Goal: Task Accomplishment & Management: Manage account settings

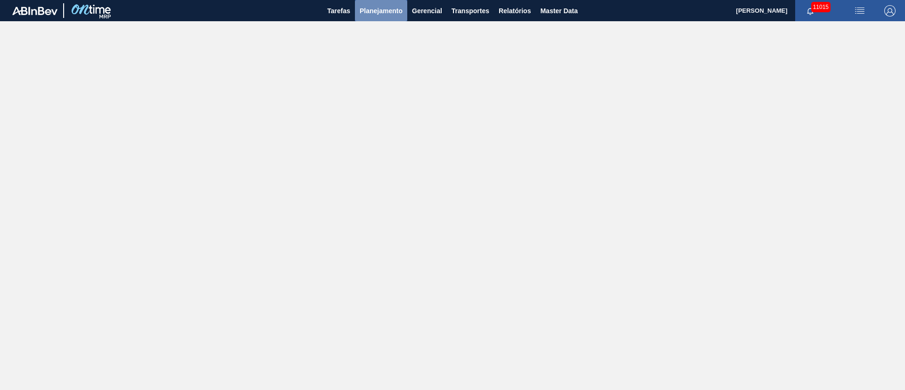
click at [385, 19] on button "Planejamento" at bounding box center [381, 10] width 52 height 21
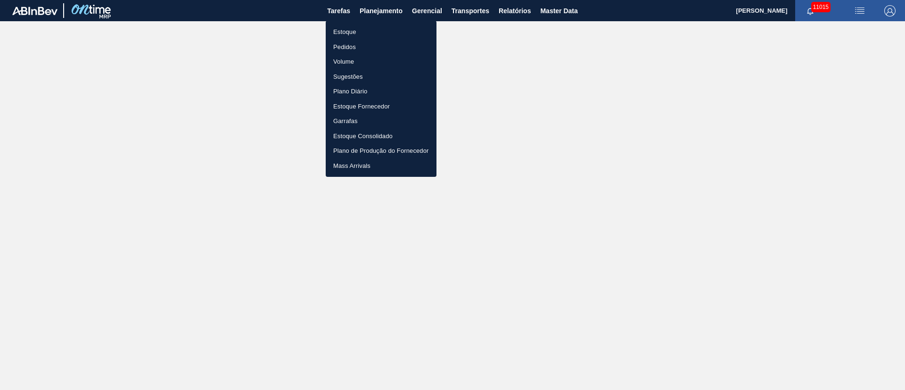
click at [349, 48] on li "Pedidos" at bounding box center [381, 47] width 111 height 15
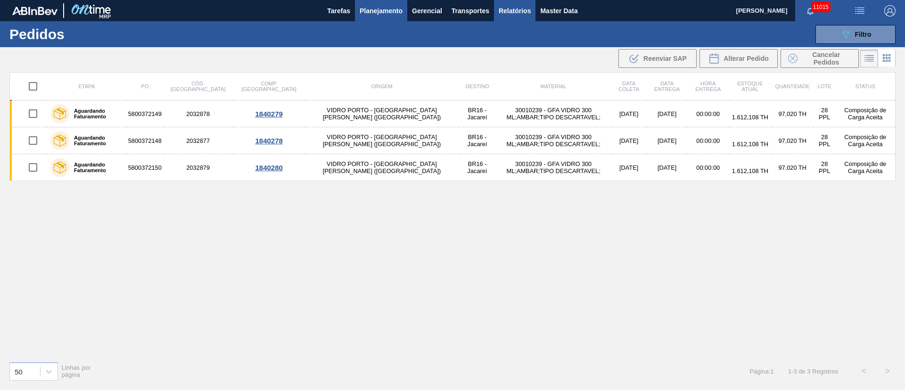
click at [506, 9] on span "Relatórios" at bounding box center [515, 10] width 32 height 11
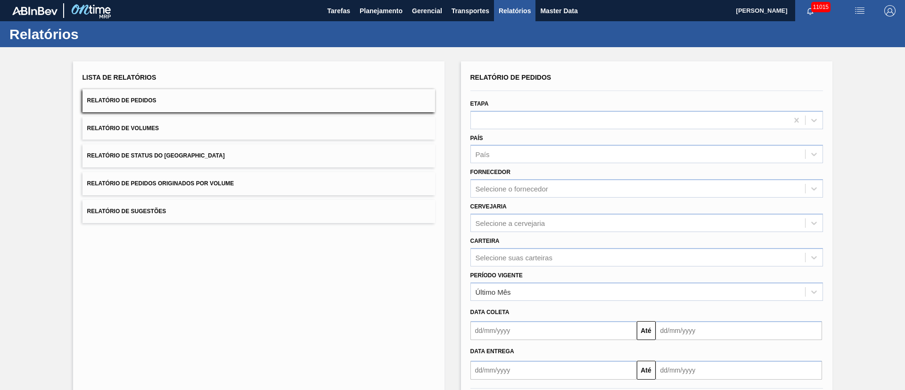
click at [227, 179] on button "Relatório de Pedidos Originados por Volume" at bounding box center [259, 183] width 353 height 23
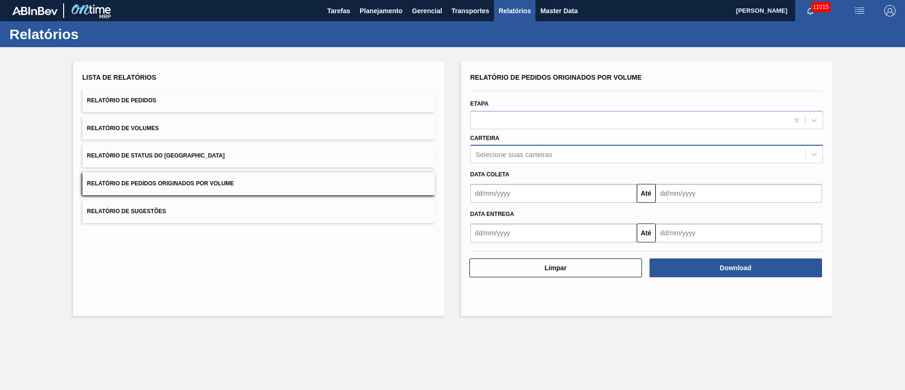
click at [498, 153] on div "Selecione suas carteiras" at bounding box center [514, 154] width 77 height 8
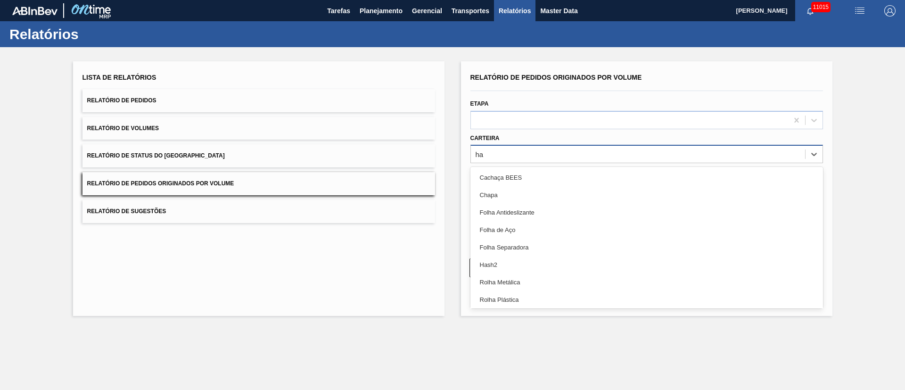
type input "h"
type input "ga"
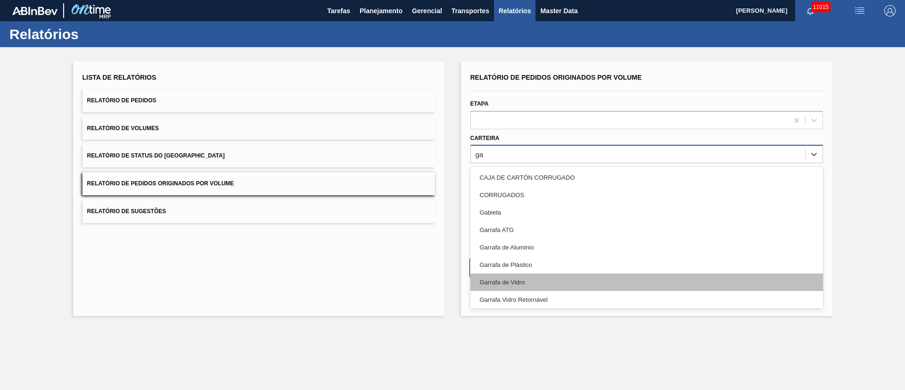
click at [518, 259] on div "Garrafa de Vidro" at bounding box center [647, 282] width 353 height 17
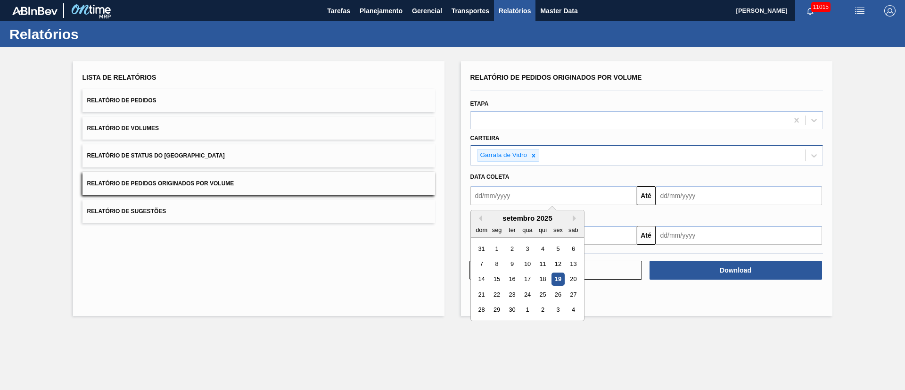
drag, startPoint x: 501, startPoint y: 188, endPoint x: 500, endPoint y: 194, distance: 5.7
click at [501, 191] on input "text" at bounding box center [554, 195] width 166 height 19
drag, startPoint x: 495, startPoint y: 246, endPoint x: 503, endPoint y: 243, distance: 8.4
click at [495, 246] on div "1" at bounding box center [496, 248] width 13 height 13
type input "[DATE]"
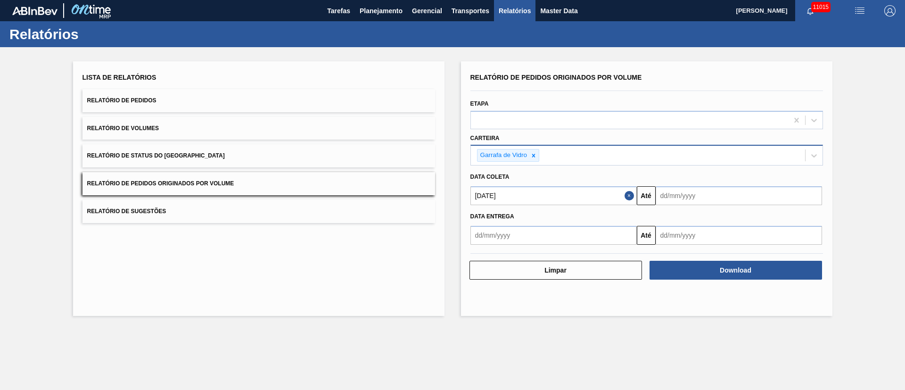
click at [603, 204] on input "text" at bounding box center [739, 195] width 166 height 19
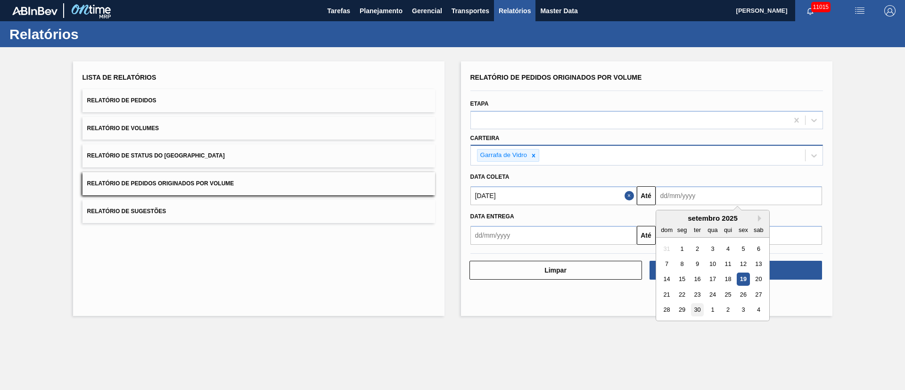
click at [603, 259] on div "30" at bounding box center [697, 310] width 13 height 13
type input "[DATE]"
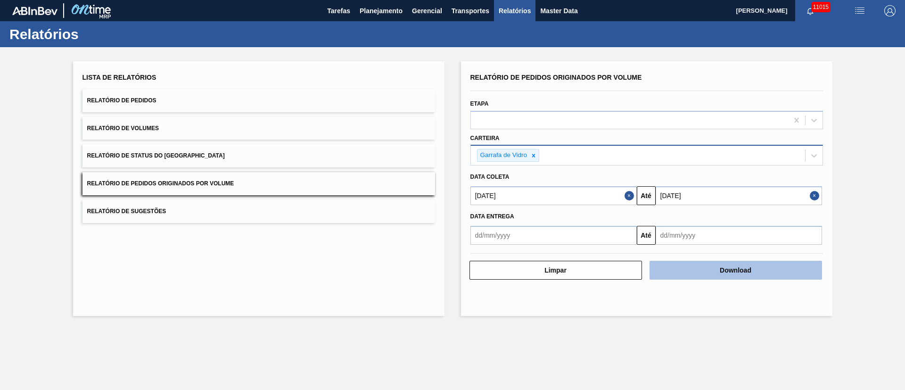
click at [603, 259] on button "Download" at bounding box center [736, 270] width 173 height 19
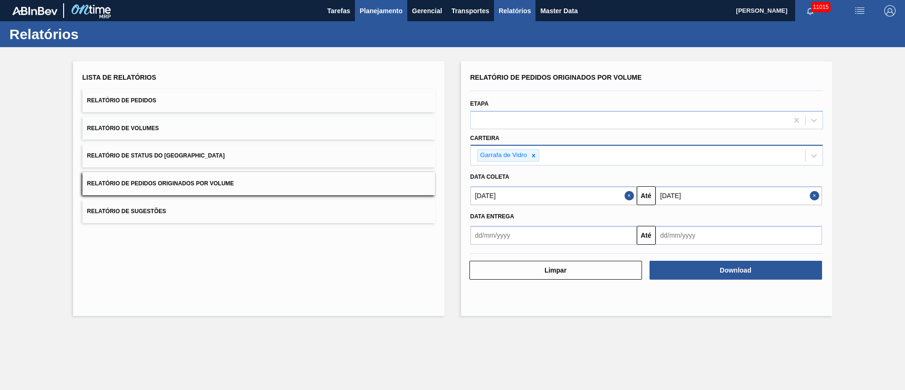
click at [374, 16] on span "Planejamento" at bounding box center [381, 10] width 43 height 11
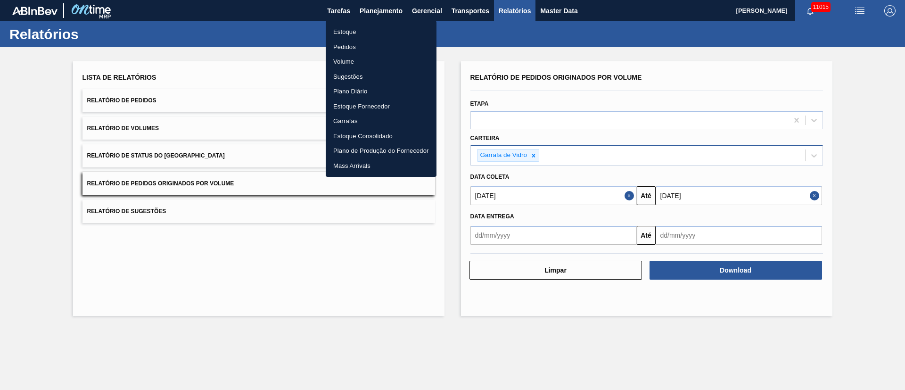
click at [350, 47] on li "Pedidos" at bounding box center [381, 47] width 111 height 15
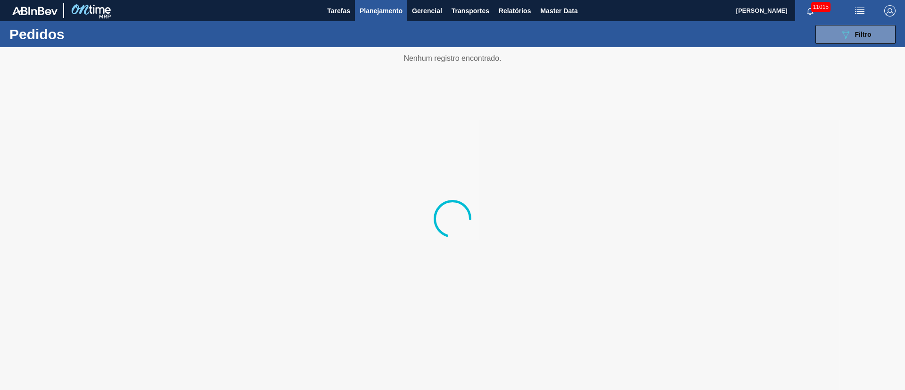
click at [370, 12] on span "Planejamento" at bounding box center [381, 10] width 43 height 11
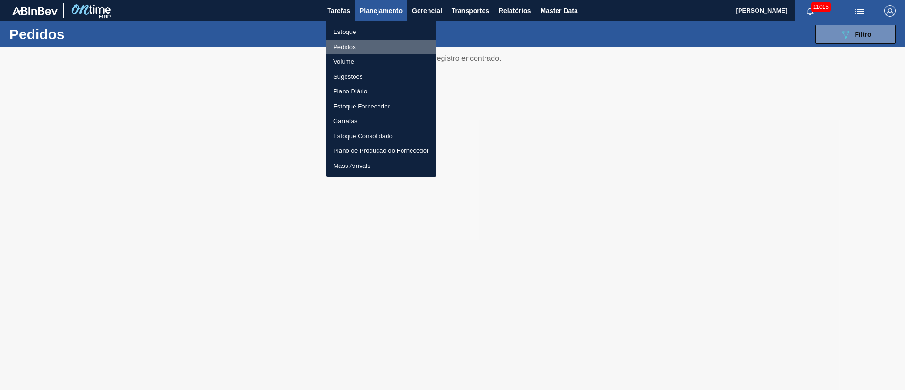
click at [351, 45] on li "Pedidos" at bounding box center [381, 47] width 111 height 15
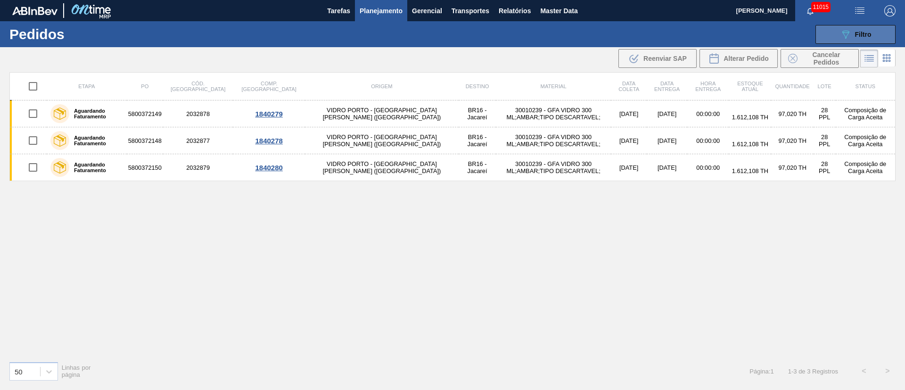
click at [603, 35] on span "Filtro" at bounding box center [863, 35] width 17 height 8
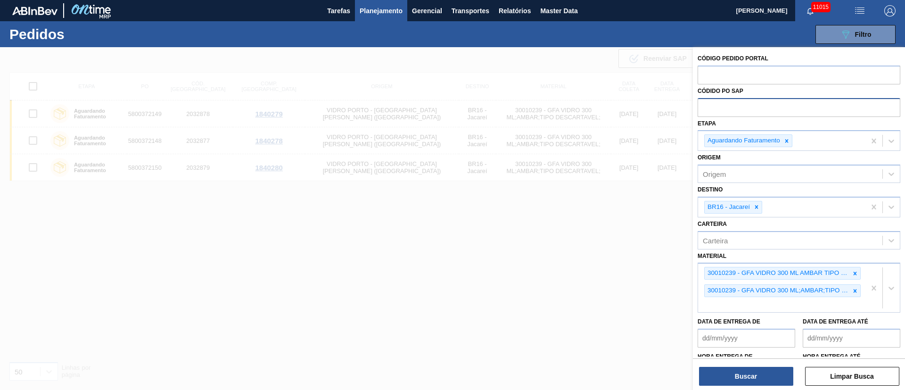
click at [603, 104] on input "text" at bounding box center [799, 107] width 203 height 18
paste input "5800372150"
click at [603, 140] on icon at bounding box center [787, 141] width 7 height 7
type input "5800372150"
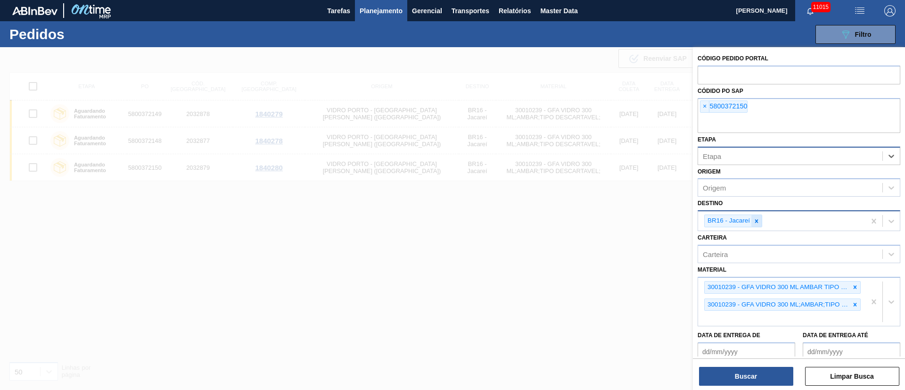
click at [603, 219] on icon at bounding box center [757, 221] width 7 height 7
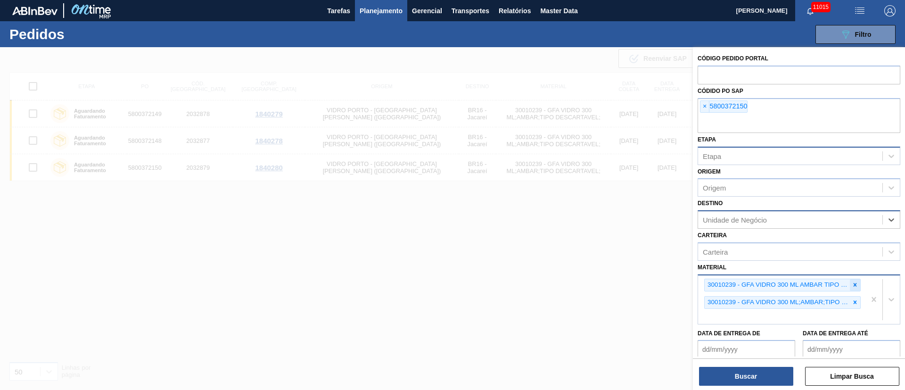
click at [603, 259] on div at bounding box center [855, 285] width 10 height 12
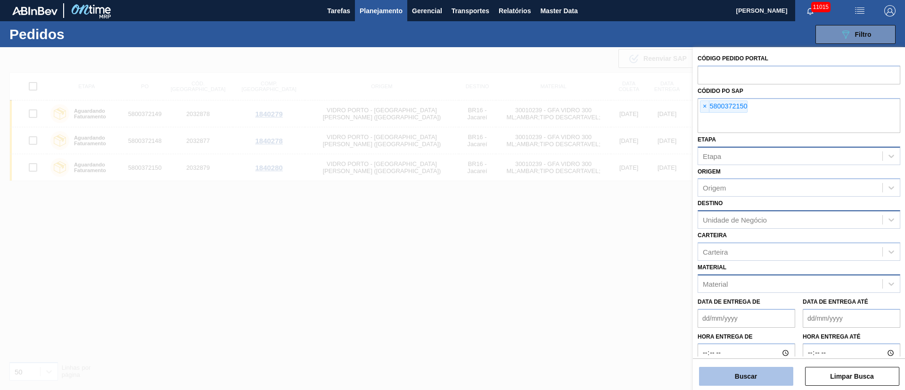
click at [603, 259] on button "Buscar" at bounding box center [746, 376] width 94 height 19
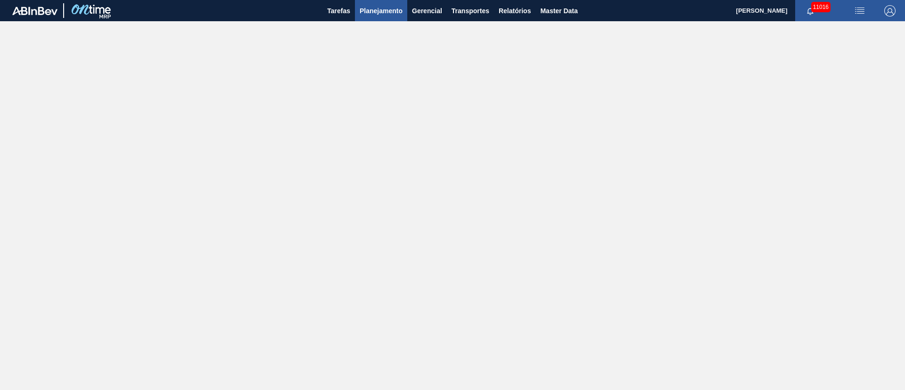
click at [381, 15] on span "Planejamento" at bounding box center [381, 10] width 43 height 11
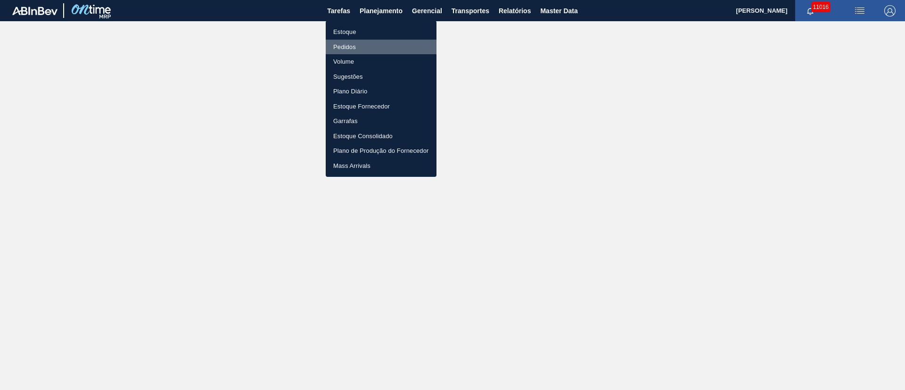
click at [349, 43] on li "Pedidos" at bounding box center [381, 47] width 111 height 15
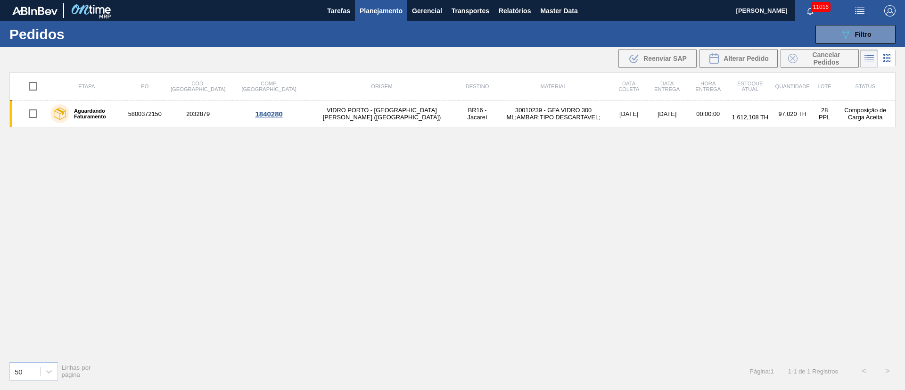
click at [798, 257] on div "Etapa PO Cód. Pedido Comp. Carga Origem Destino Material Data coleta Data entre…" at bounding box center [452, 213] width 887 height 282
click at [370, 17] on button "Planejamento" at bounding box center [381, 10] width 52 height 21
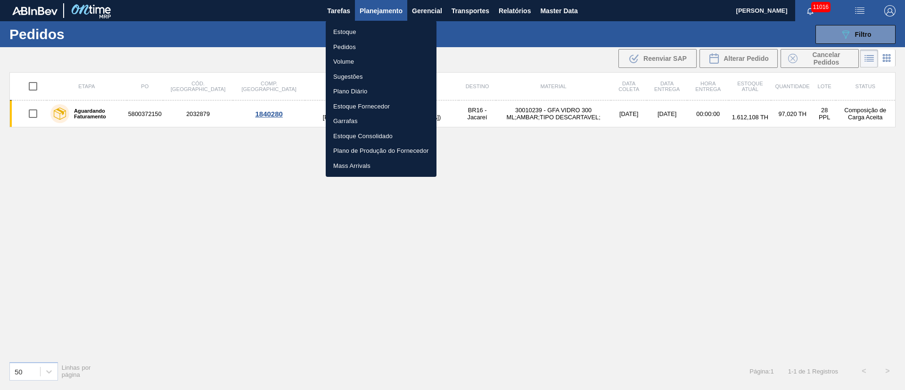
click at [343, 47] on li "Pedidos" at bounding box center [381, 47] width 111 height 15
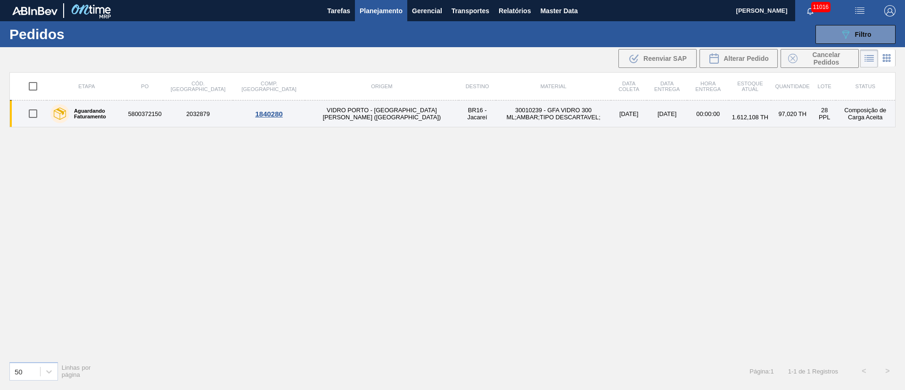
click at [496, 108] on td "30010239 - GFA VIDRO 300 ML;AMBAR;TIPO DESCARTAVEL;" at bounding box center [553, 113] width 115 height 27
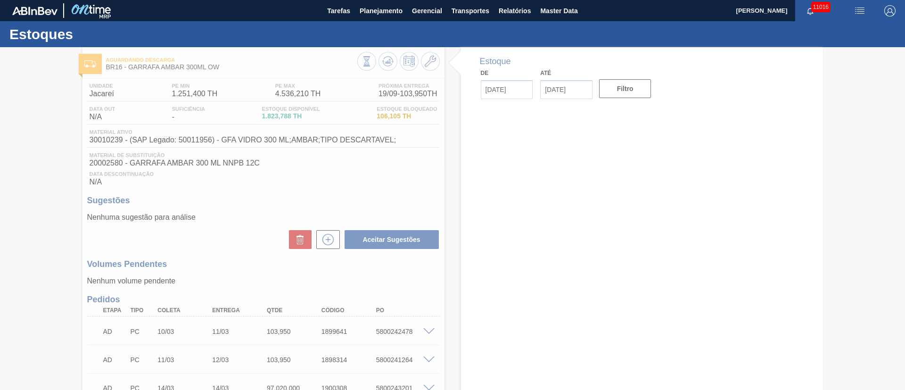
type input "[DATE]"
type input "03/10/2025"
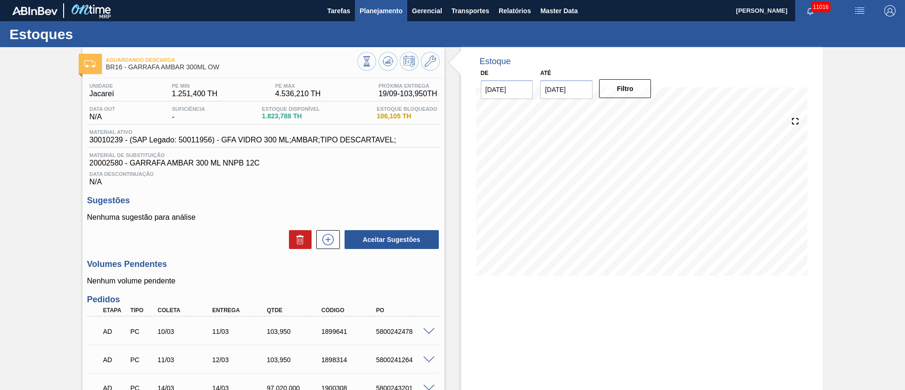
click at [373, 8] on span "Planejamento" at bounding box center [381, 10] width 43 height 11
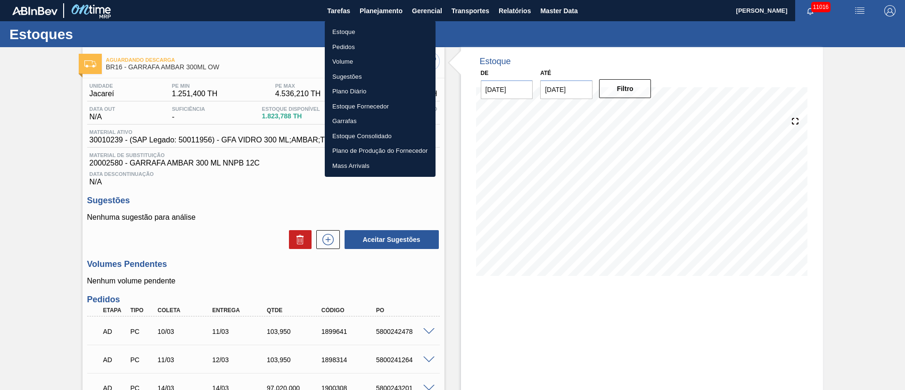
click at [344, 48] on li "Pedidos" at bounding box center [380, 47] width 111 height 15
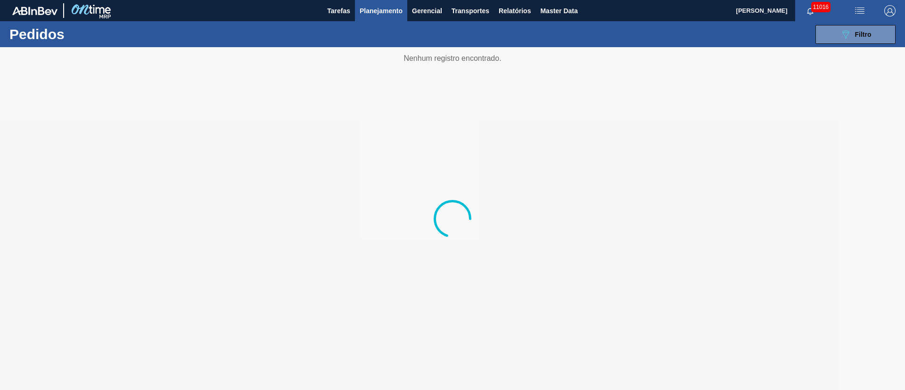
click at [846, 43] on button "089F7B8B-B2A5-4AFE-B5C0-19BA573D28AC Filtro" at bounding box center [856, 34] width 80 height 19
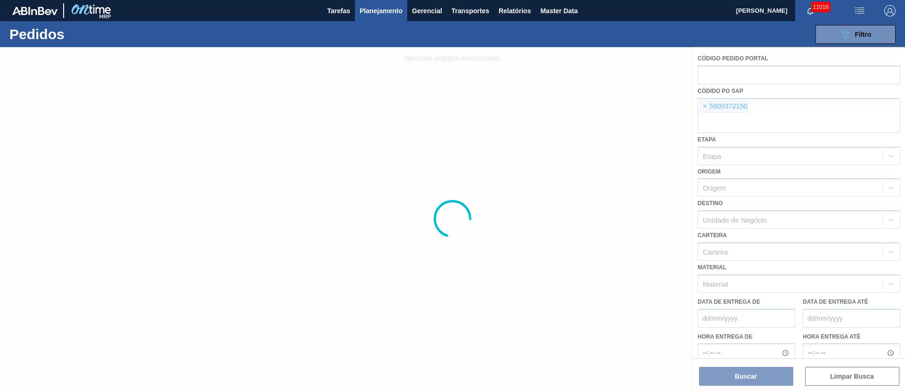
click at [704, 107] on div at bounding box center [452, 218] width 905 height 343
click at [704, 106] on div at bounding box center [452, 218] width 905 height 343
click at [703, 106] on div at bounding box center [452, 218] width 905 height 343
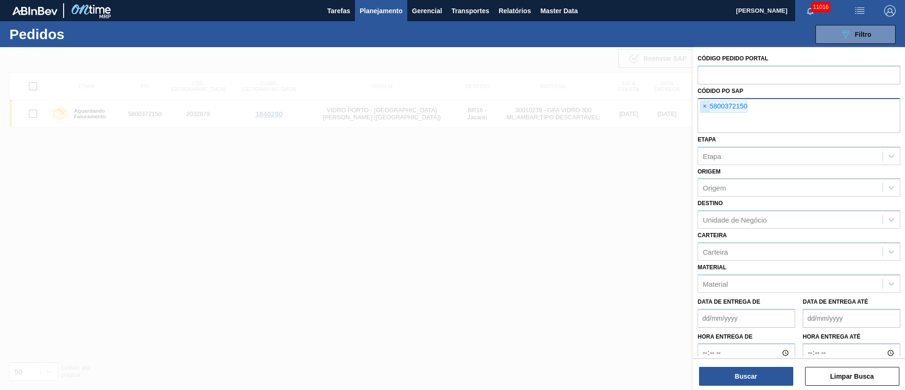
click at [705, 108] on span "×" at bounding box center [705, 106] width 9 height 11
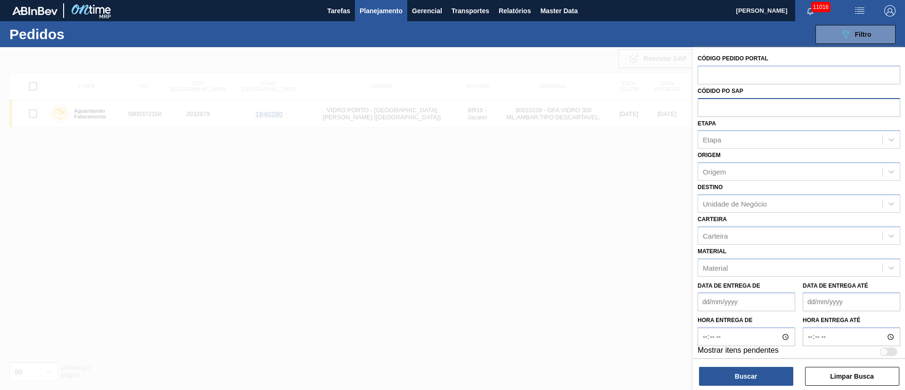
paste input "5800364038"
type input "5800364038"
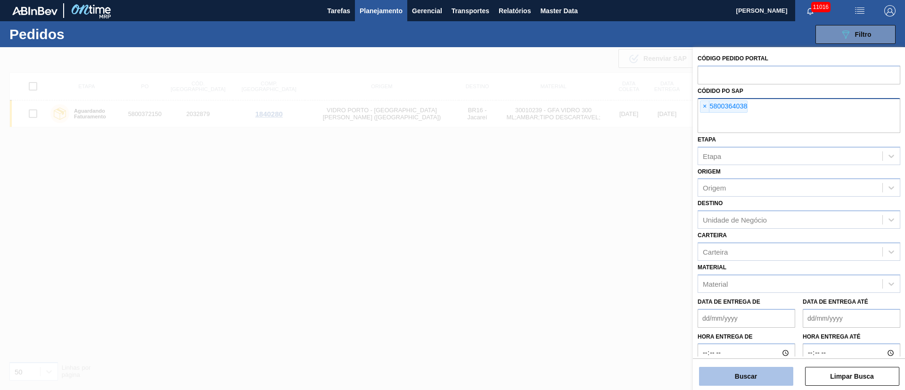
click at [724, 382] on button "Buscar" at bounding box center [746, 376] width 94 height 19
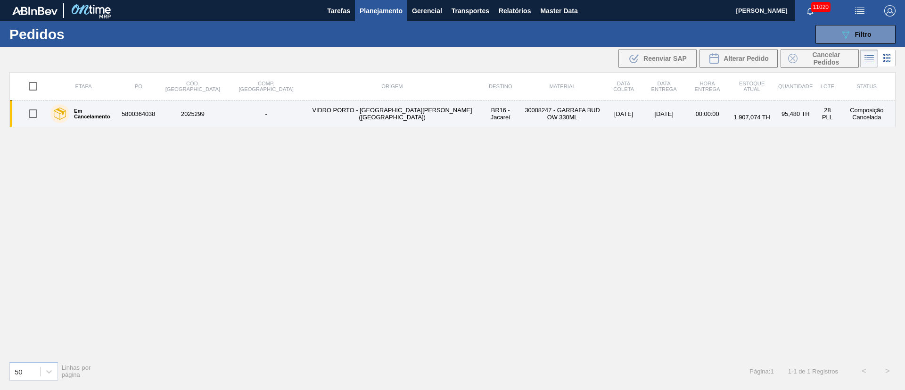
click at [36, 115] on input "checkbox" at bounding box center [33, 114] width 20 height 20
checkbox input "true"
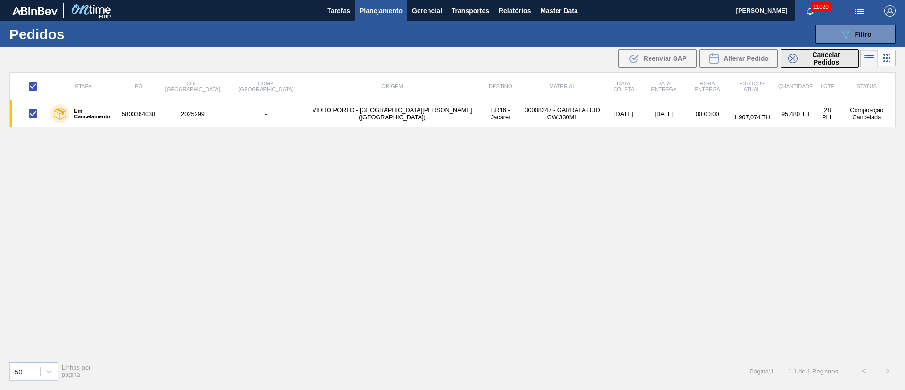
click at [830, 49] on button "Cancelar Pedidos" at bounding box center [820, 58] width 78 height 19
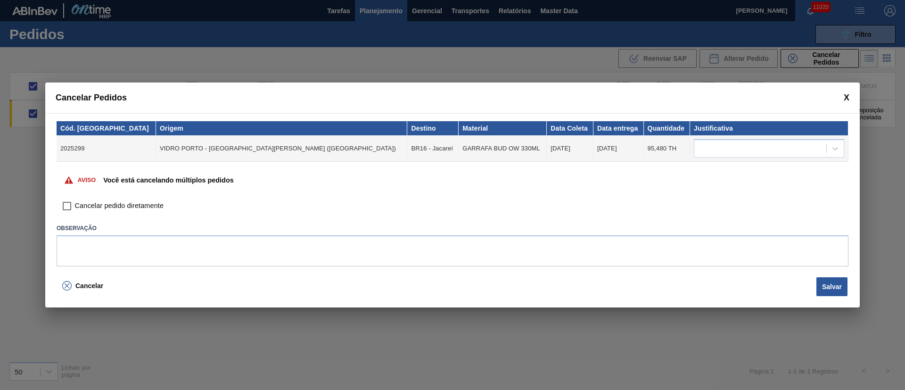
click at [65, 205] on input "Cancelar pedido diretamente" at bounding box center [67, 206] width 16 height 16
checkbox input "true"
click at [835, 286] on button "Salvar" at bounding box center [832, 286] width 31 height 19
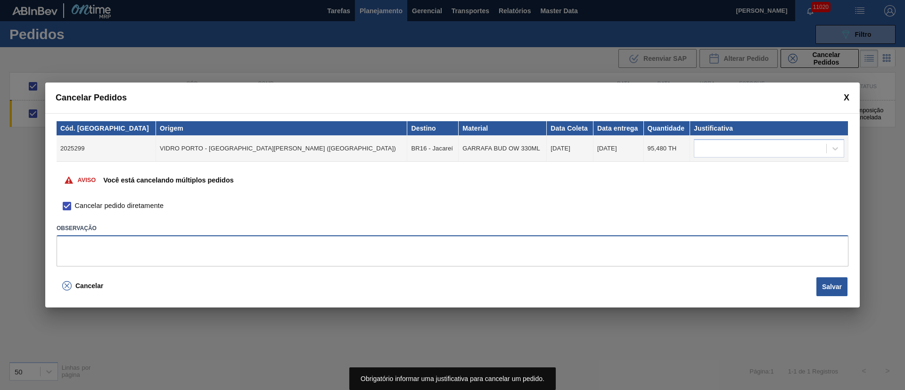
click at [399, 255] on textarea at bounding box center [453, 250] width 792 height 31
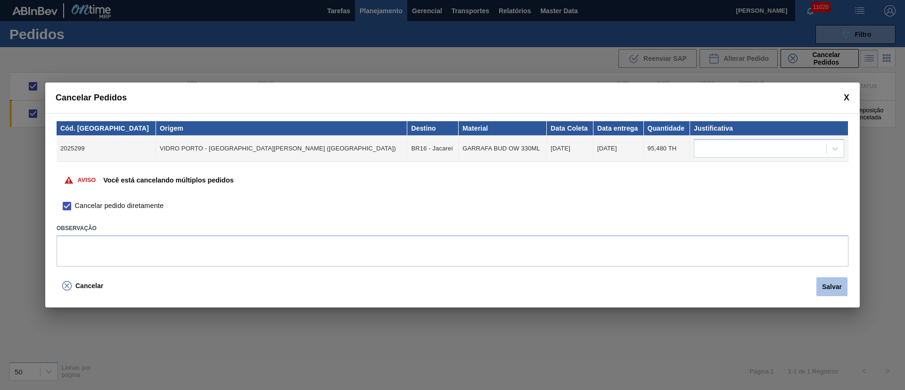
click at [829, 286] on button "Salvar" at bounding box center [832, 286] width 31 height 19
click at [835, 286] on button "Salvar" at bounding box center [832, 286] width 31 height 19
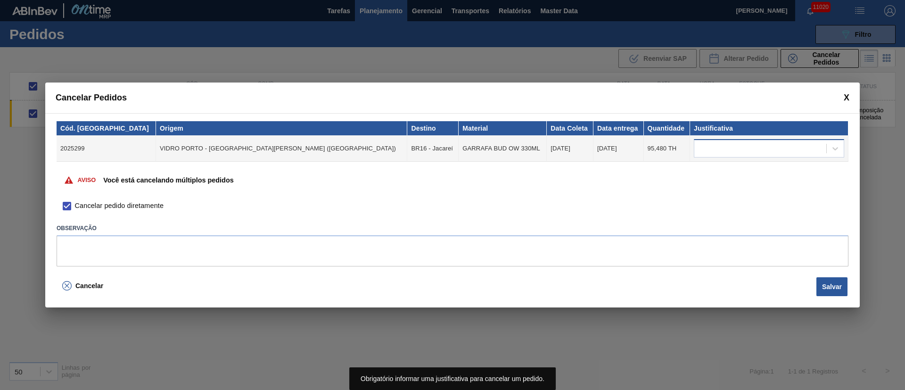
click at [730, 147] on div at bounding box center [761, 149] width 132 height 14
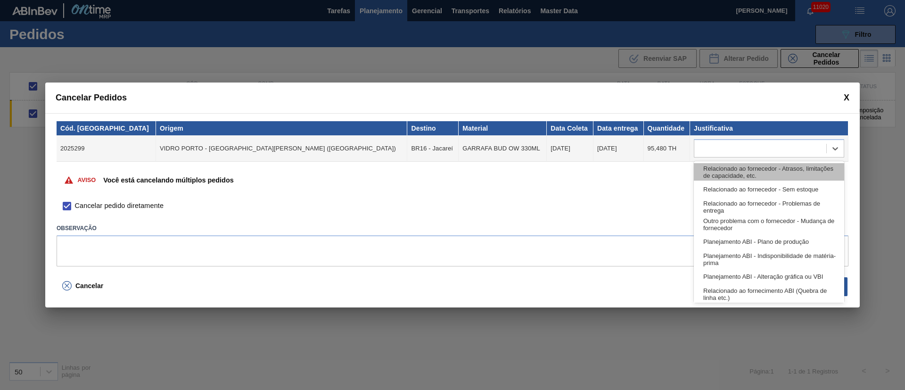
click at [719, 169] on div "Relacionado ao fornecedor - Atrasos, limitações de capacidade, etc." at bounding box center [769, 171] width 150 height 17
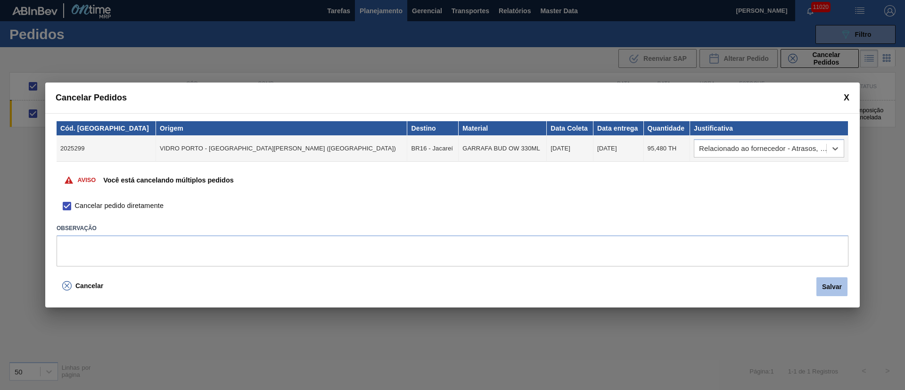
click at [833, 284] on button "Salvar" at bounding box center [832, 286] width 31 height 19
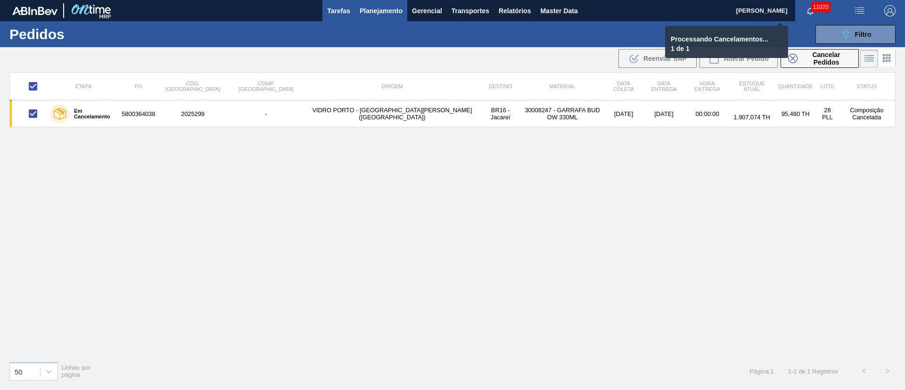
checkbox input "false"
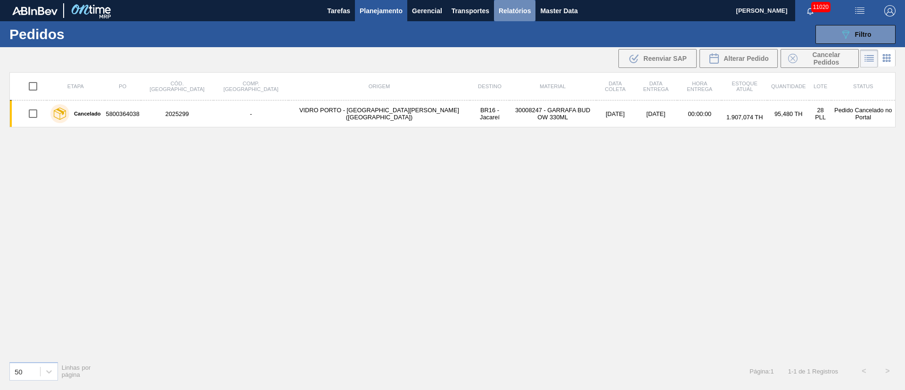
click at [523, 11] on span "Relatórios" at bounding box center [515, 10] width 32 height 11
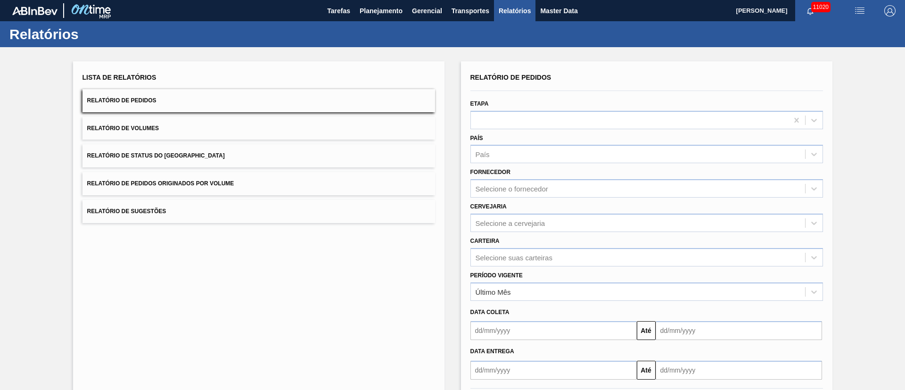
click at [249, 182] on button "Relatório de Pedidos Originados por Volume" at bounding box center [259, 183] width 353 height 23
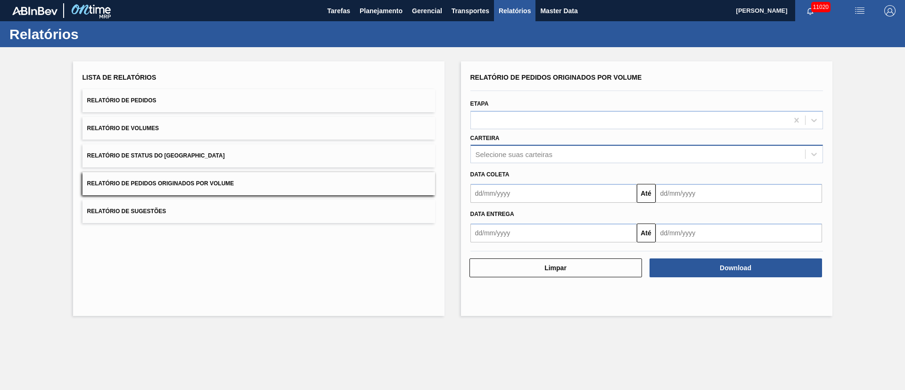
click at [508, 158] on div "Selecione suas carteiras" at bounding box center [638, 155] width 334 height 14
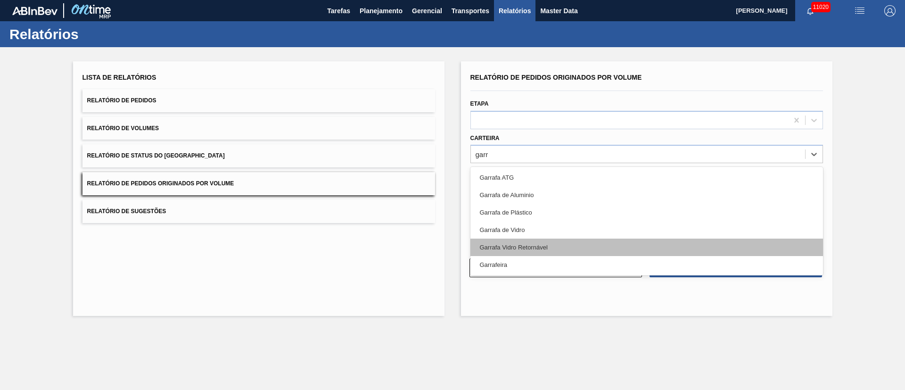
type input "garra"
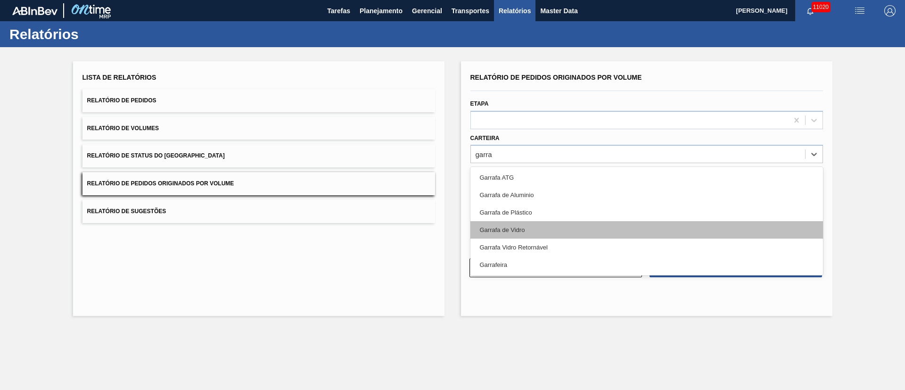
click at [511, 231] on div "Garrafa de Vidro" at bounding box center [647, 229] width 353 height 17
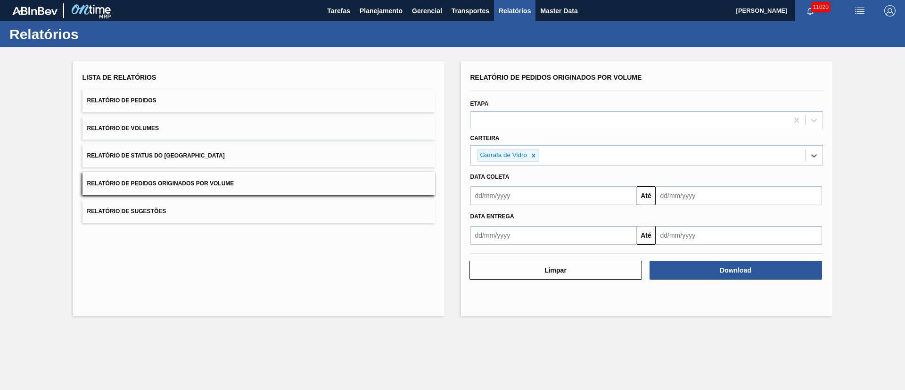
click at [509, 191] on input "text" at bounding box center [554, 195] width 166 height 19
drag, startPoint x: 496, startPoint y: 250, endPoint x: 508, endPoint y: 249, distance: 12.3
click at [496, 250] on div "1" at bounding box center [496, 248] width 13 height 13
type input "[DATE]"
click at [686, 197] on input "text" at bounding box center [739, 195] width 166 height 19
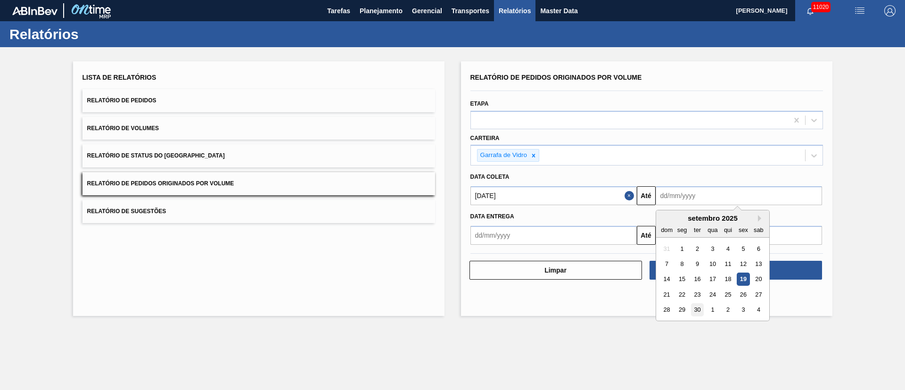
click at [701, 311] on div "30" at bounding box center [697, 310] width 13 height 13
type input "[DATE]"
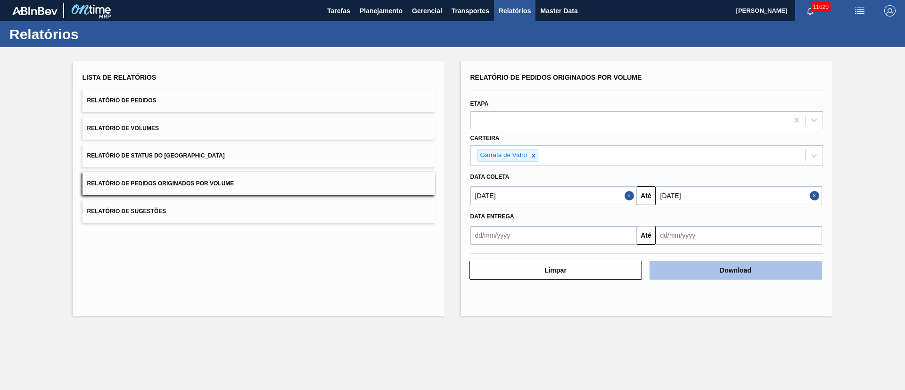
click at [750, 269] on button "Download" at bounding box center [736, 270] width 173 height 19
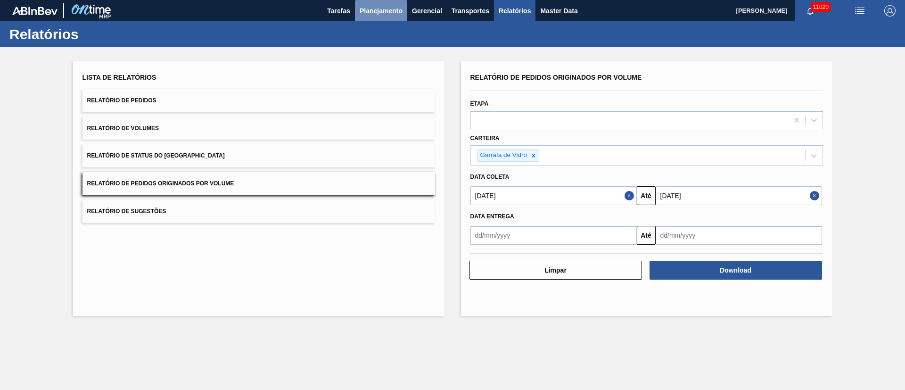
click at [394, 12] on span "Planejamento" at bounding box center [381, 10] width 43 height 11
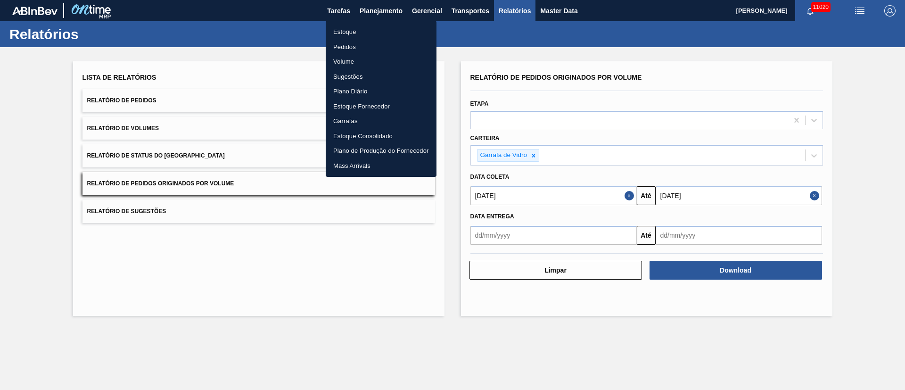
click at [343, 47] on li "Pedidos" at bounding box center [381, 47] width 111 height 15
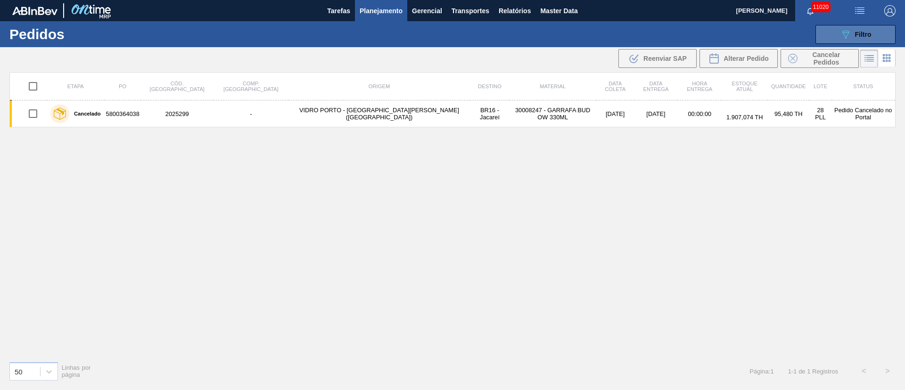
click at [864, 40] on button "089F7B8B-B2A5-4AFE-B5C0-19BA573D28AC Filtro" at bounding box center [856, 34] width 80 height 19
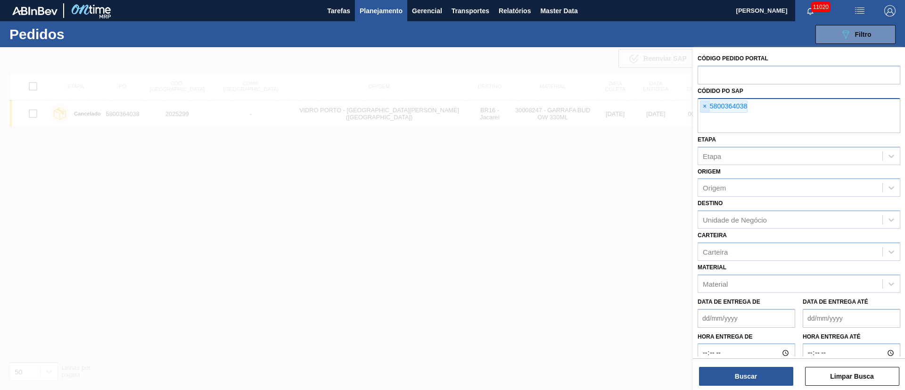
click at [705, 108] on span "×" at bounding box center [705, 106] width 9 height 11
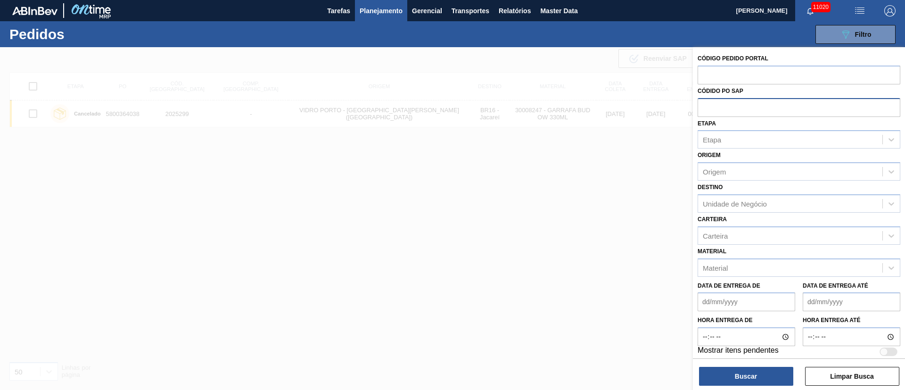
paste input "5800372149"
type input "5800372149"
click at [735, 369] on button "Buscar" at bounding box center [746, 376] width 94 height 19
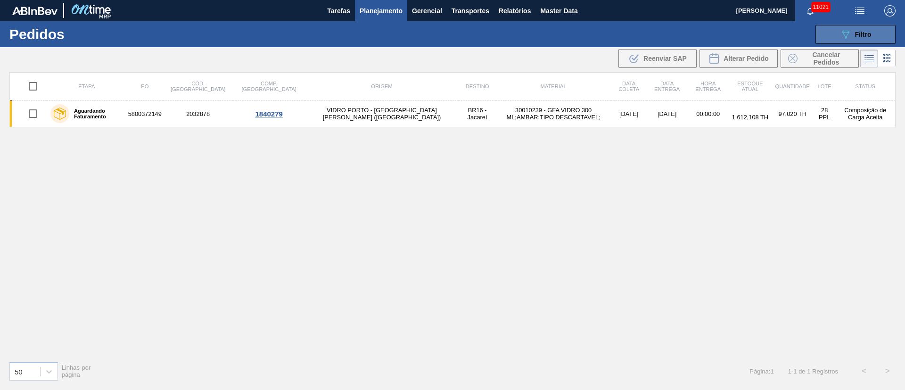
click at [855, 32] on span "Filtro" at bounding box center [863, 35] width 17 height 8
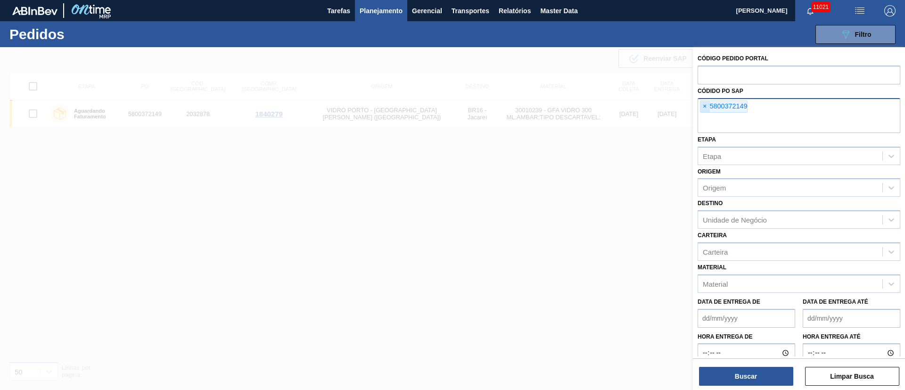
click at [706, 104] on span "×" at bounding box center [705, 106] width 9 height 11
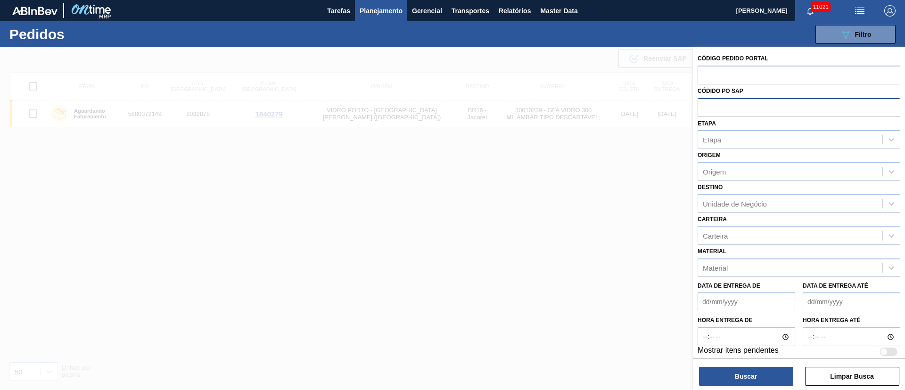
paste input "text"
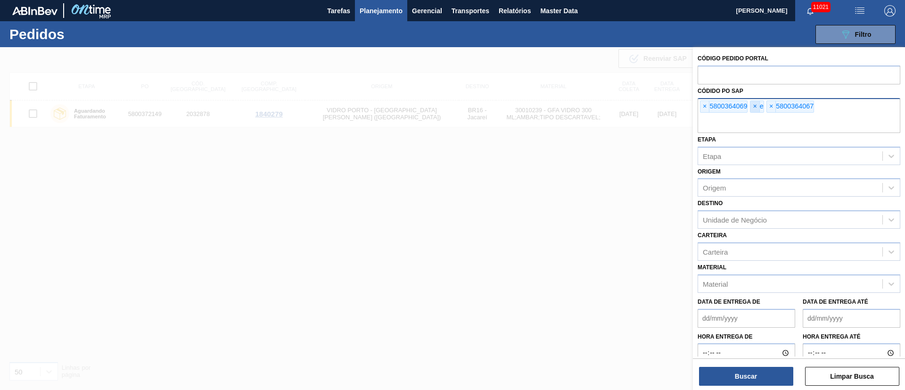
click at [754, 107] on span "×" at bounding box center [755, 106] width 9 height 11
click at [741, 370] on button "Buscar" at bounding box center [746, 376] width 94 height 19
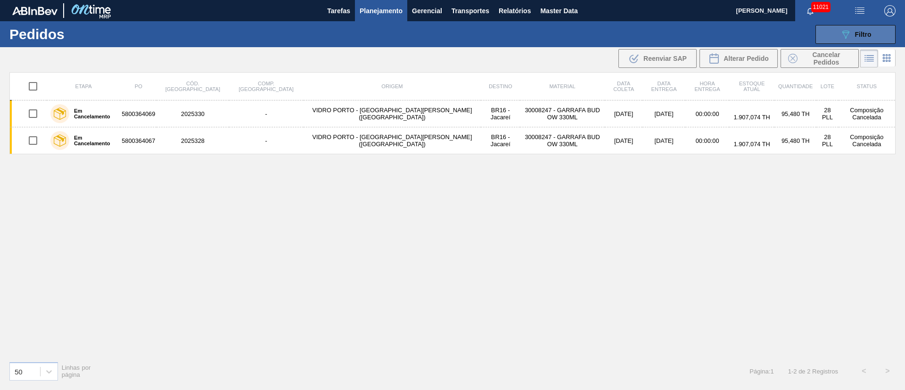
click at [866, 39] on div "089F7B8B-B2A5-4AFE-B5C0-19BA573D28AC Filtro" at bounding box center [856, 34] width 32 height 11
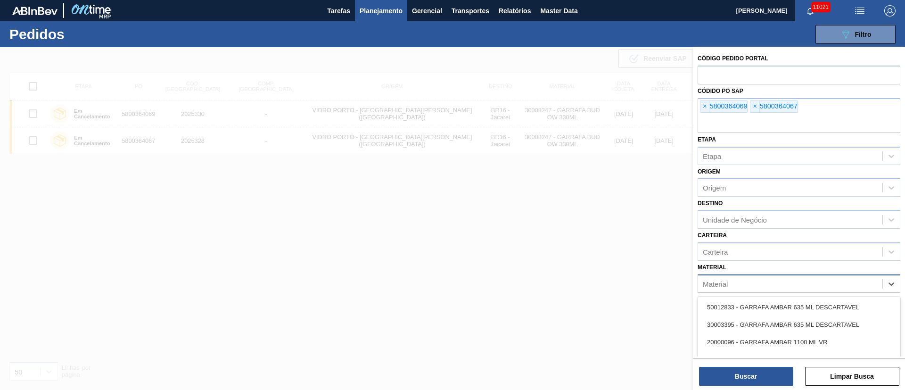
click at [734, 284] on div "Material" at bounding box center [790, 284] width 184 height 14
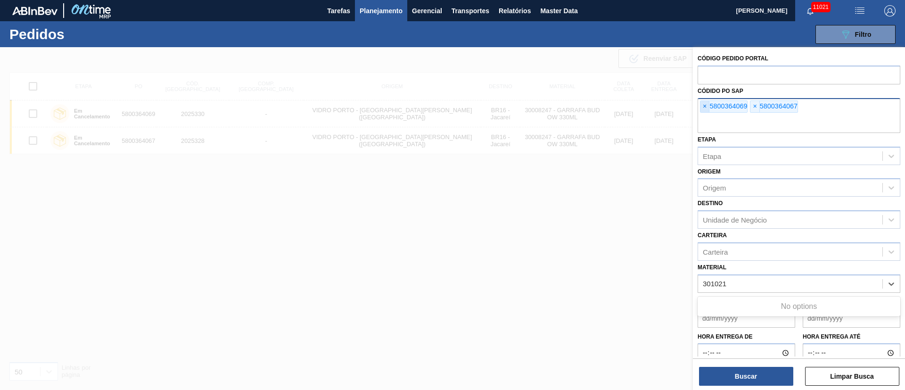
type input "301021"
click at [705, 107] on span "×" at bounding box center [705, 106] width 9 height 11
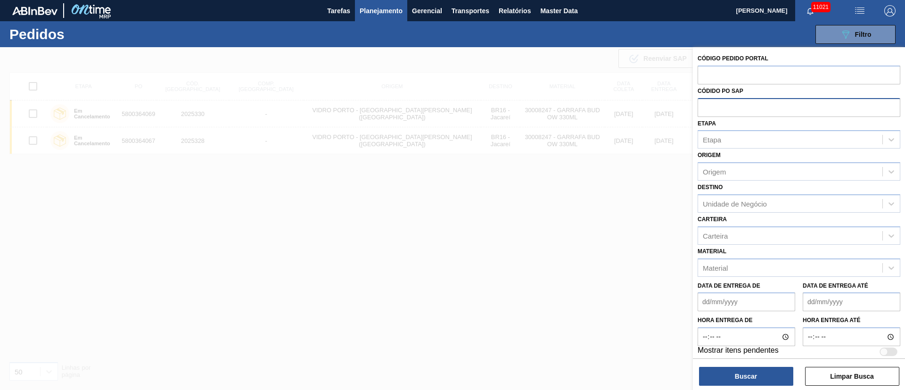
click at [705, 107] on input "text" at bounding box center [799, 107] width 203 height 18
click at [719, 141] on div "Etapa" at bounding box center [712, 140] width 18 height 8
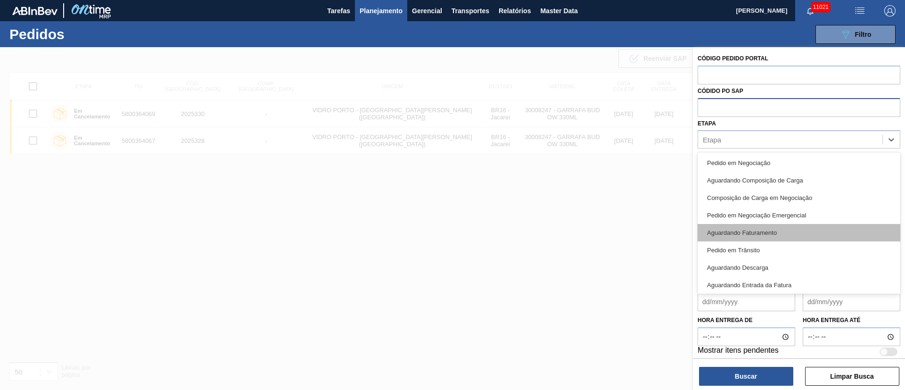
click at [742, 235] on div "Aguardando Faturamento" at bounding box center [799, 232] width 203 height 17
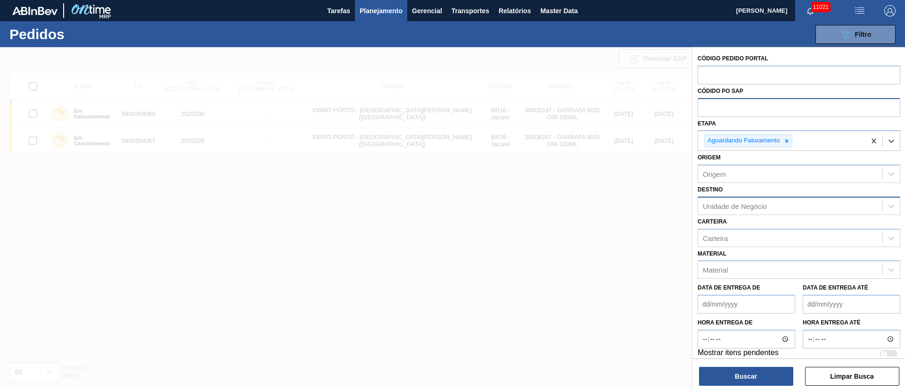
click at [723, 203] on div "Unidade de Negócio" at bounding box center [735, 206] width 64 height 8
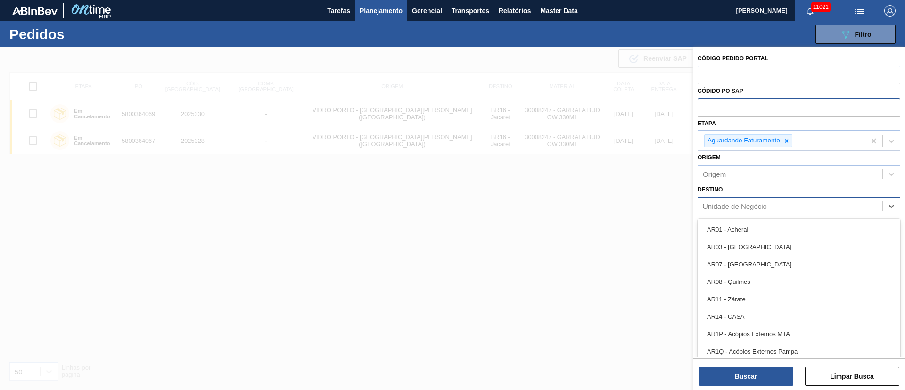
type input "23"
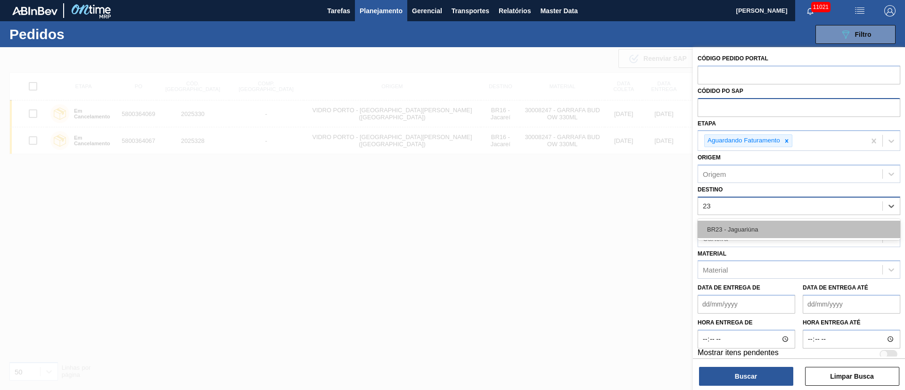
click at [723, 230] on div "BR23 - Jaguariúna" at bounding box center [799, 229] width 203 height 17
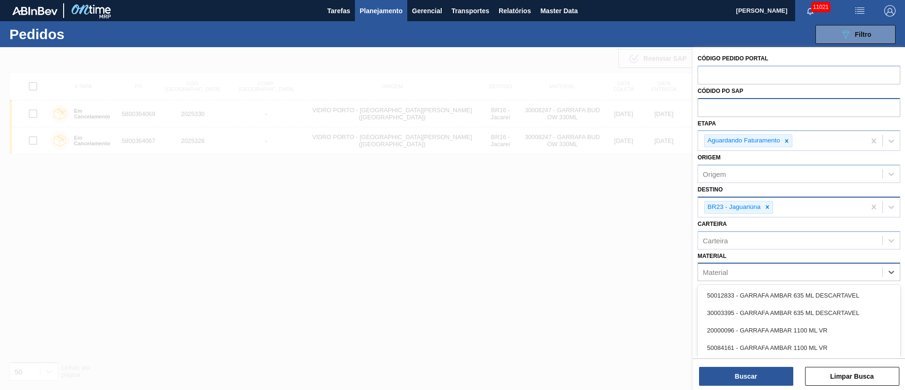
click at [724, 273] on div "Material" at bounding box center [715, 272] width 25 height 8
type input "300102"
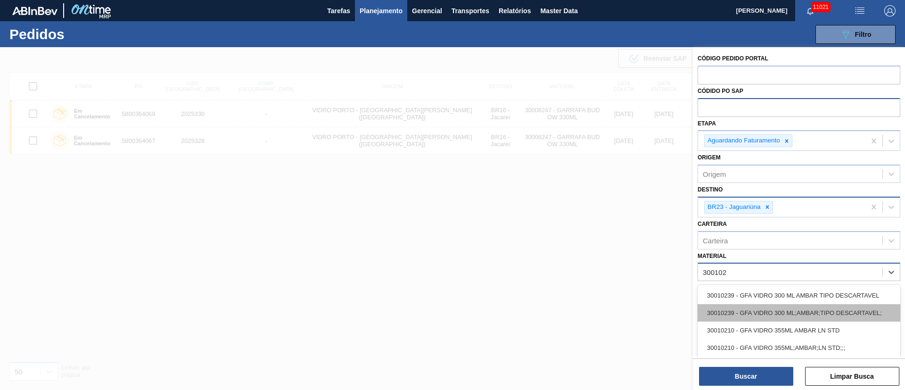
click at [743, 316] on div "30010239 - GFA VIDRO 300 ML;AMBAR;TIPO DESCARTAVEL;" at bounding box center [799, 312] width 203 height 17
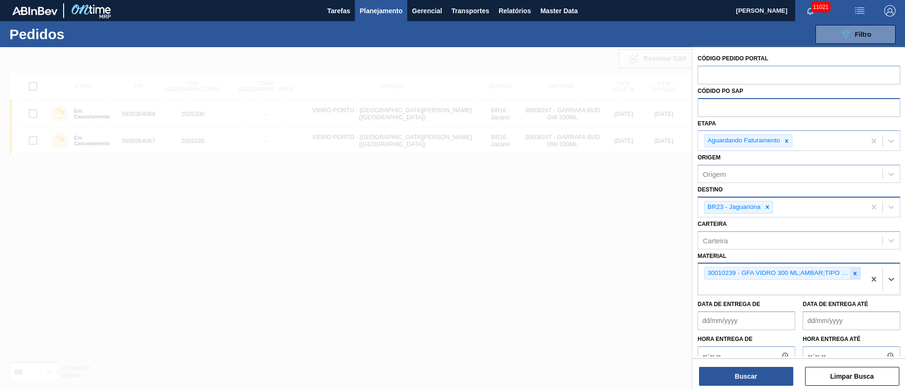
click at [857, 275] on div at bounding box center [855, 273] width 10 height 12
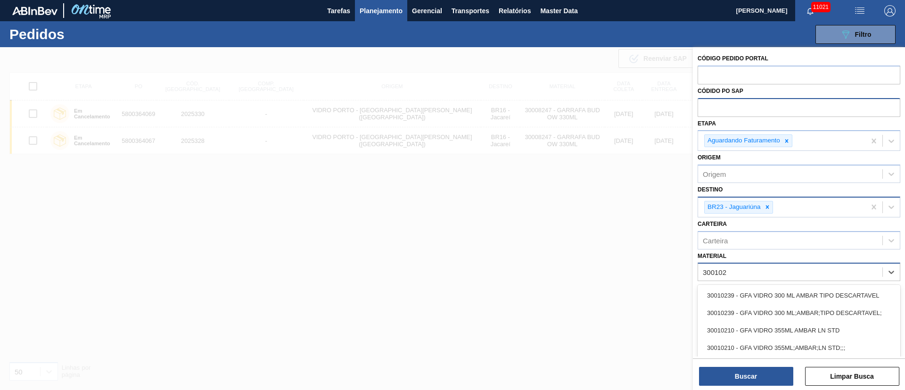
type input "3001021"
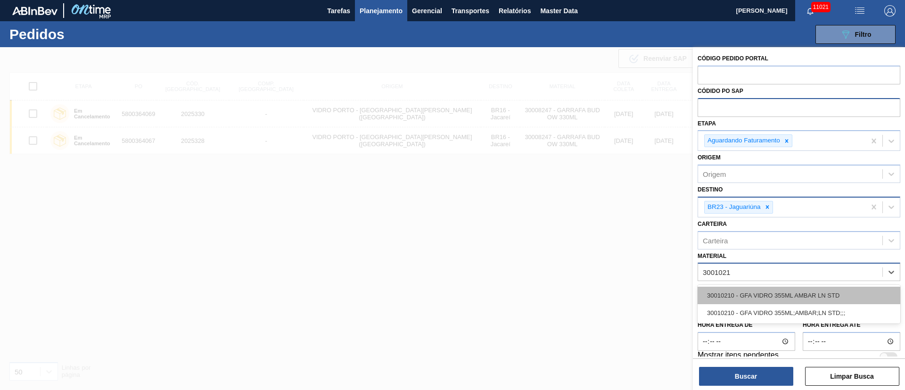
click at [821, 292] on div "30010210 - GFA VIDRO 355ML AMBAR LN STD" at bounding box center [799, 295] width 203 height 17
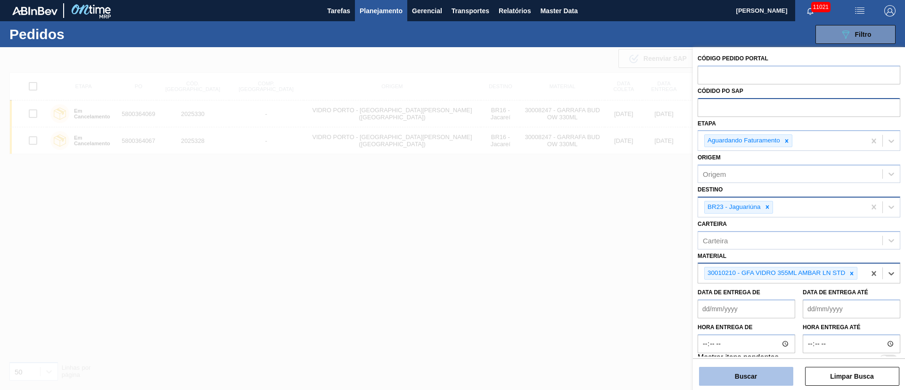
click at [744, 373] on button "Buscar" at bounding box center [746, 376] width 94 height 19
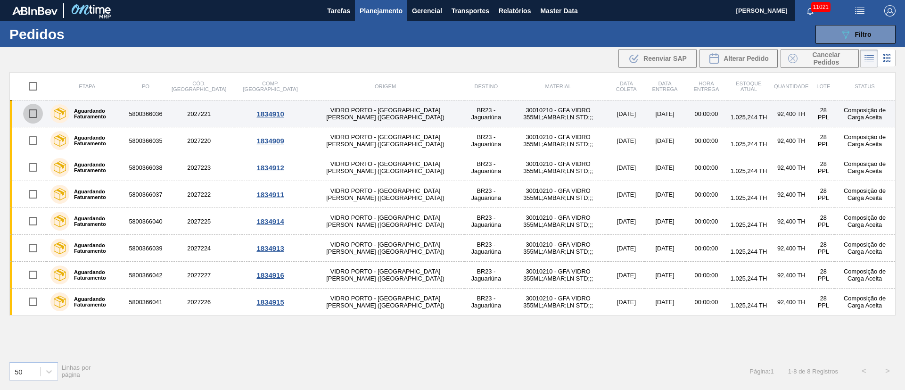
click at [31, 112] on input "checkbox" at bounding box center [33, 114] width 20 height 20
checkbox input "true"
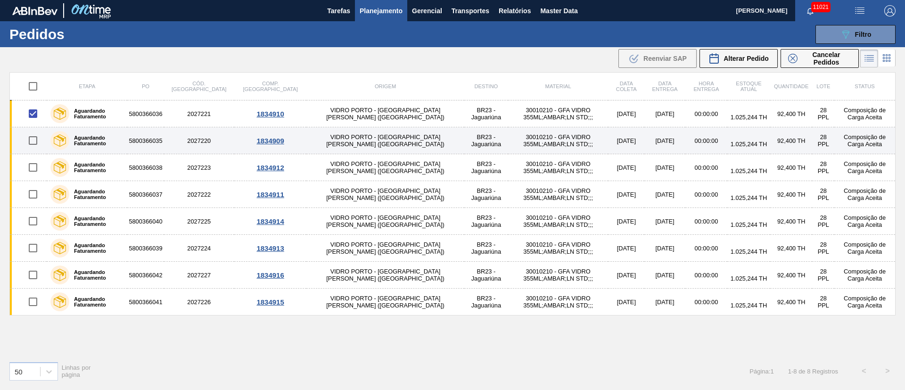
click at [31, 145] on input "checkbox" at bounding box center [33, 141] width 20 height 20
checkbox input "true"
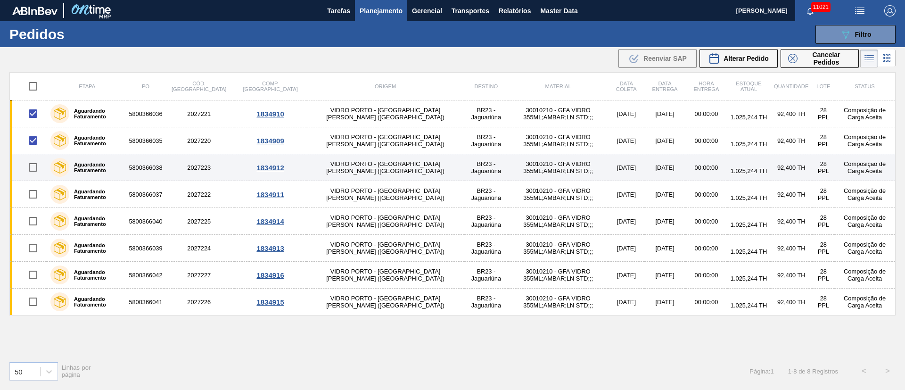
click at [35, 163] on input "checkbox" at bounding box center [33, 168] width 20 height 20
checkbox input "true"
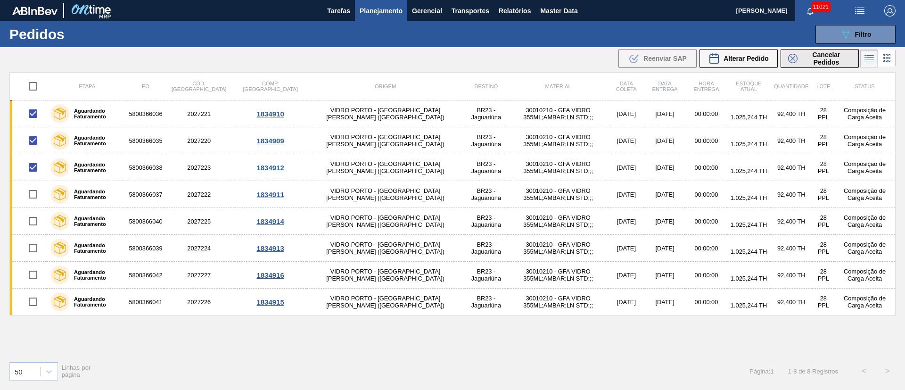
click at [820, 57] on span "Cancelar Pedidos" at bounding box center [827, 58] width 50 height 15
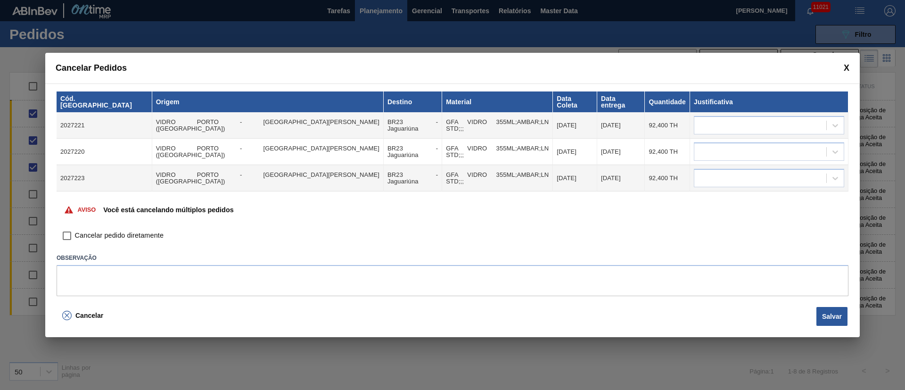
click at [68, 230] on input "Cancelar pedido diretamente" at bounding box center [67, 236] width 16 height 16
checkbox input "true"
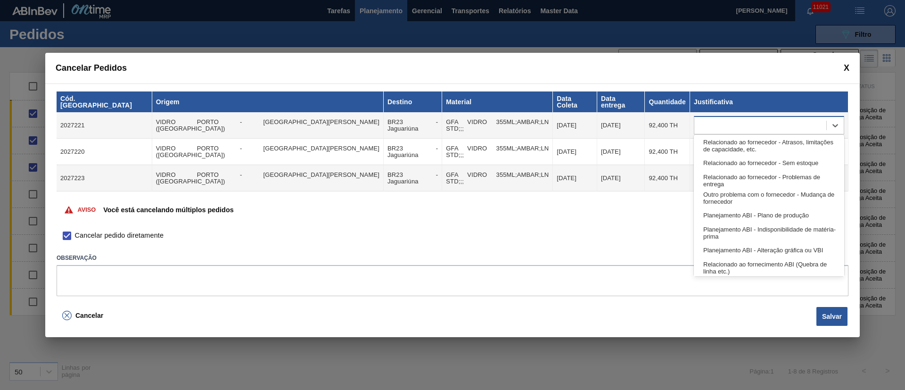
click at [734, 119] on div at bounding box center [761, 126] width 132 height 14
click at [730, 186] on div "Relacionado ao fornecedor - Problemas de entrega" at bounding box center [769, 180] width 150 height 17
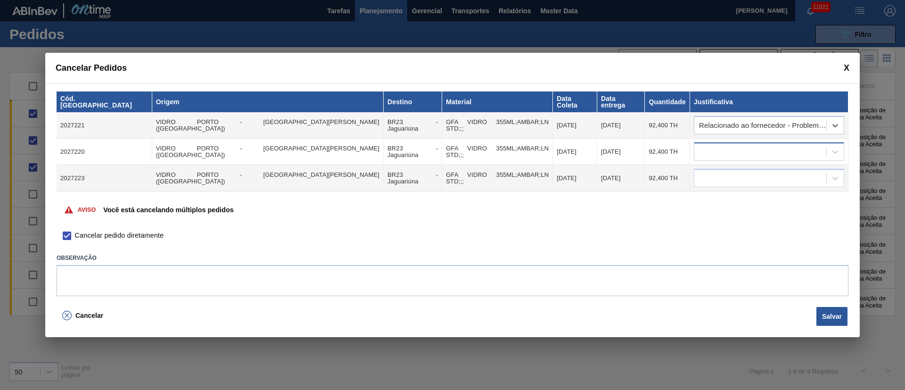
click at [722, 145] on div at bounding box center [761, 152] width 132 height 14
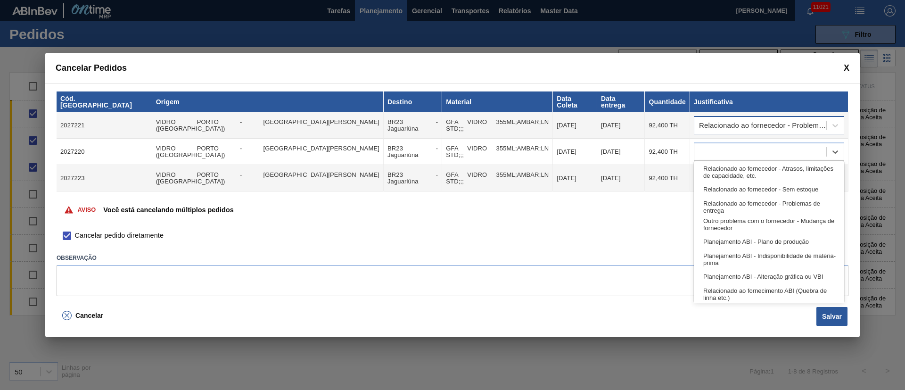
click at [722, 124] on div "Relacionado ao fornecedor - Problemas de entrega" at bounding box center [763, 125] width 128 height 7
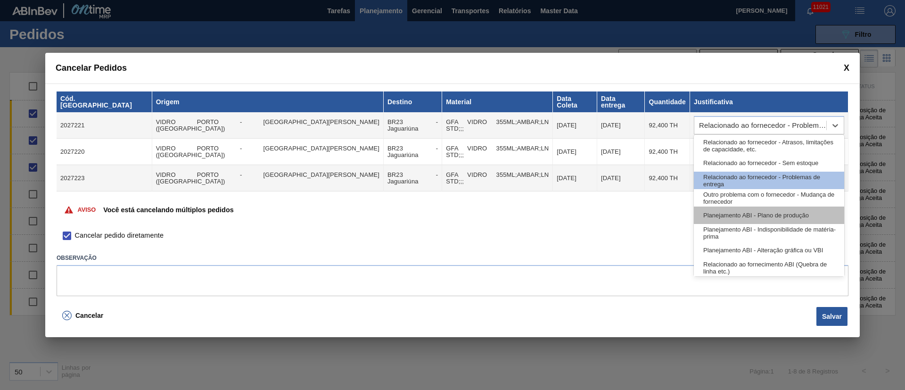
click at [738, 218] on div "Planejamento ABI - Plano de produção" at bounding box center [769, 215] width 150 height 17
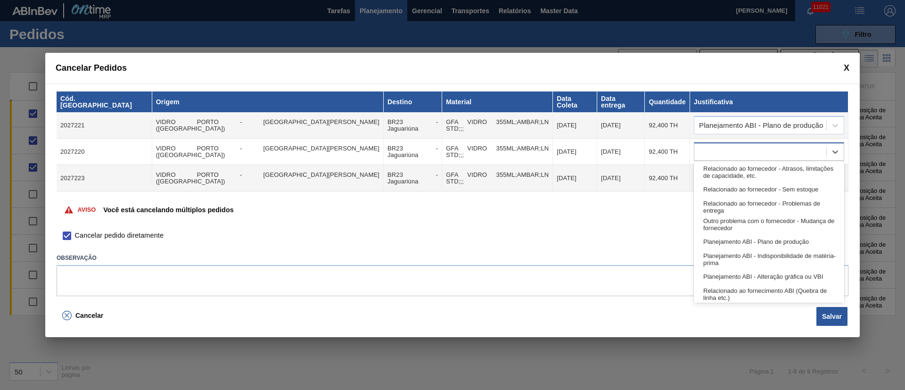
click at [735, 149] on div at bounding box center [761, 152] width 132 height 14
click at [746, 247] on div "Planejamento ABI - Plano de produção" at bounding box center [769, 241] width 150 height 17
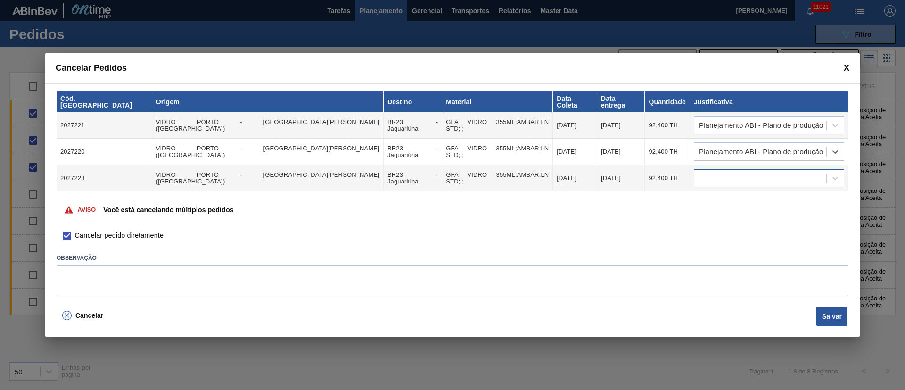
click at [727, 174] on div at bounding box center [761, 179] width 132 height 14
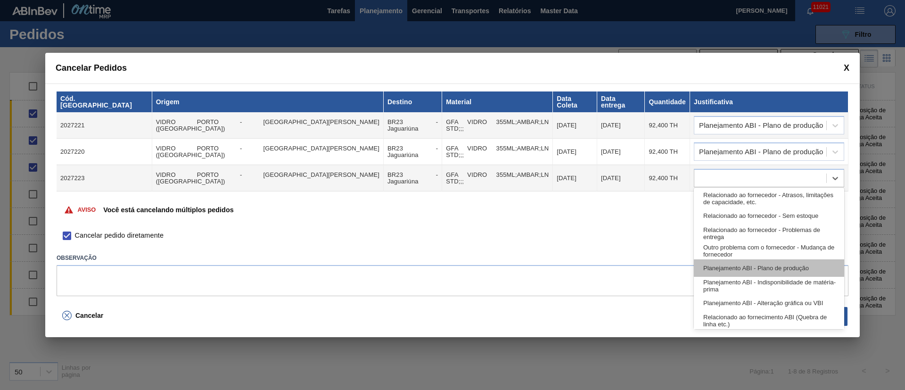
click at [746, 268] on div "Planejamento ABI - Plano de produção" at bounding box center [769, 267] width 150 height 17
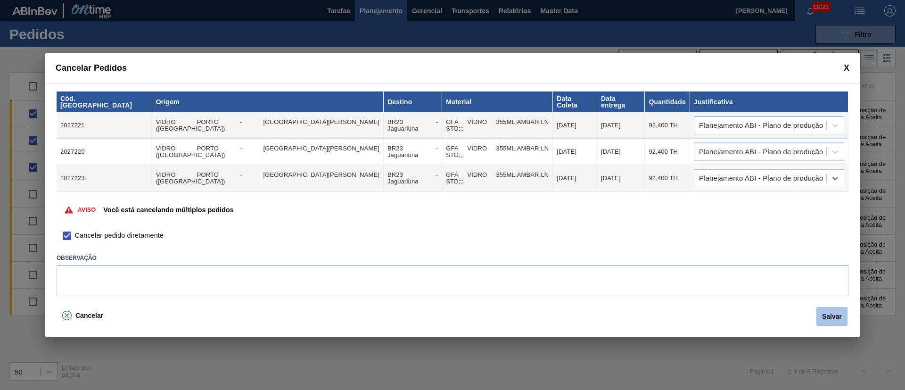
click at [823, 308] on button "Salvar" at bounding box center [832, 316] width 31 height 19
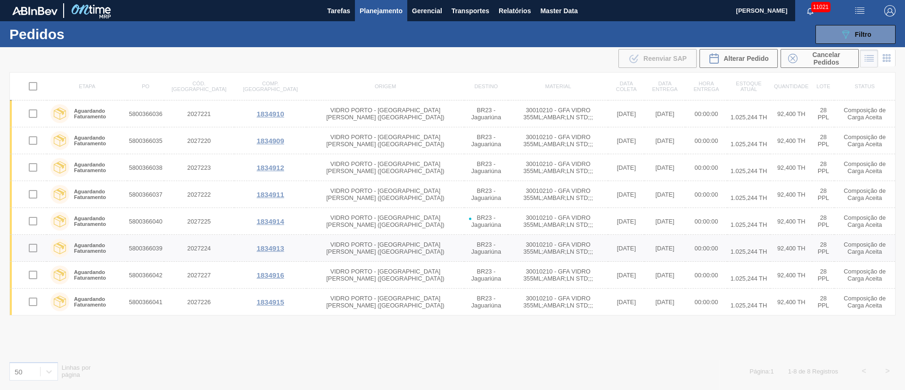
checkbox input "false"
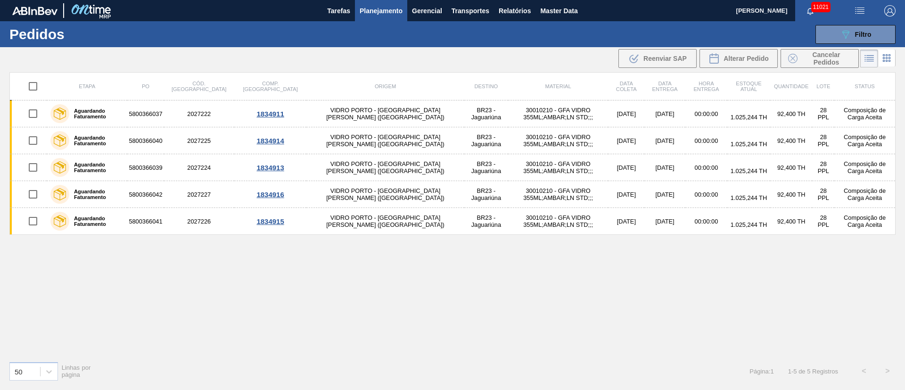
click at [34, 114] on input "checkbox" at bounding box center [33, 114] width 20 height 20
checkbox input "true"
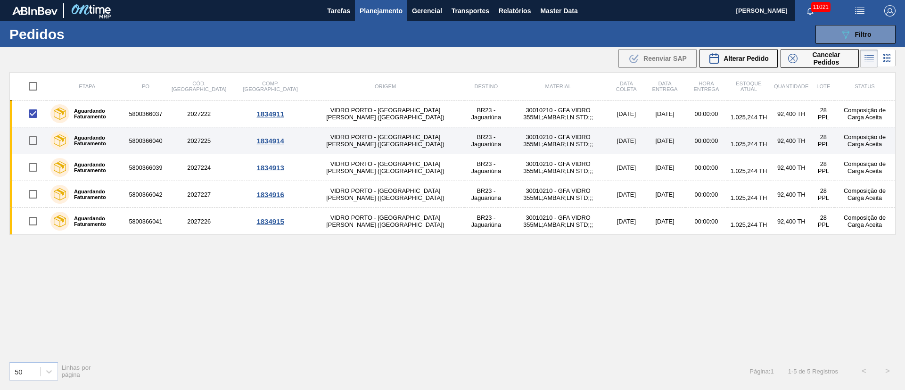
click at [32, 144] on input "checkbox" at bounding box center [33, 141] width 20 height 20
checkbox input "true"
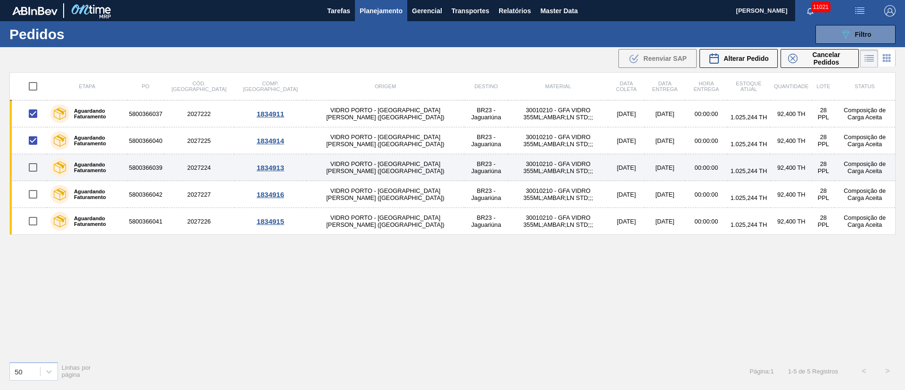
click at [32, 168] on input "checkbox" at bounding box center [33, 168] width 20 height 20
click at [31, 166] on input "checkbox" at bounding box center [33, 168] width 20 height 20
checkbox input "false"
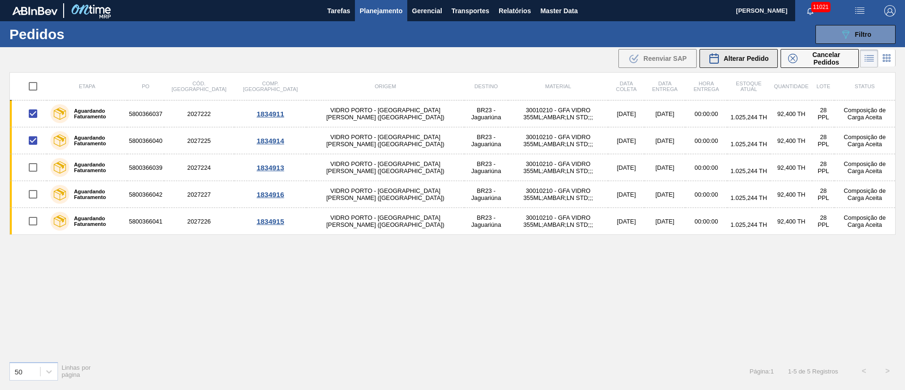
click at [750, 59] on span "Alterar Pedido" at bounding box center [746, 59] width 45 height 8
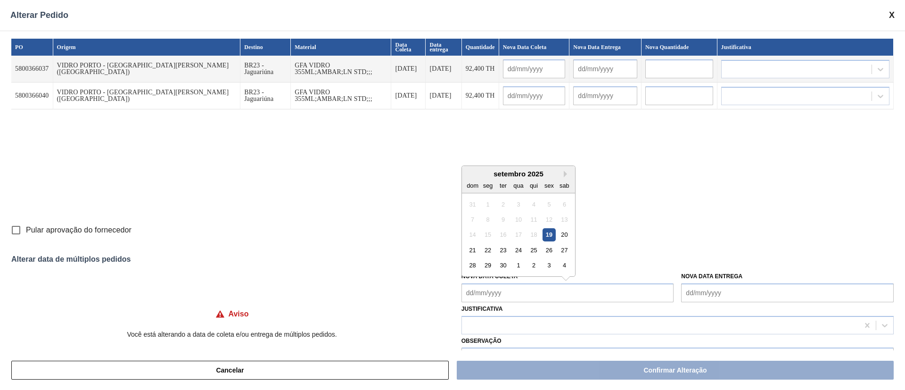
click at [538, 290] on Coleta "Nova Data Coleta" at bounding box center [568, 292] width 213 height 19
click at [497, 252] on div "23" at bounding box center [503, 250] width 13 height 13
type Coleta "23/09/2025"
type input "23/09/2025"
type input "24/09/2025"
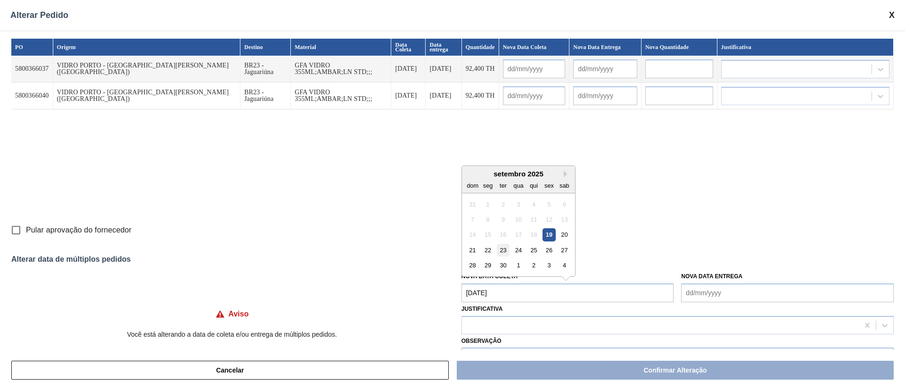
type input "23/09/2025"
type input "24/09/2025"
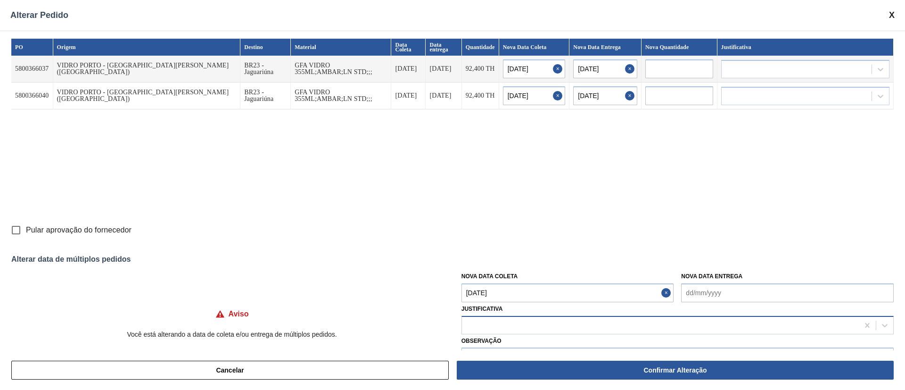
click at [482, 320] on div at bounding box center [660, 325] width 397 height 14
type input "ou"
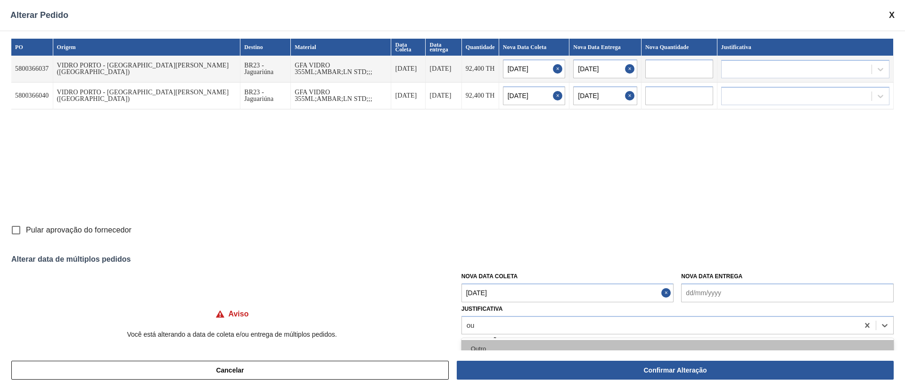
click at [484, 343] on div "Outro" at bounding box center [678, 348] width 432 height 17
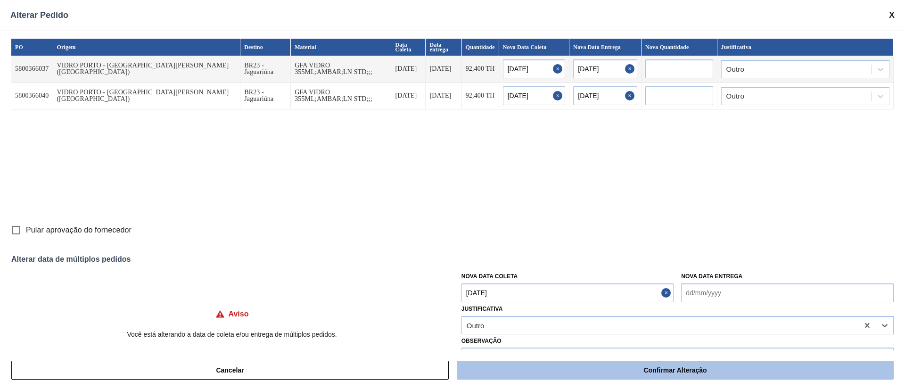
click at [653, 371] on button "Confirmar Alteração" at bounding box center [675, 370] width 437 height 19
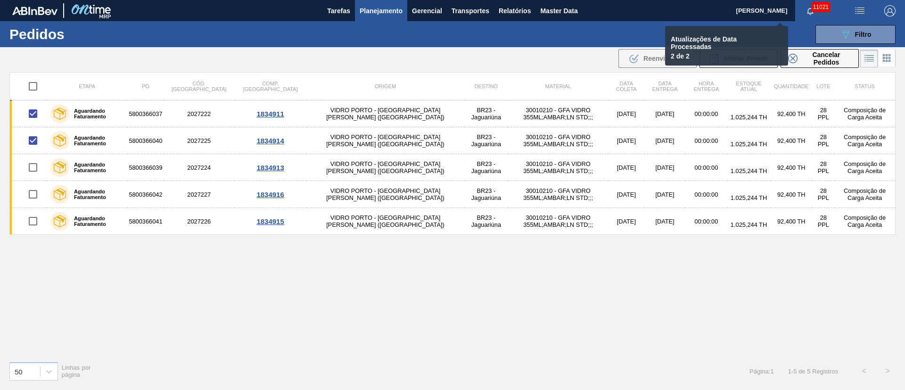
checkbox input "false"
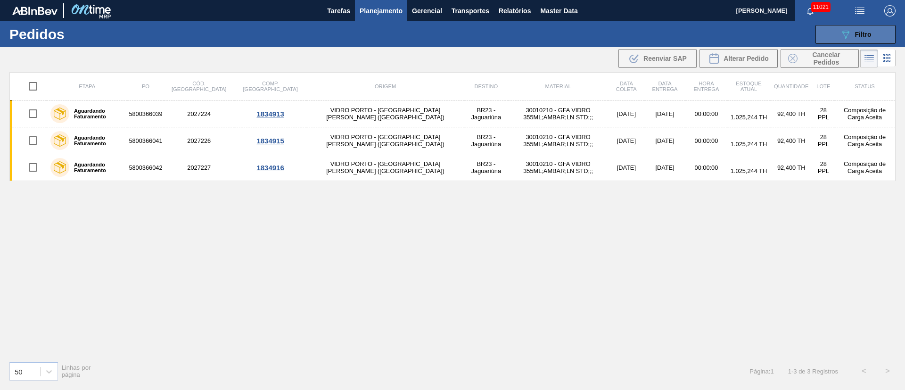
click at [862, 33] on span "Filtro" at bounding box center [863, 35] width 17 height 8
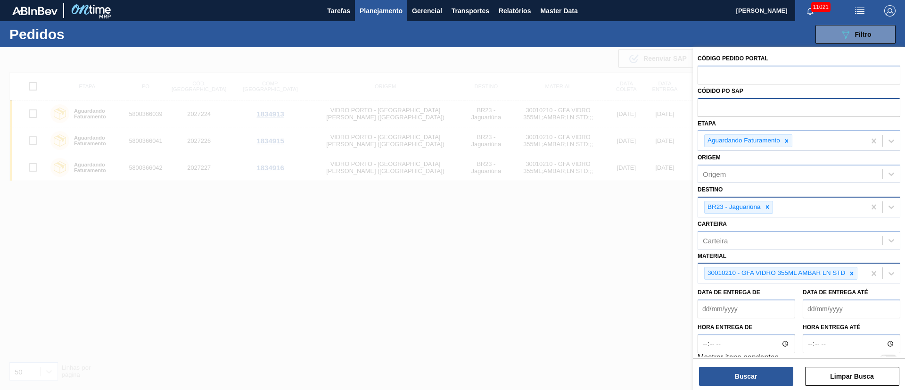
click at [405, 240] on div at bounding box center [452, 242] width 905 height 390
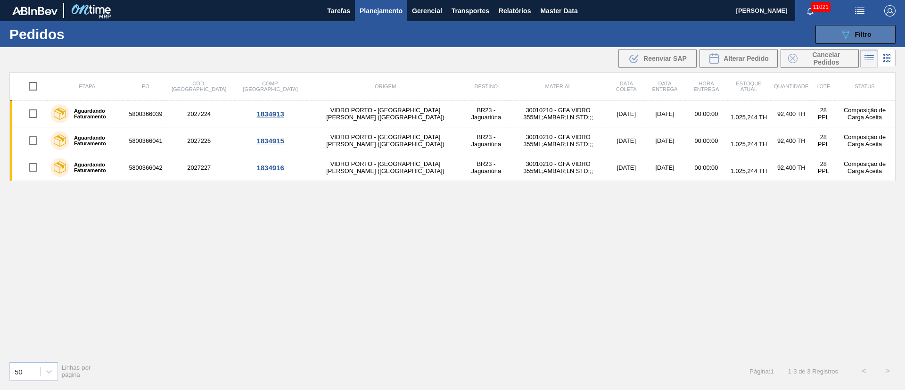
click at [854, 37] on div "089F7B8B-B2A5-4AFE-B5C0-19BA573D28AC Filtro" at bounding box center [856, 34] width 32 height 11
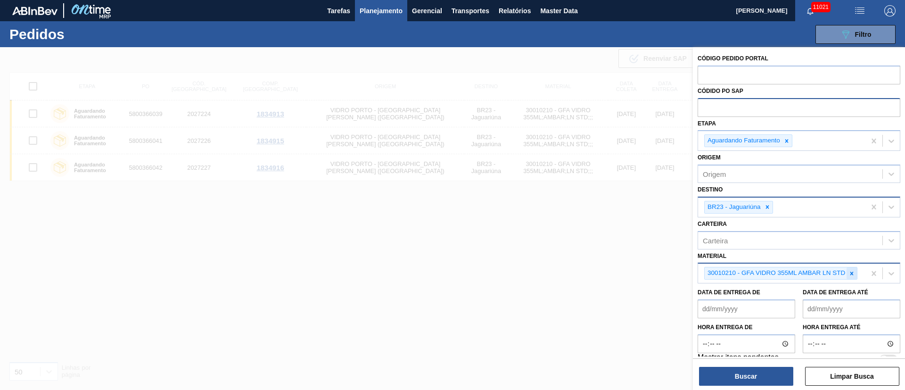
click at [855, 273] on icon at bounding box center [852, 273] width 7 height 7
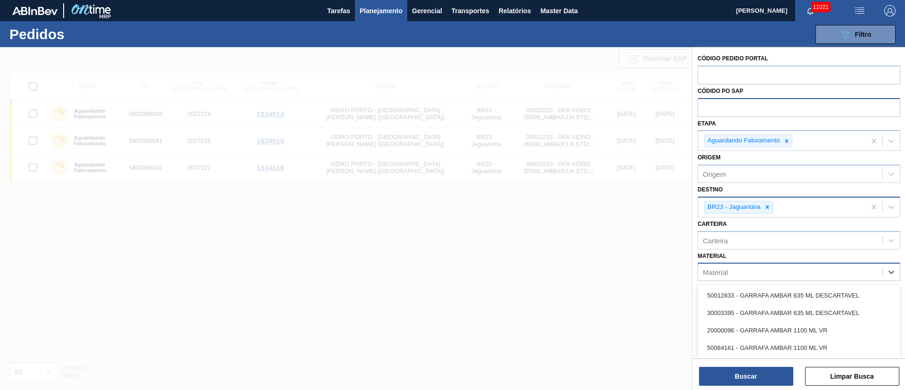
click at [740, 271] on div "Material" at bounding box center [790, 272] width 184 height 14
type input "30007"
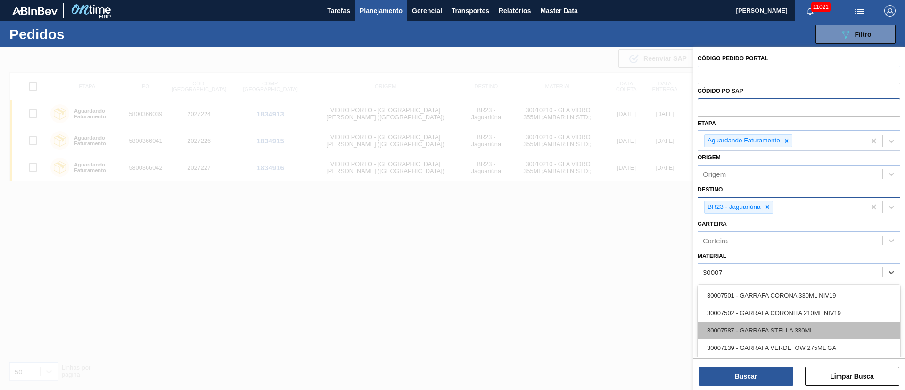
click at [731, 332] on div "30007587 - GARRAFA STELLA 330ML" at bounding box center [799, 330] width 203 height 17
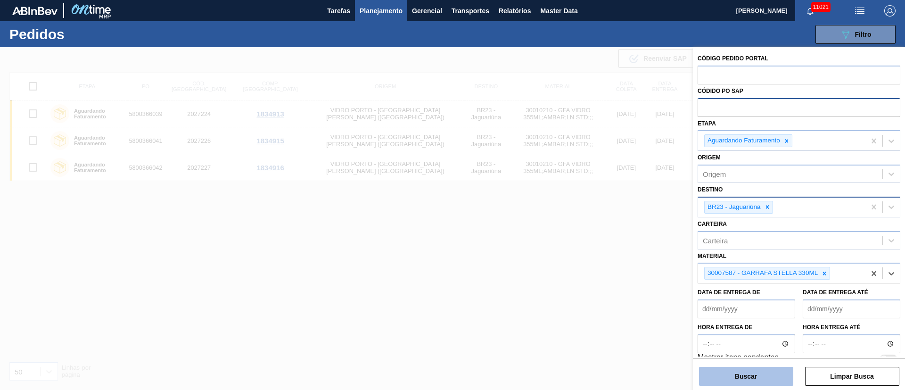
click at [760, 379] on button "Buscar" at bounding box center [746, 376] width 94 height 19
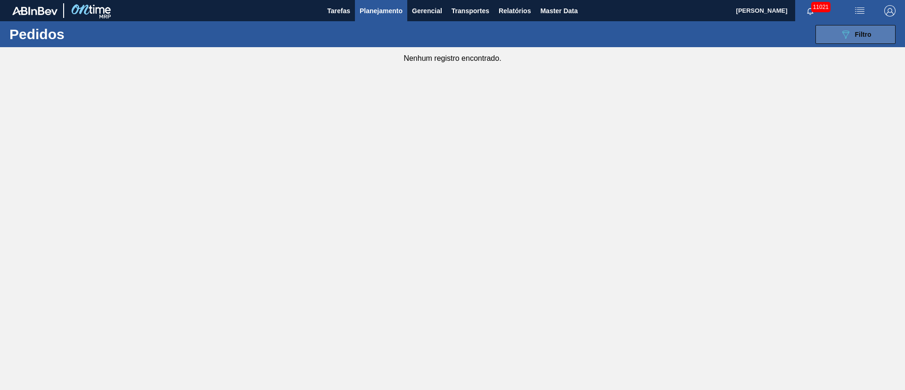
click at [829, 37] on button "089F7B8B-B2A5-4AFE-B5C0-19BA573D28AC Filtro" at bounding box center [856, 34] width 80 height 19
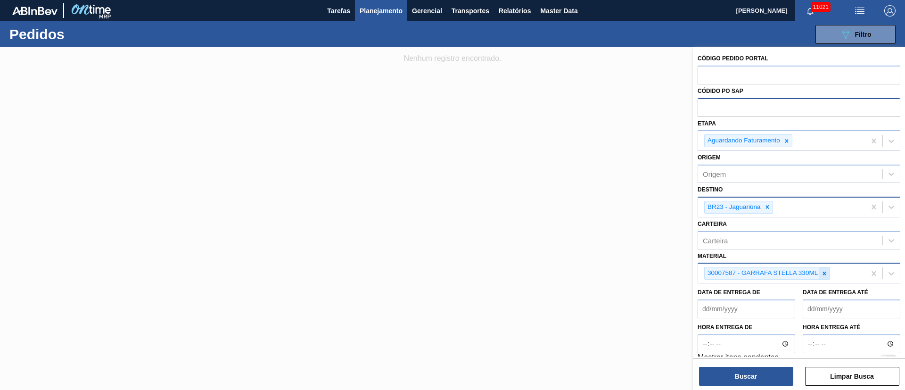
click at [826, 273] on icon at bounding box center [824, 273] width 7 height 7
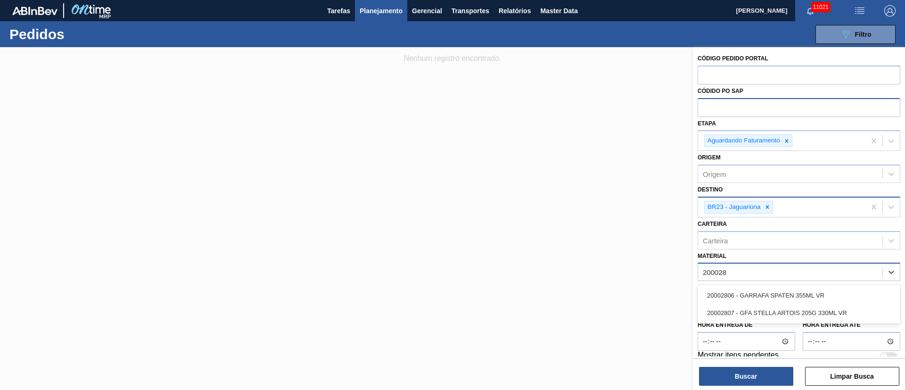
type input "2000280"
click at [787, 322] on div "20002806 - GARRAFA SPATEN 355ML VR 20002807 - GFA STELLA ARTOIS 205G 330ML VR" at bounding box center [799, 304] width 203 height 39
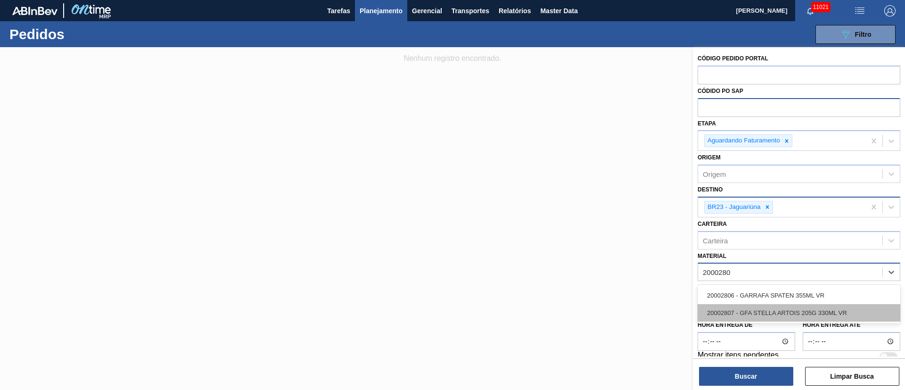
click at [787, 319] on div "20002807 - GFA STELLA ARTOIS 205G 330ML VR" at bounding box center [799, 312] width 203 height 17
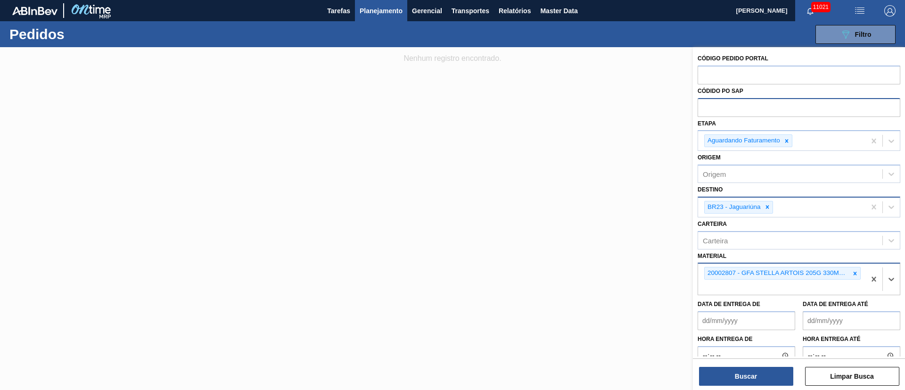
click at [748, 366] on div "Buscar Limpar Busca" at bounding box center [799, 371] width 212 height 26
click at [733, 377] on button "Buscar" at bounding box center [746, 376] width 94 height 19
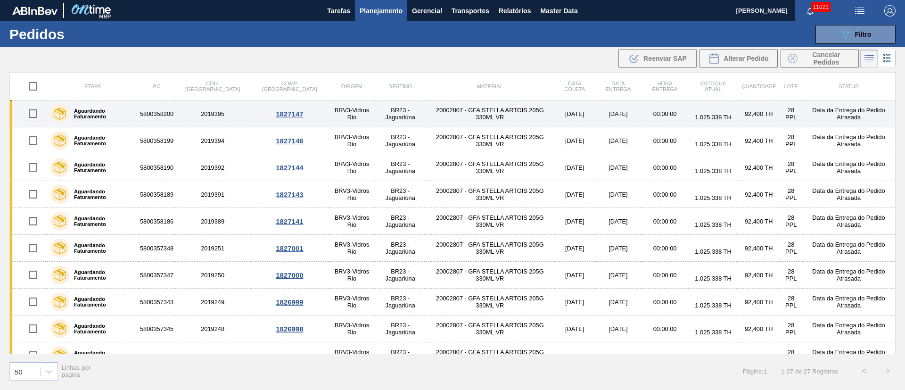
click at [33, 117] on input "checkbox" at bounding box center [33, 114] width 20 height 20
checkbox input "true"
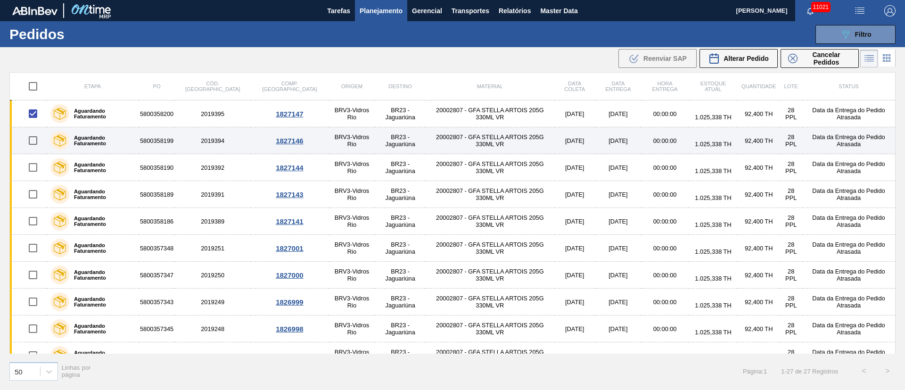
click at [33, 139] on input "checkbox" at bounding box center [33, 141] width 20 height 20
checkbox input "true"
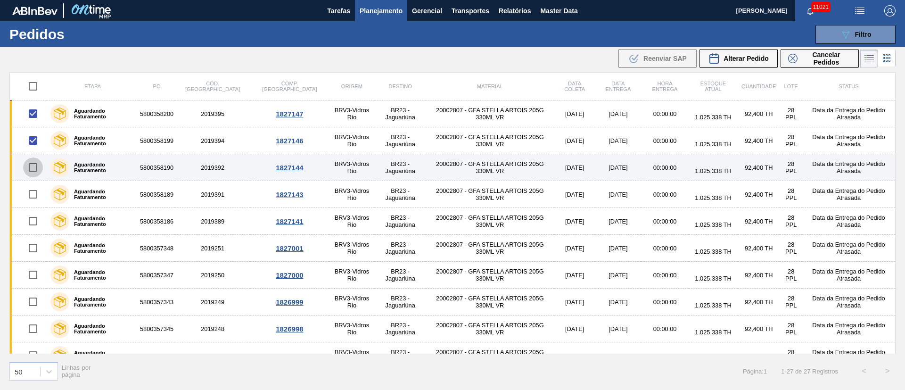
click at [33, 171] on input "checkbox" at bounding box center [33, 168] width 20 height 20
checkbox input "true"
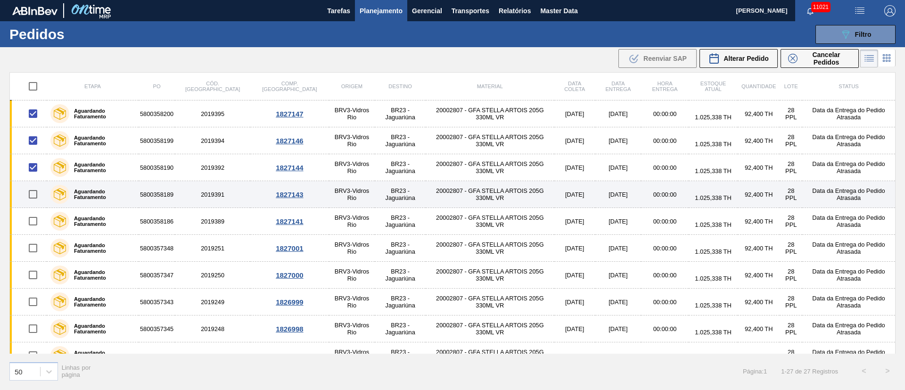
click at [37, 194] on input "checkbox" at bounding box center [33, 194] width 20 height 20
checkbox input "true"
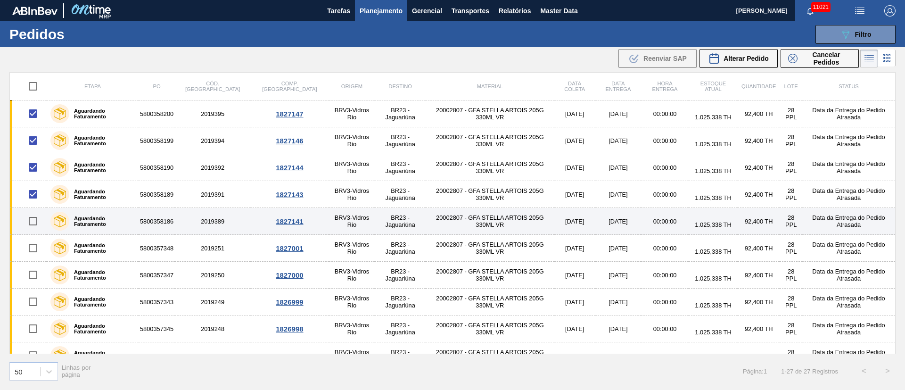
click at [37, 216] on input "checkbox" at bounding box center [33, 221] width 20 height 20
checkbox input "true"
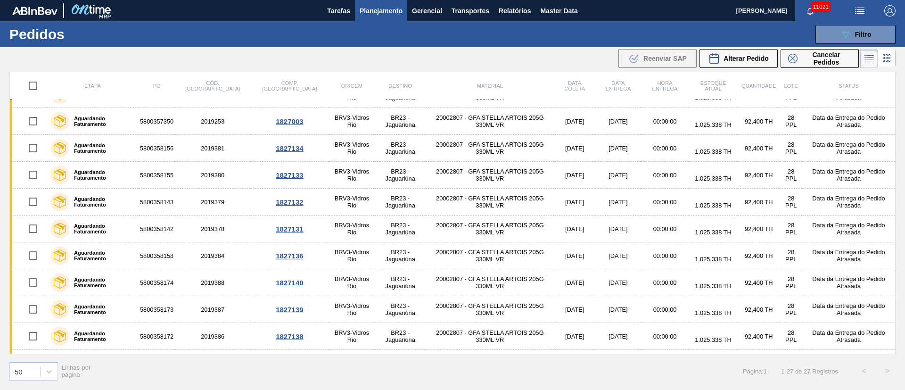
scroll to position [473, 0]
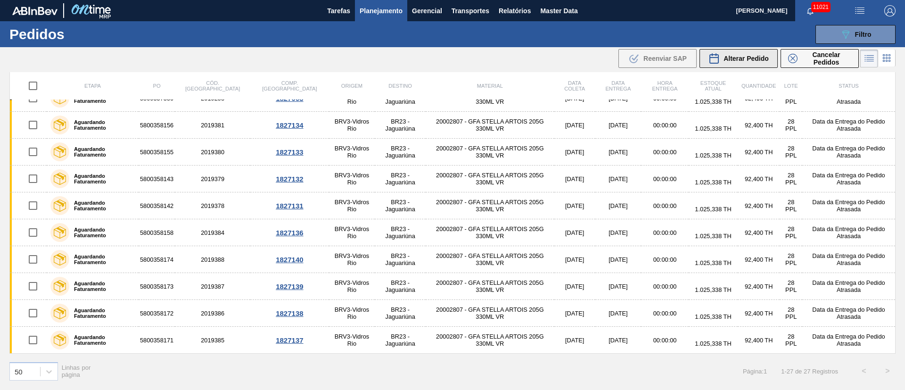
click at [752, 62] on div "Alterar Pedido" at bounding box center [739, 58] width 60 height 11
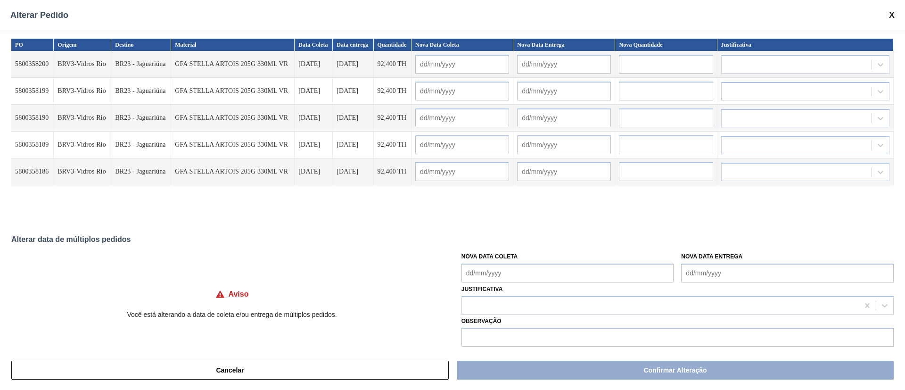
click at [486, 267] on Coleta "Nova Data Coleta" at bounding box center [568, 273] width 213 height 19
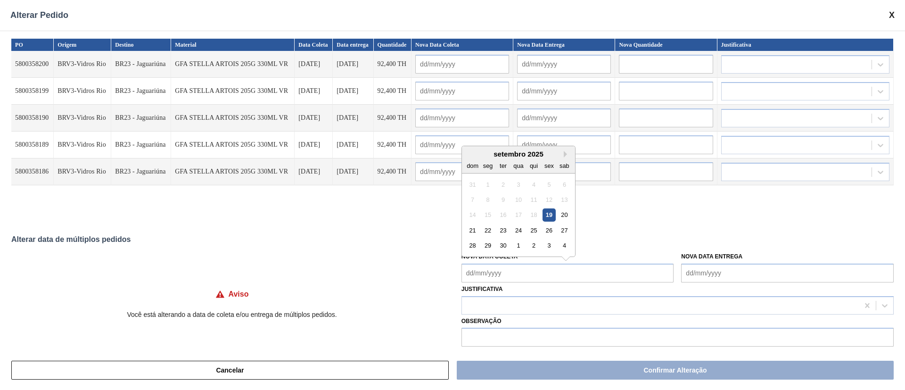
click at [485, 247] on div "29" at bounding box center [487, 245] width 13 height 13
type Coleta "29/09/2025"
type input "29/09/2025"
type input "[DATE]"
type input "29/09/2025"
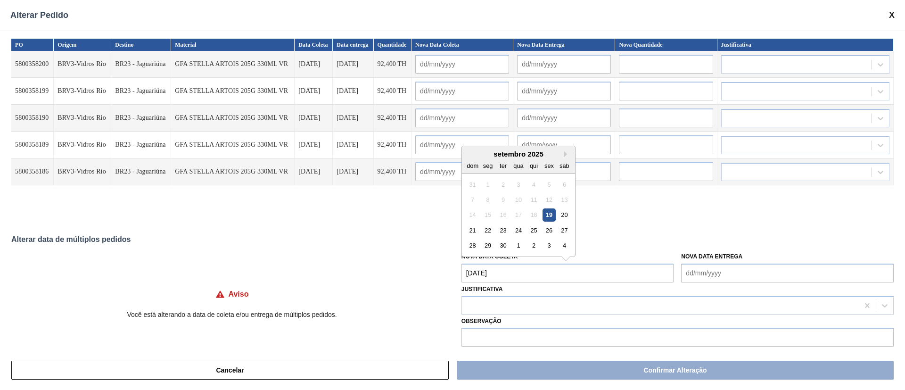
type input "[DATE]"
type input "29/09/2025"
type input "[DATE]"
type input "29/09/2025"
type input "[DATE]"
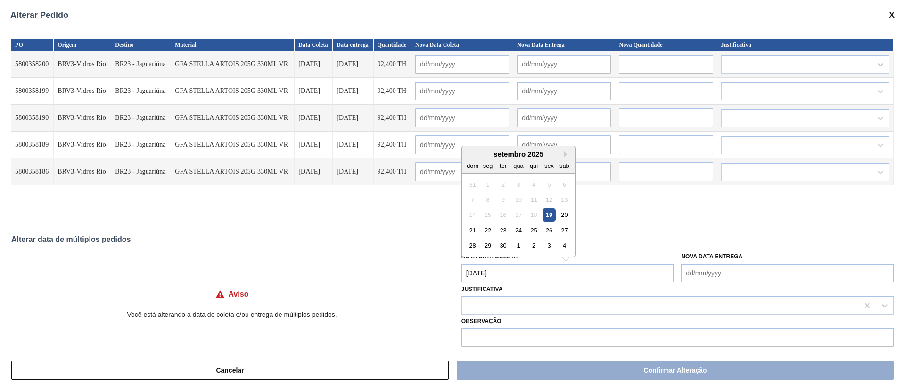
type input "29/09/2025"
type input "[DATE]"
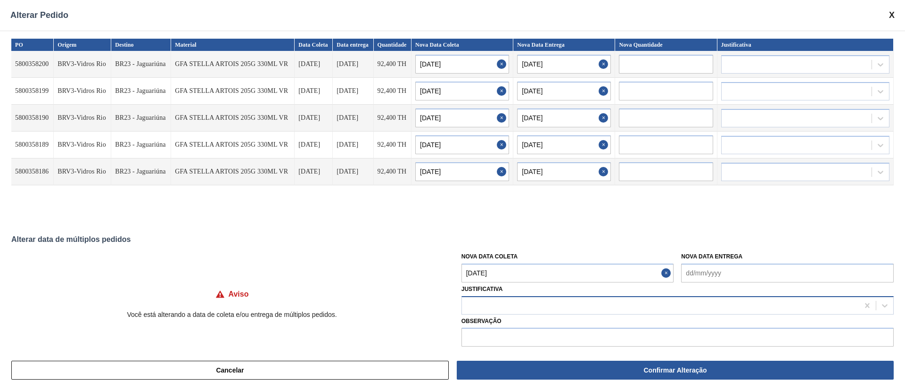
click at [489, 312] on div at bounding box center [660, 306] width 397 height 14
type input "ou"
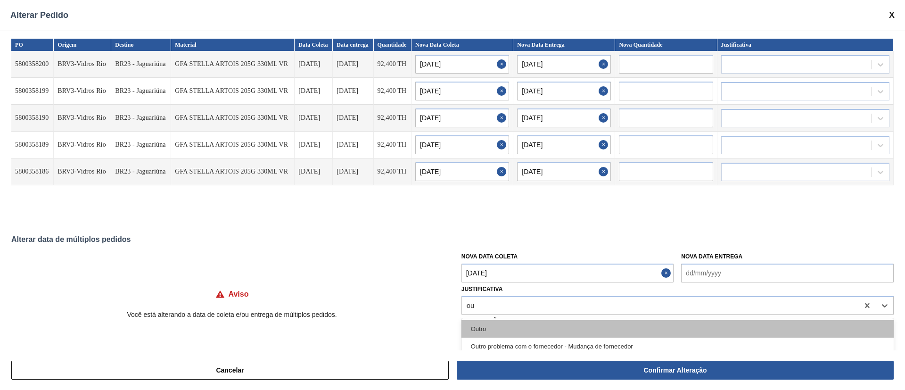
click at [490, 322] on div "Outro" at bounding box center [678, 328] width 432 height 17
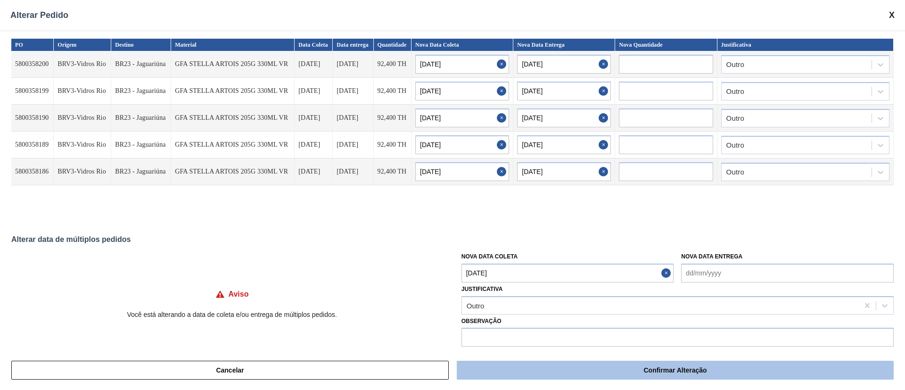
click at [567, 368] on button "Confirmar Alteração" at bounding box center [675, 370] width 437 height 19
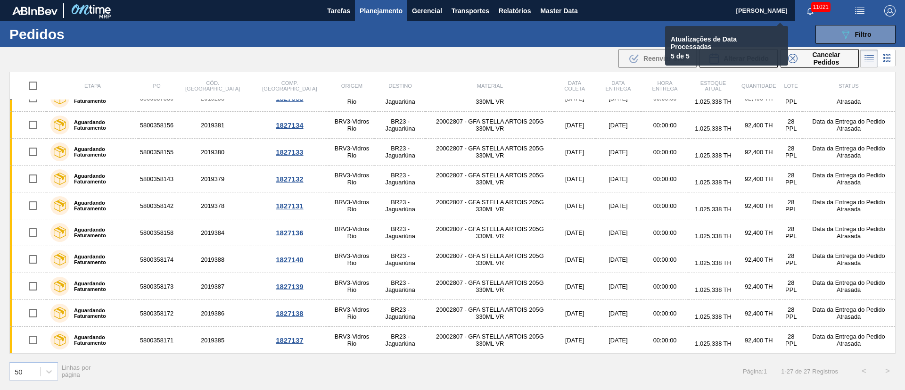
checkbox input "false"
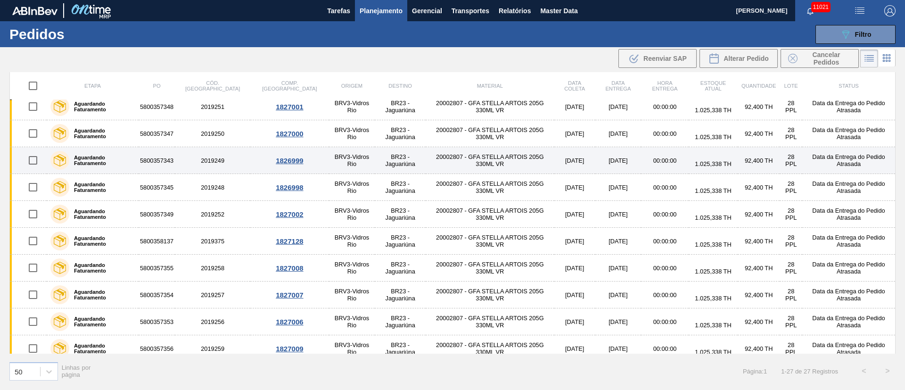
scroll to position [0, 0]
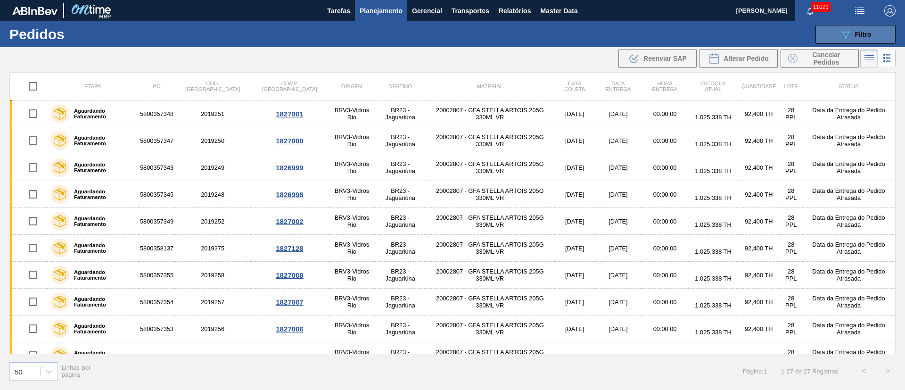
click at [869, 36] on span "Filtro" at bounding box center [863, 35] width 17 height 8
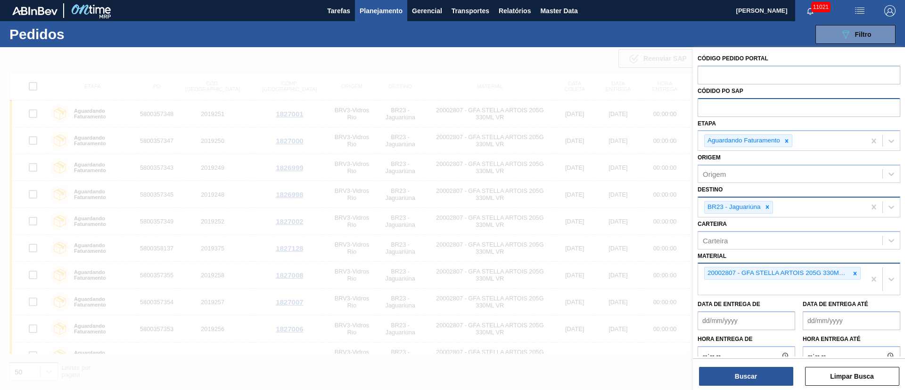
click at [374, 11] on span "Planejamento" at bounding box center [381, 10] width 43 height 11
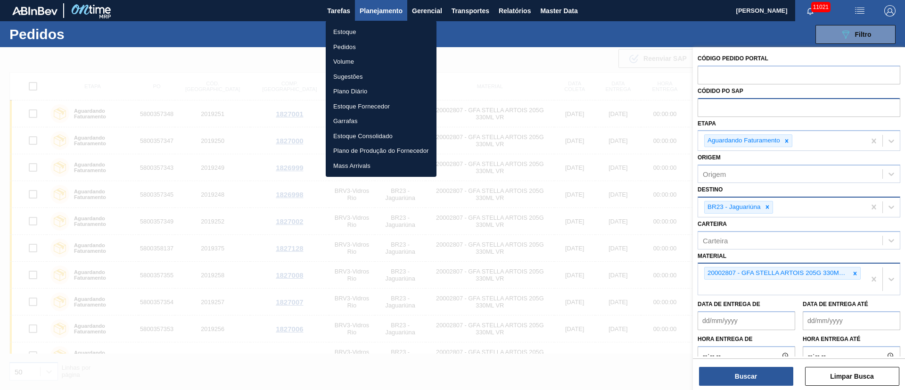
click at [346, 33] on li "Estoque" at bounding box center [381, 32] width 111 height 15
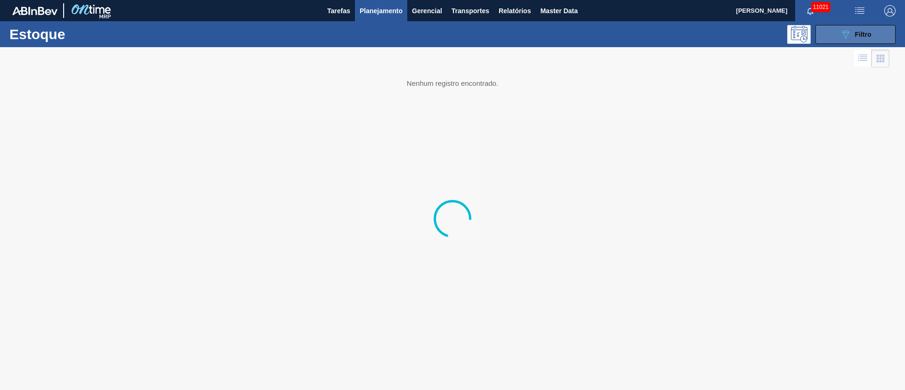
click at [863, 33] on span "Filtro" at bounding box center [863, 35] width 17 height 8
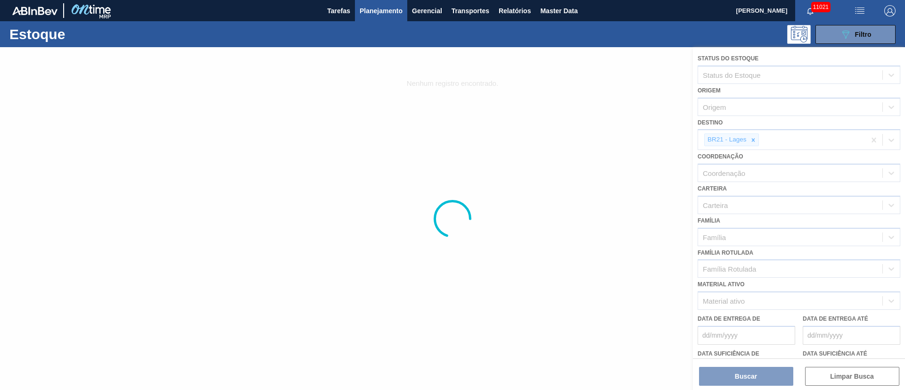
click at [753, 138] on div at bounding box center [452, 218] width 905 height 343
click at [753, 140] on div at bounding box center [452, 218] width 905 height 343
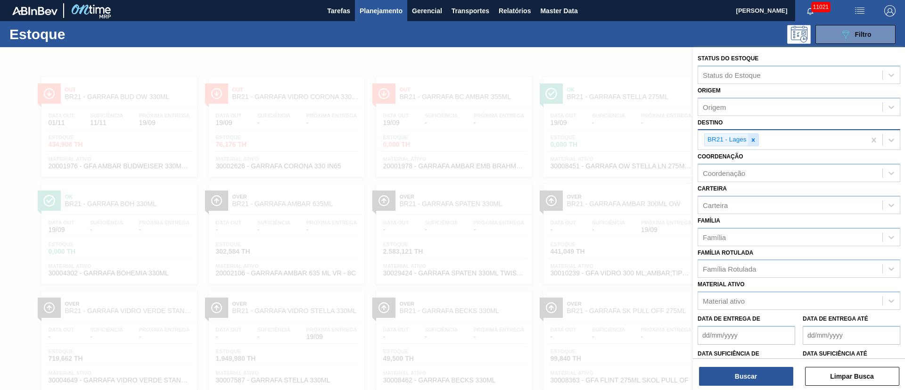
click at [752, 135] on div at bounding box center [753, 140] width 10 height 12
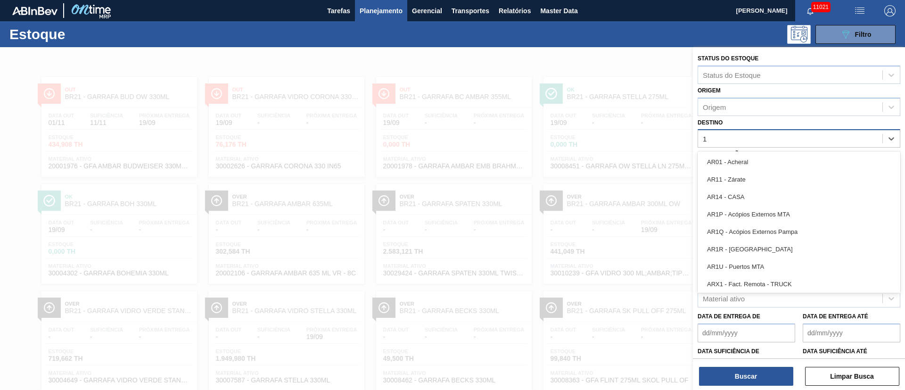
type input "19"
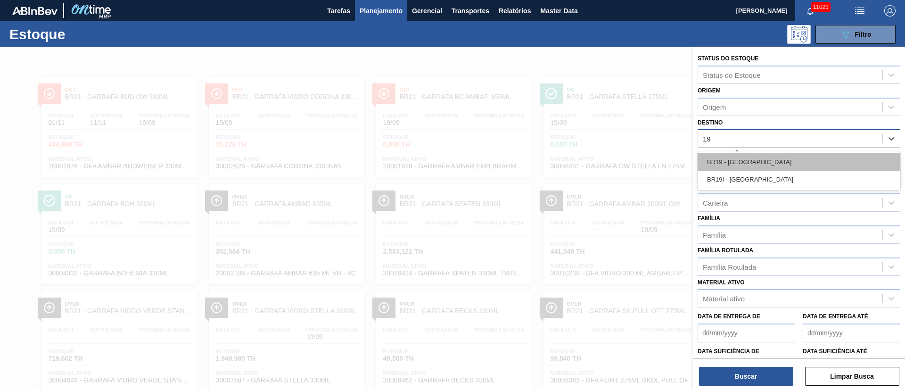
click at [720, 157] on div "BR19 - Nova Rio" at bounding box center [799, 161] width 203 height 17
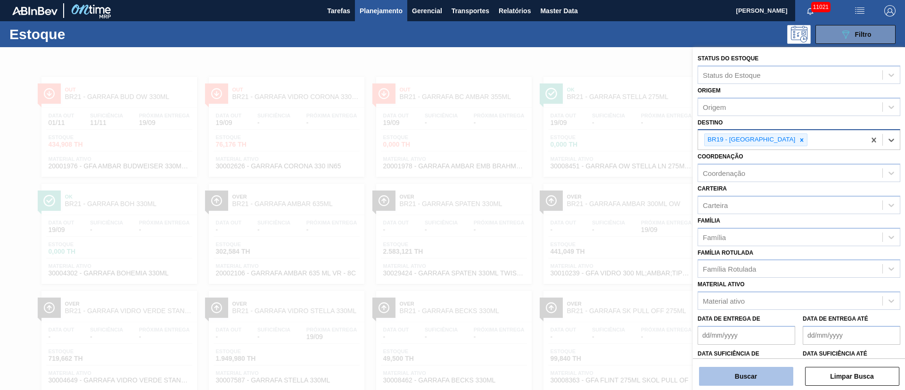
click at [733, 367] on button "Buscar" at bounding box center [746, 376] width 94 height 19
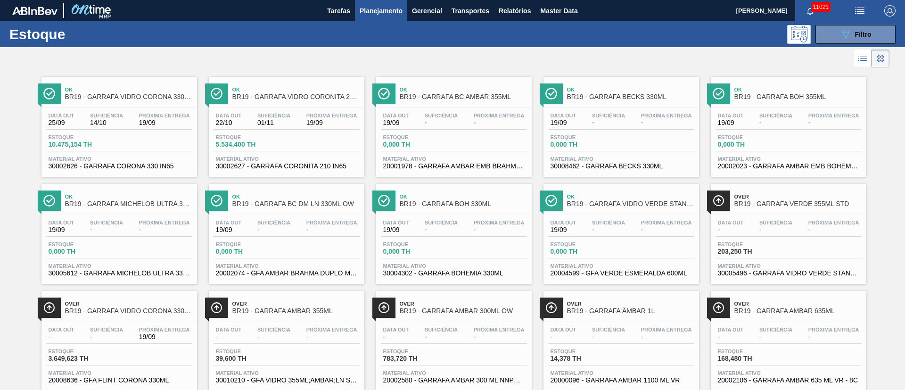
click at [133, 135] on div "Estoque 10.475,154 TH" at bounding box center [119, 142] width 146 height 17
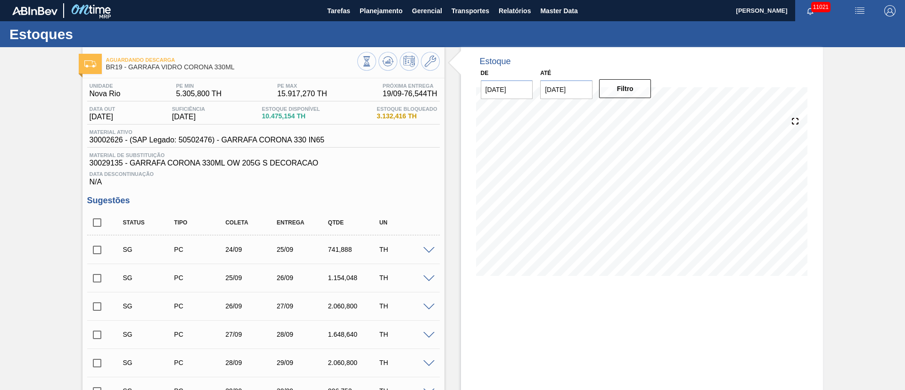
click at [93, 246] on input "checkbox" at bounding box center [97, 250] width 20 height 20
click at [429, 249] on span at bounding box center [428, 250] width 11 height 7
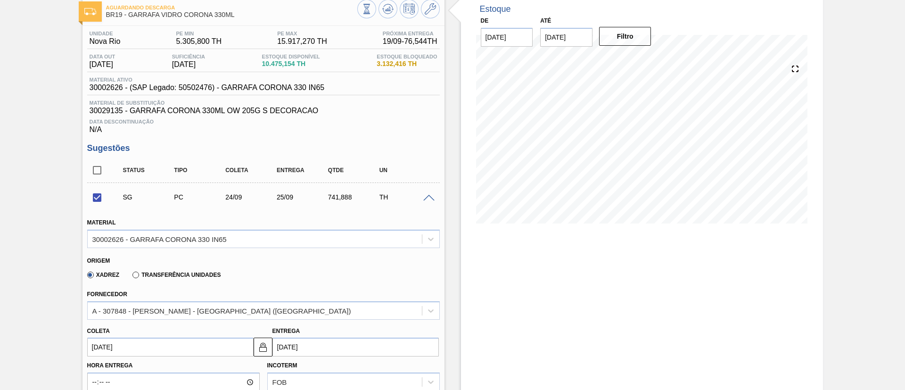
scroll to position [141, 0]
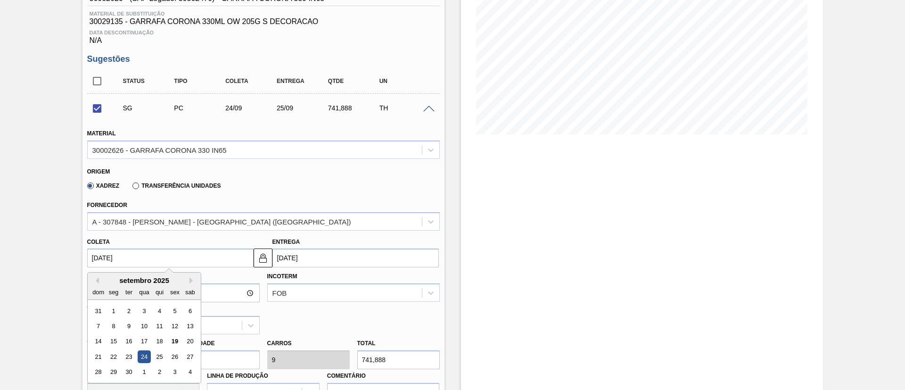
click at [118, 257] on input "24/09/2025" at bounding box center [170, 258] width 166 height 19
click at [187, 341] on div "20" at bounding box center [189, 341] width 13 height 13
checkbox input "false"
type input "[DATE]"
type input "21/09/2025"
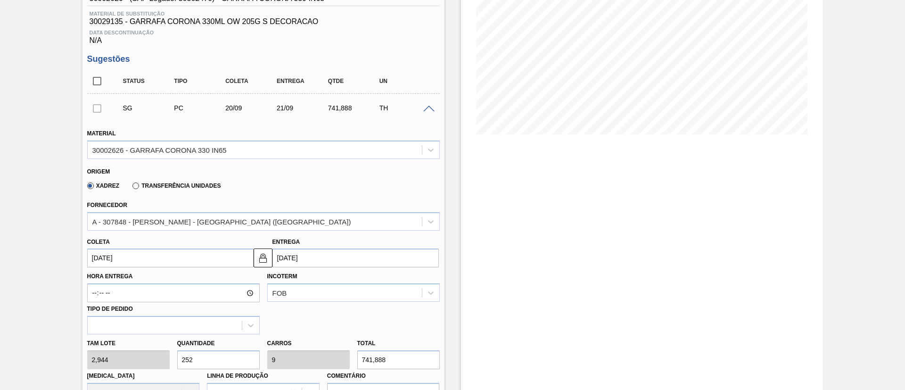
drag, startPoint x: 210, startPoint y: 357, endPoint x: 74, endPoint y: 357, distance: 136.3
type input "1"
type input "0,036"
type input "2,944"
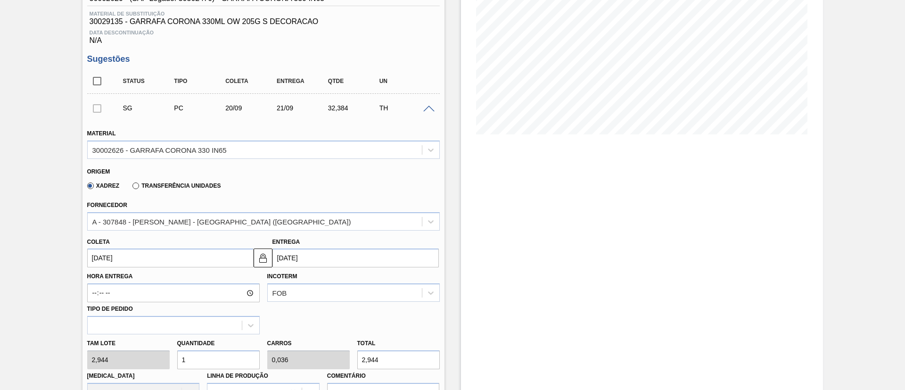
type input "11"
type input "0,393"
type input "32,384"
type input "119"
type input "4,25"
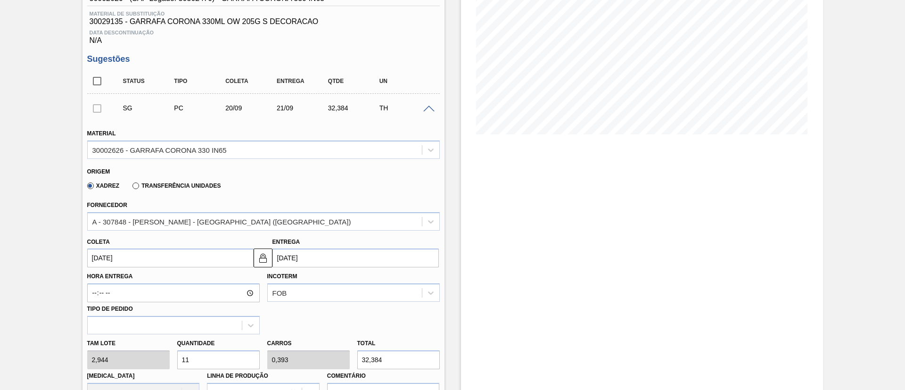
type input "350,336"
type input "11"
type input "0,393"
type input "32,384"
type input "112"
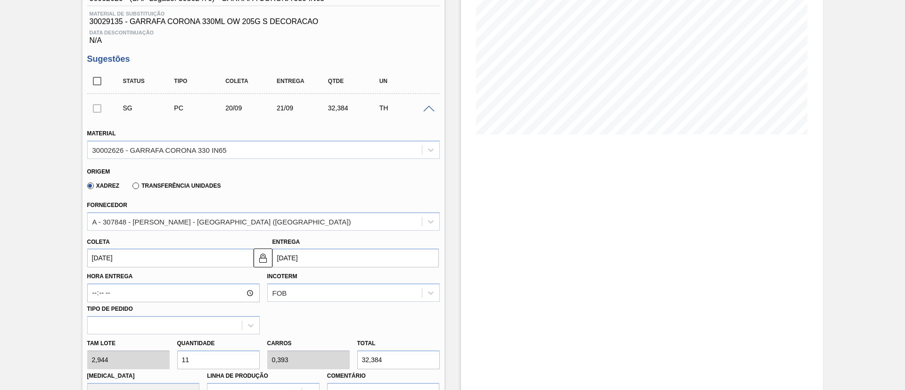
type input "4"
type input "329,728"
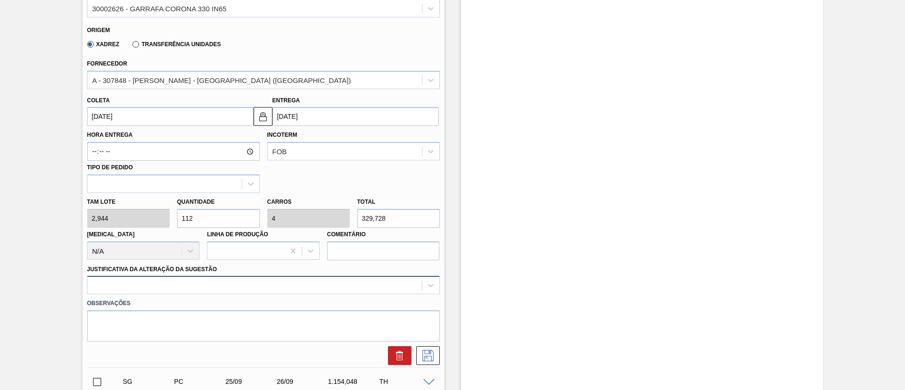
type input "112"
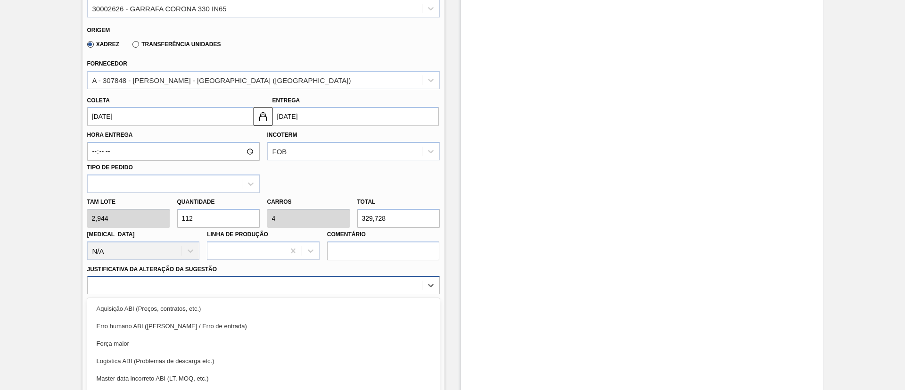
click at [170, 284] on div "option Força maior focused, 3 of 18. 18 results available. Use Up and Down to c…" at bounding box center [263, 285] width 353 height 18
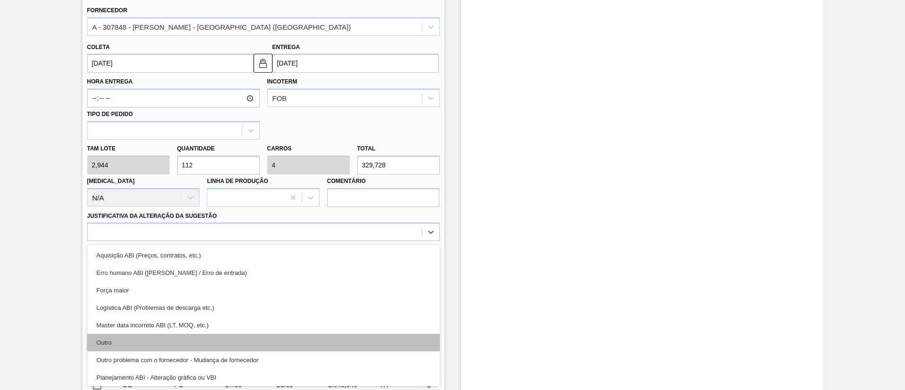
click at [125, 343] on div "Outro" at bounding box center [263, 342] width 353 height 17
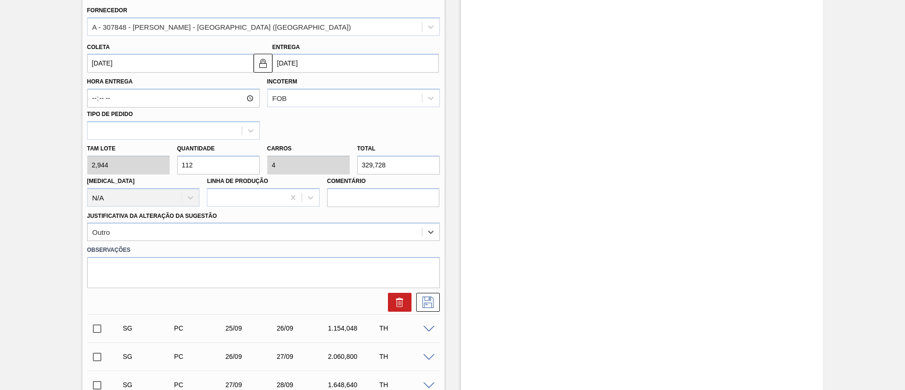
scroll to position [124, 0]
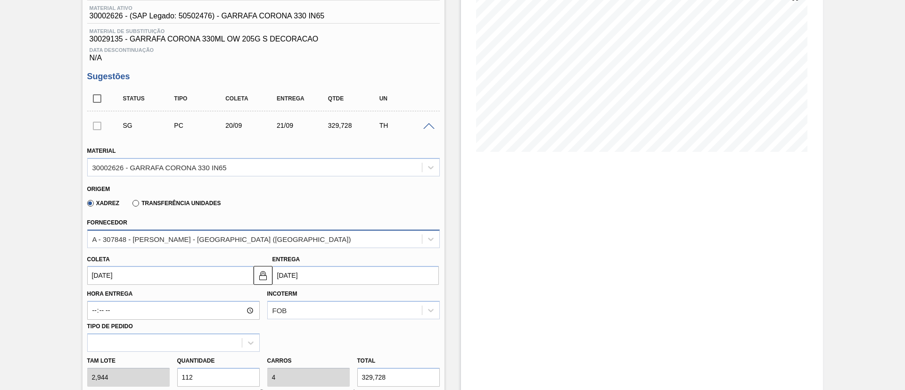
click at [207, 243] on div "A - 307848 - OWENS - RIO DE JANEIRO (RJ)" at bounding box center [255, 239] width 334 height 14
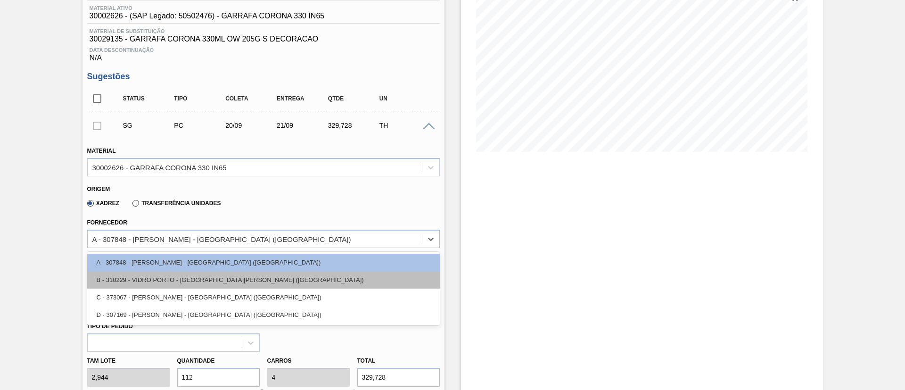
click at [178, 281] on div "B - 310229 - VIDRO PORTO - PORTO FERREIRA (SP)" at bounding box center [263, 279] width 353 height 17
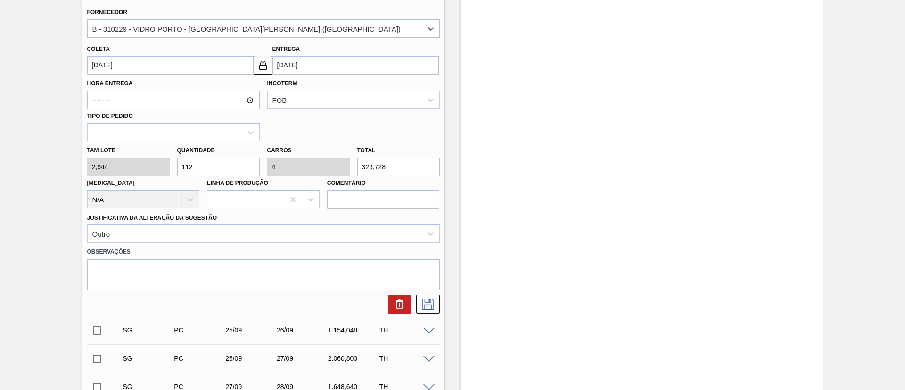
scroll to position [336, 0]
click at [426, 302] on icon at bounding box center [428, 302] width 15 height 11
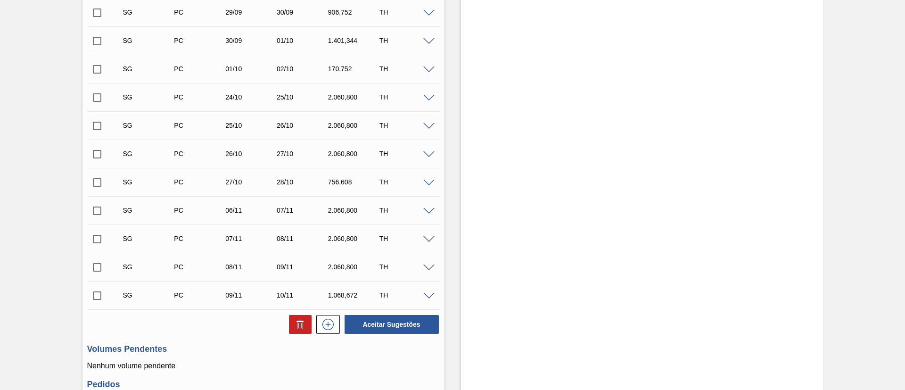
scroll to position [637, 0]
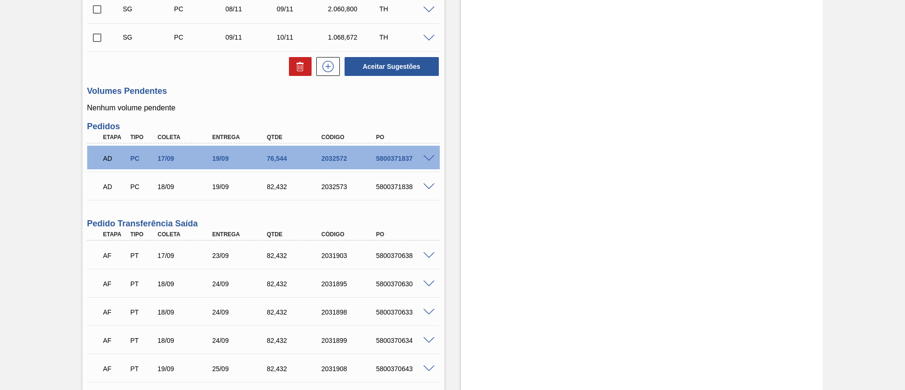
click at [387, 76] on div "Aceitar Sugestões" at bounding box center [390, 66] width 100 height 21
click at [384, 67] on button "Aceitar Sugestões" at bounding box center [392, 66] width 94 height 19
checkbox input "false"
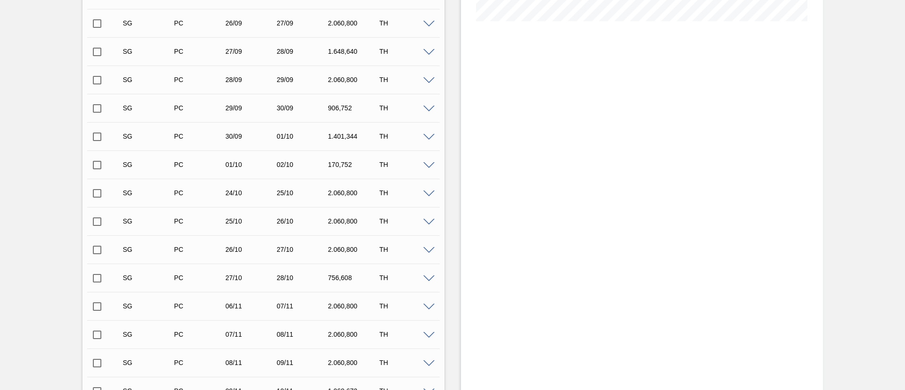
scroll to position [0, 0]
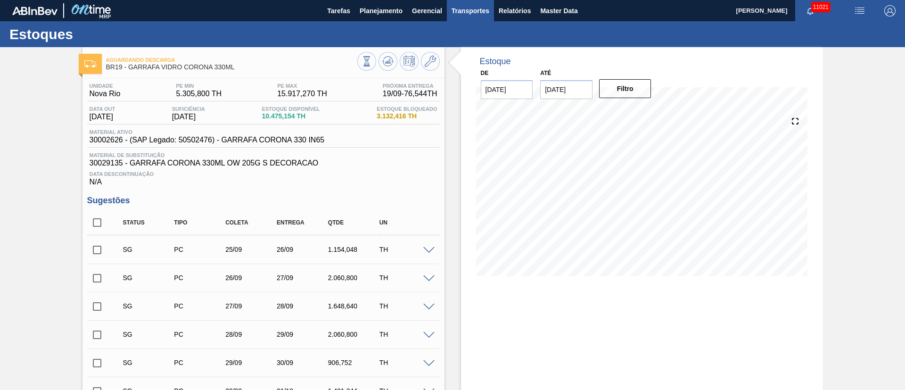
click at [476, 15] on span "Transportes" at bounding box center [471, 10] width 38 height 11
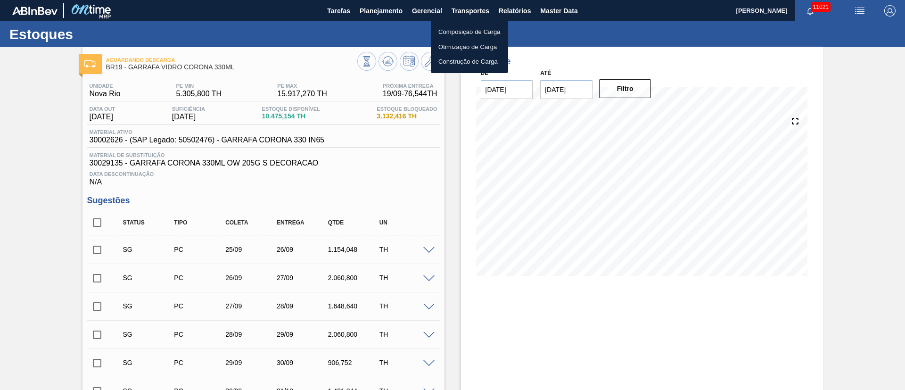
click at [472, 46] on li "Otimização de Carga" at bounding box center [469, 47] width 77 height 15
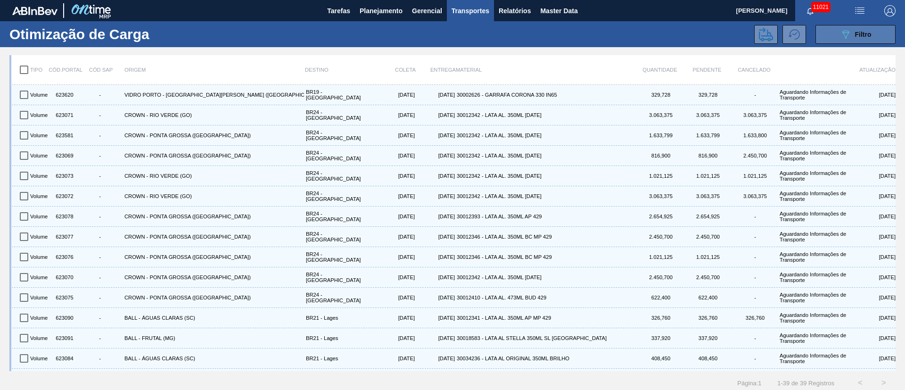
click at [871, 31] on button "089F7B8B-B2A5-4AFE-B5C0-19BA573D28AC Filtro" at bounding box center [856, 34] width 80 height 19
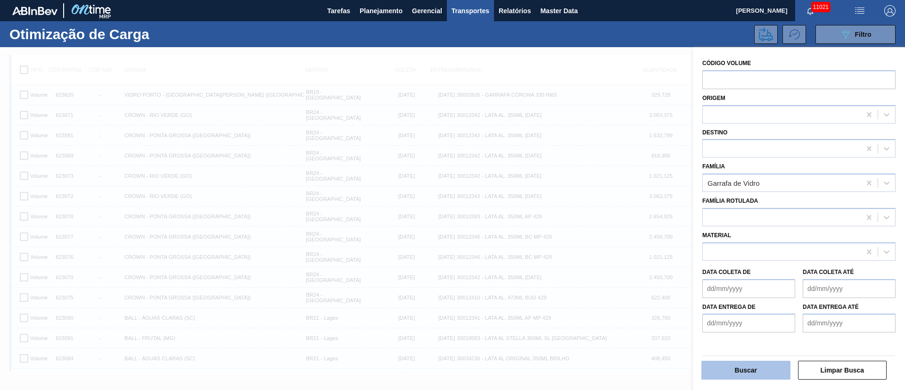
click at [740, 371] on button "Buscar" at bounding box center [746, 370] width 89 height 19
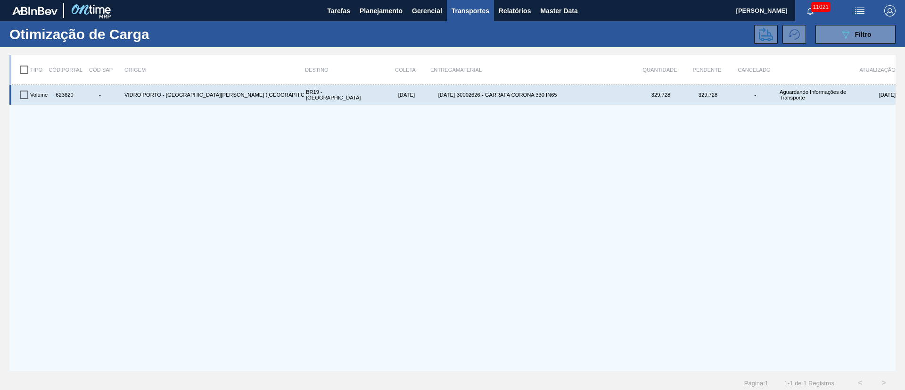
click at [20, 95] on input "checkbox" at bounding box center [24, 95] width 20 height 20
checkbox input "true"
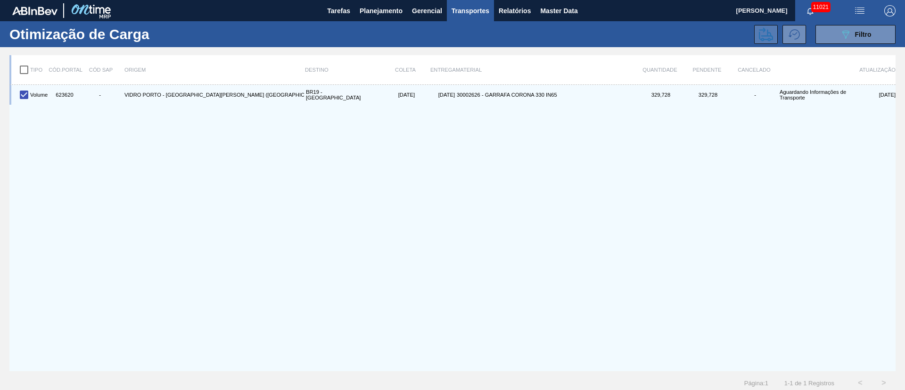
click at [772, 37] on button at bounding box center [767, 34] width 24 height 19
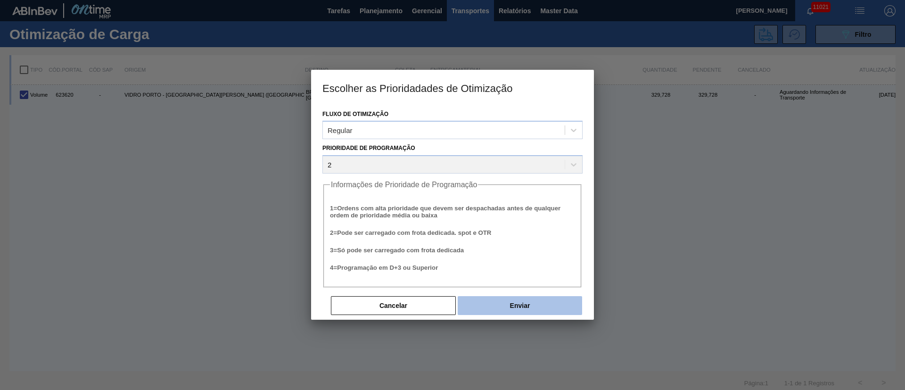
click at [530, 309] on button "Enviar" at bounding box center [520, 305] width 124 height 19
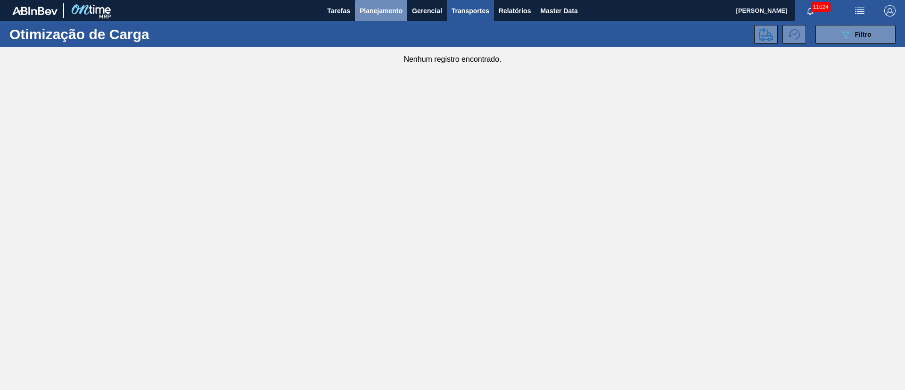
click at [378, 13] on span "Planejamento" at bounding box center [381, 10] width 43 height 11
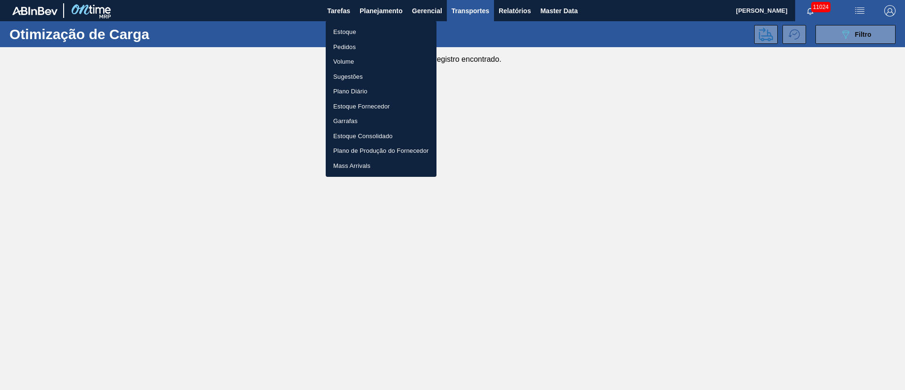
click at [346, 49] on li "Pedidos" at bounding box center [381, 47] width 111 height 15
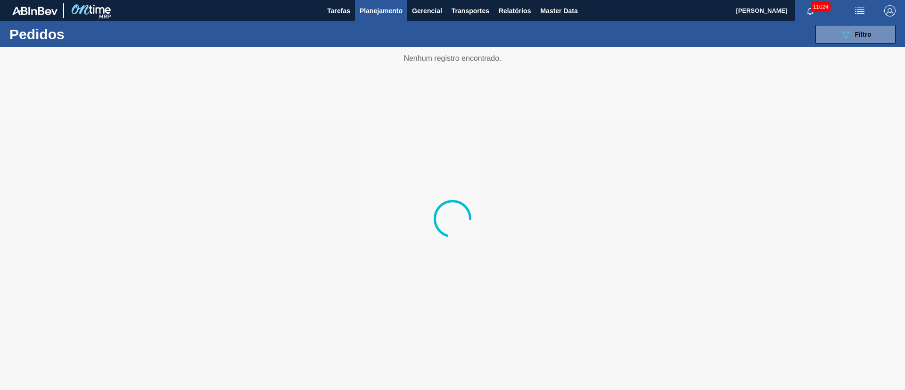
click at [371, 8] on span "Planejamento" at bounding box center [381, 10] width 43 height 11
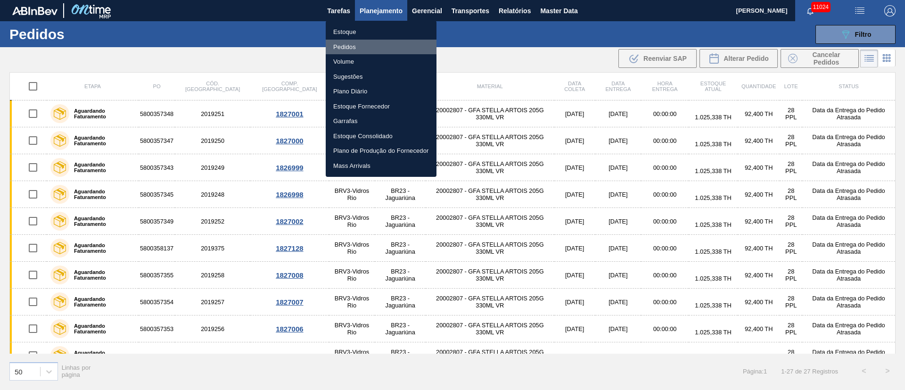
click at [346, 48] on li "Pedidos" at bounding box center [381, 47] width 111 height 15
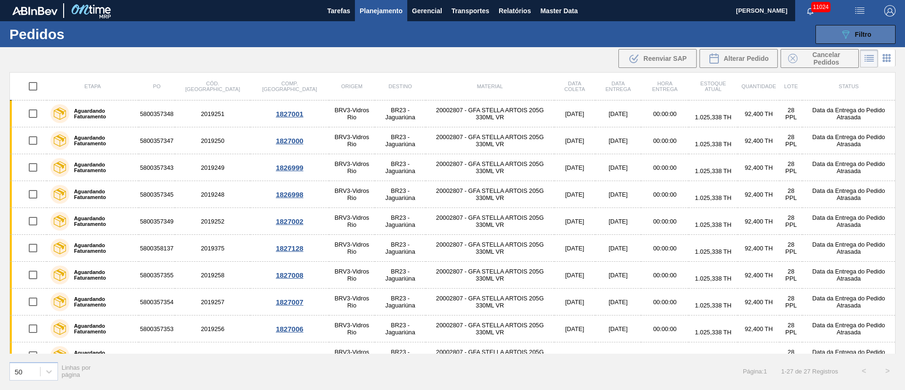
click at [866, 34] on span "Filtro" at bounding box center [863, 35] width 17 height 8
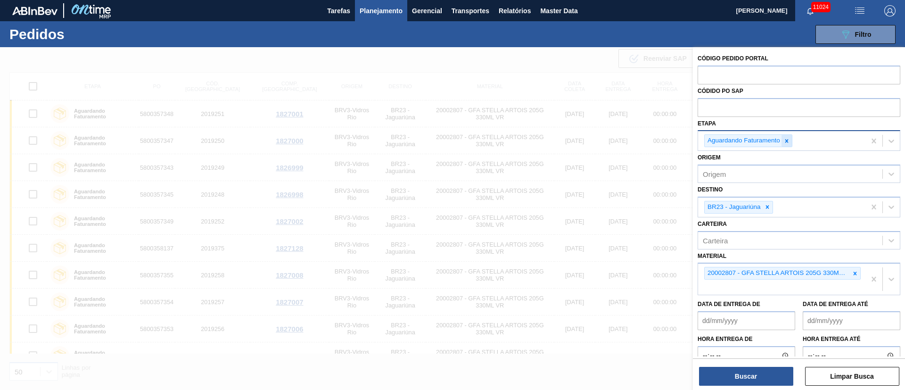
click at [790, 145] on div at bounding box center [787, 141] width 10 height 12
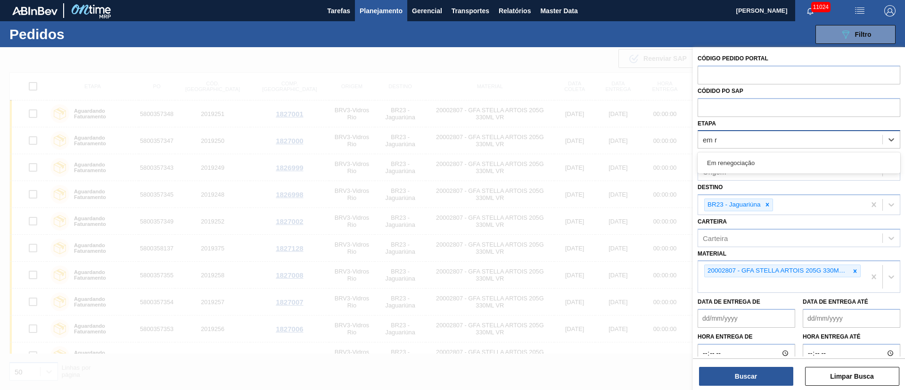
type input "em re"
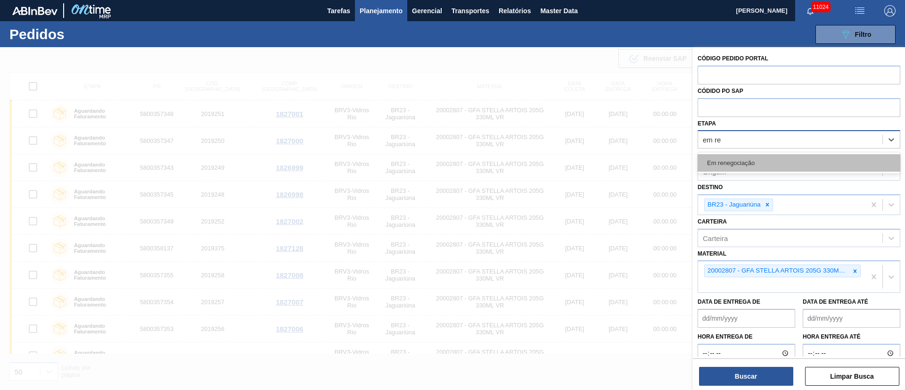
click at [781, 157] on div "Em renegociação" at bounding box center [799, 162] width 203 height 17
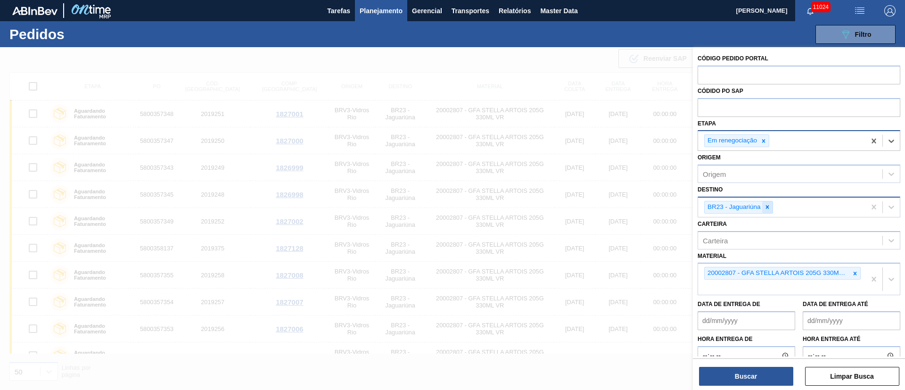
click at [770, 207] on icon at bounding box center [767, 207] width 7 height 7
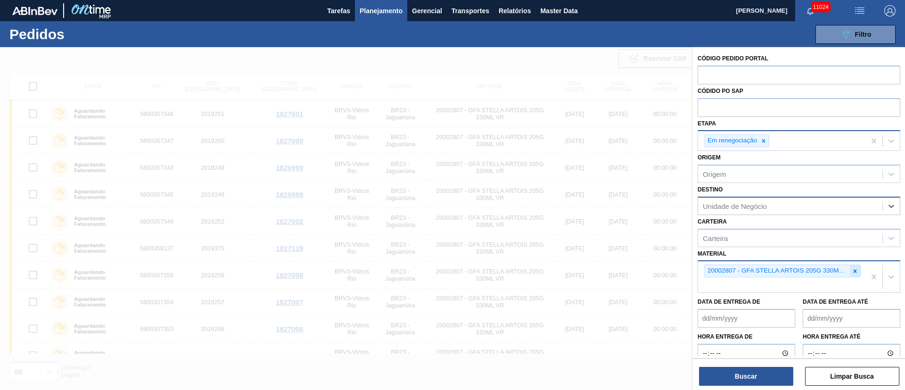
click at [855, 265] on div at bounding box center [855, 271] width 10 height 12
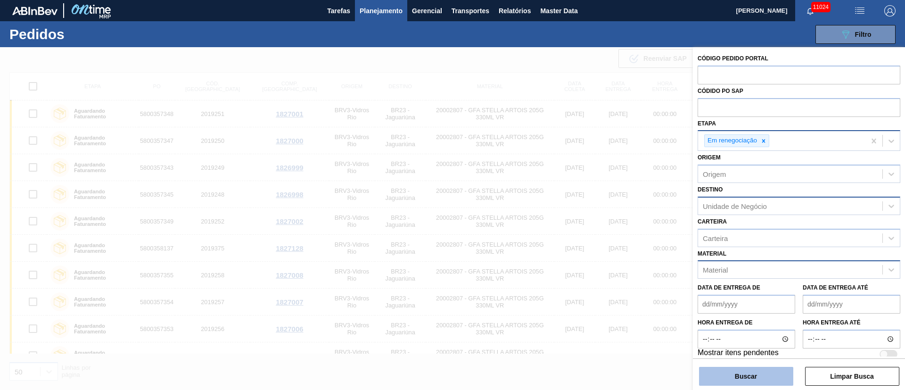
click at [726, 374] on button "Buscar" at bounding box center [746, 376] width 94 height 19
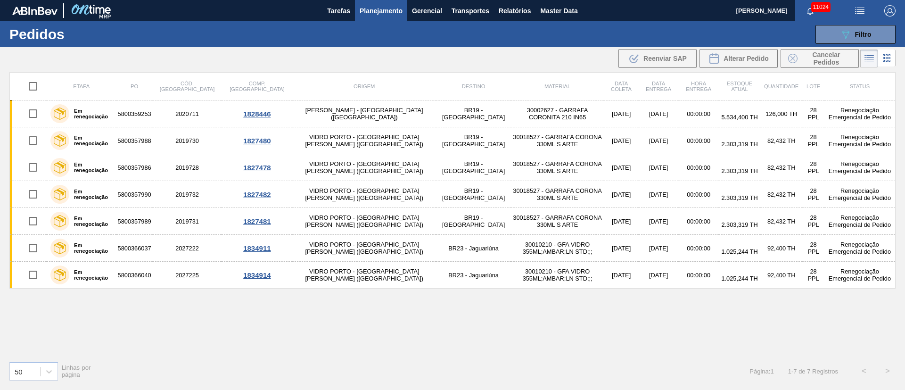
click at [34, 84] on input "checkbox" at bounding box center [33, 86] width 20 height 20
checkbox input "true"
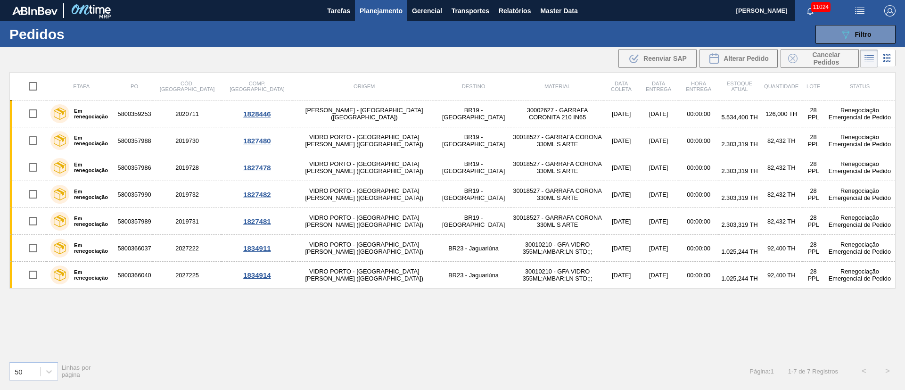
checkbox input "true"
click at [828, 55] on span "Cancelar Pedidos" at bounding box center [827, 58] width 50 height 15
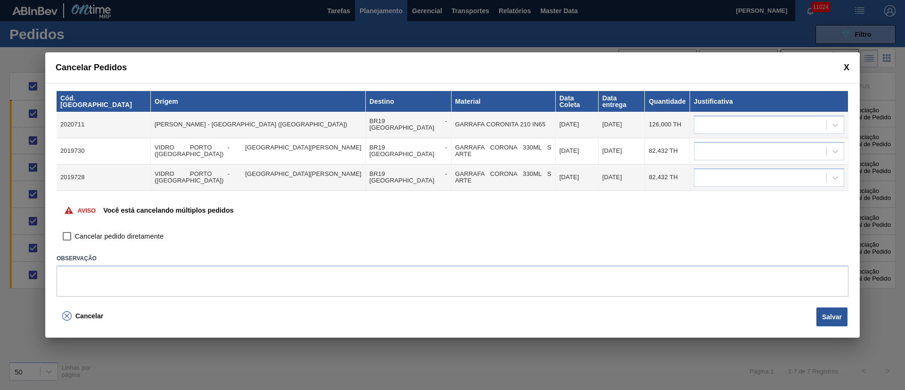
click at [66, 236] on input "Cancelar pedido diretamente" at bounding box center [67, 237] width 16 height 16
checkbox input "true"
click at [829, 322] on button "Salvar" at bounding box center [832, 316] width 31 height 19
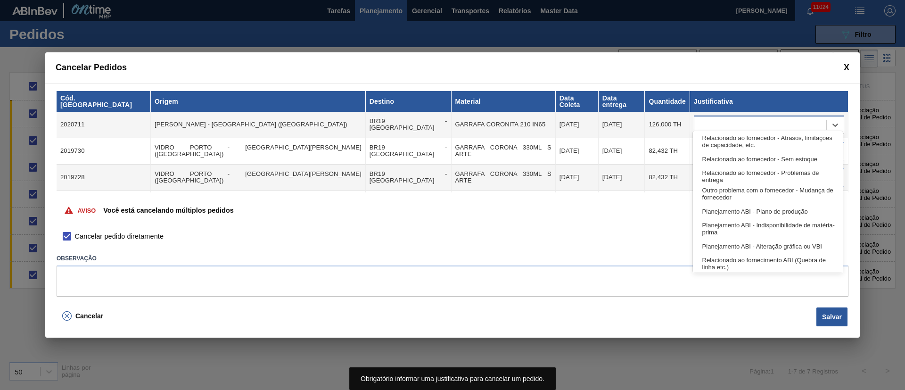
click at [703, 118] on div at bounding box center [761, 125] width 132 height 14
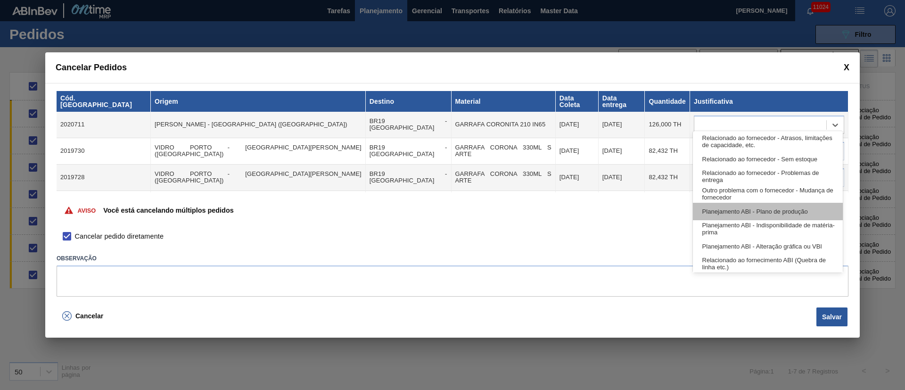
click at [770, 208] on div "Planejamento ABI - Plano de produção" at bounding box center [768, 211] width 150 height 17
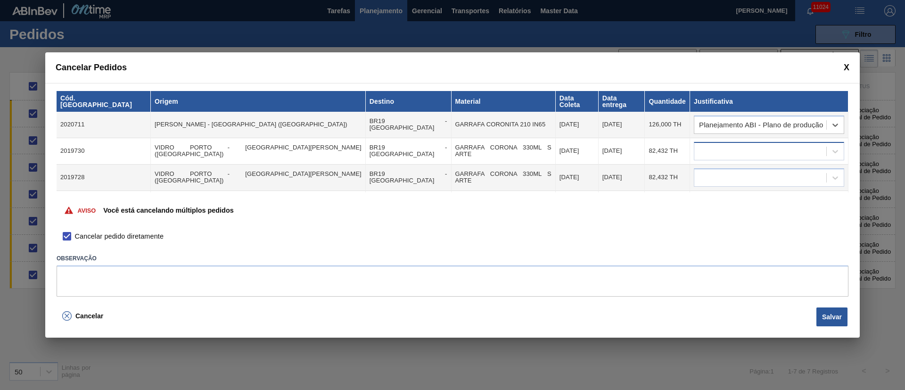
click at [738, 144] on div at bounding box center [761, 151] width 132 height 14
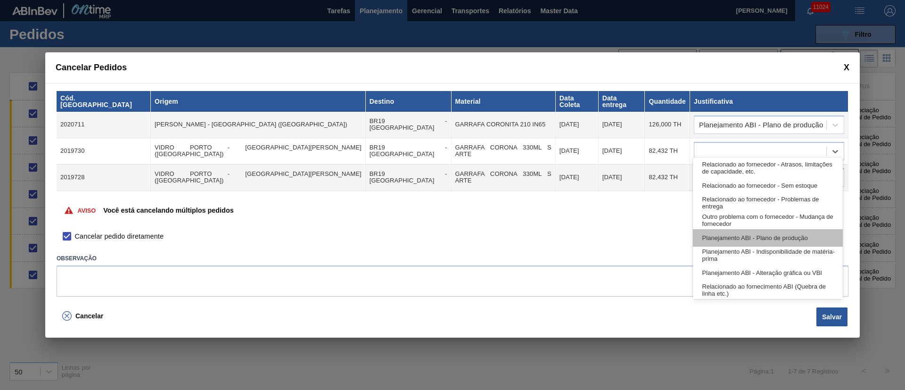
click at [757, 237] on div "Planejamento ABI - Plano de produção" at bounding box center [768, 237] width 150 height 17
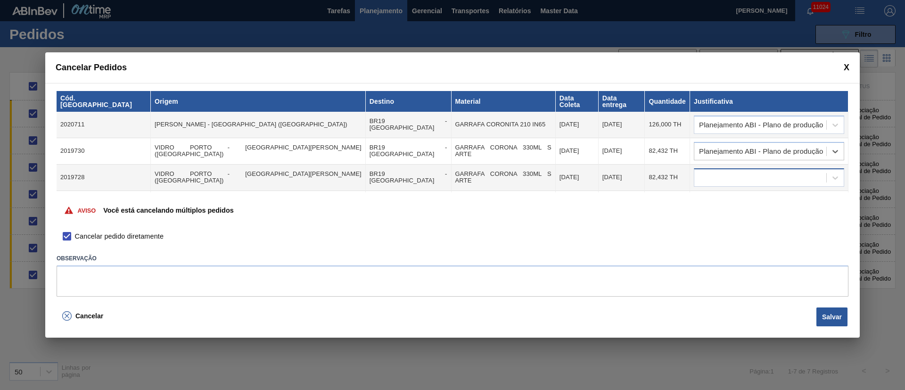
click at [743, 171] on div at bounding box center [761, 178] width 132 height 14
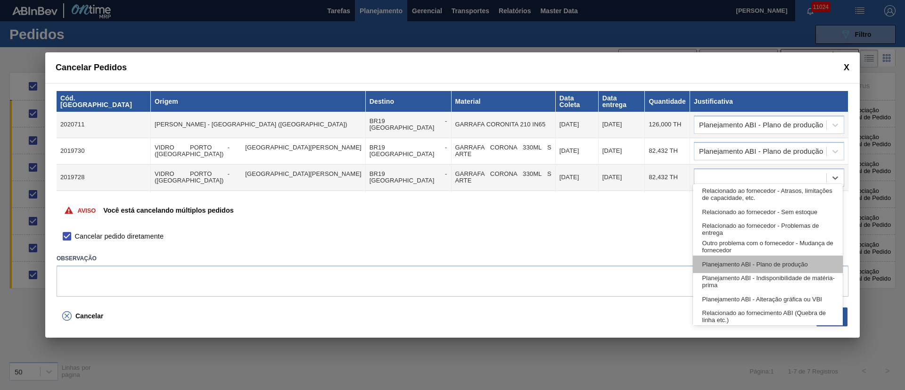
click at [747, 261] on div "Planejamento ABI - Plano de produção" at bounding box center [768, 264] width 150 height 17
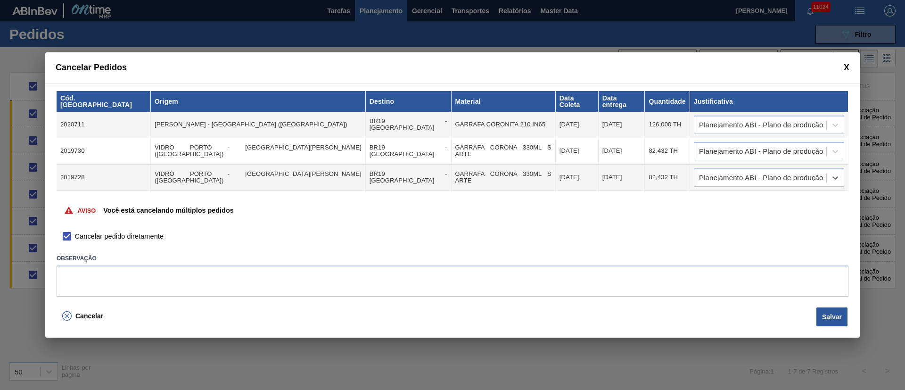
scroll to position [71, 0]
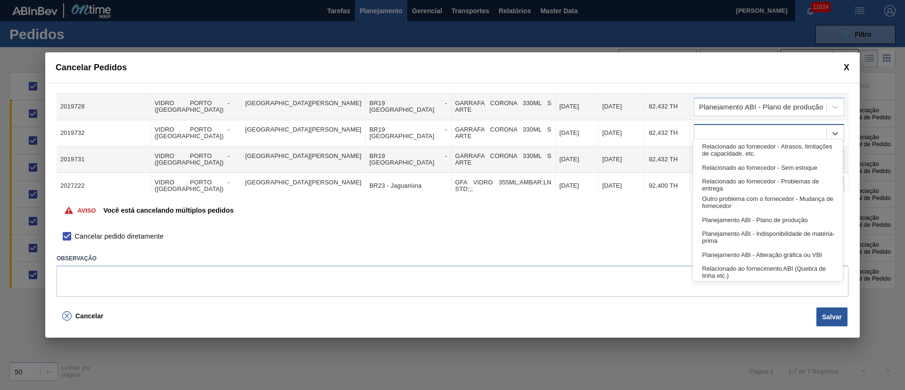
drag, startPoint x: 709, startPoint y: 128, endPoint x: 724, endPoint y: 199, distance: 72.4
click at [709, 131] on div at bounding box center [761, 133] width 132 height 14
click at [741, 227] on div "Planejamento ABI - Plano de produção" at bounding box center [768, 219] width 150 height 17
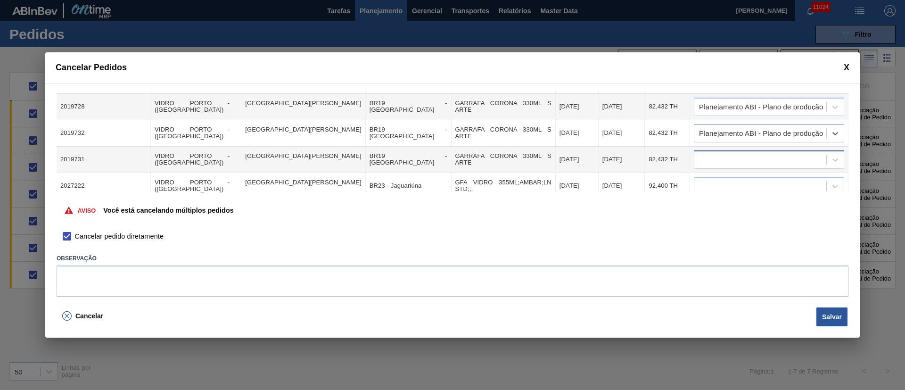
click at [718, 156] on div at bounding box center [761, 160] width 132 height 14
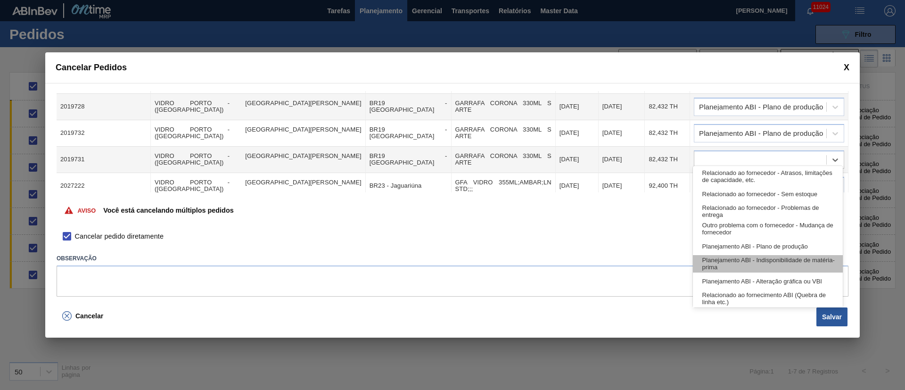
click at [728, 266] on div "Planejamento ABI - Indisponibilidade de matéria-prima" at bounding box center [768, 263] width 150 height 17
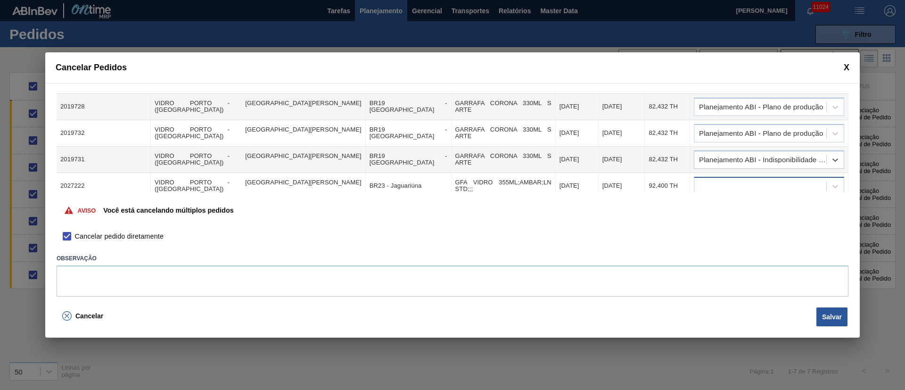
click at [722, 182] on div at bounding box center [761, 186] width 132 height 14
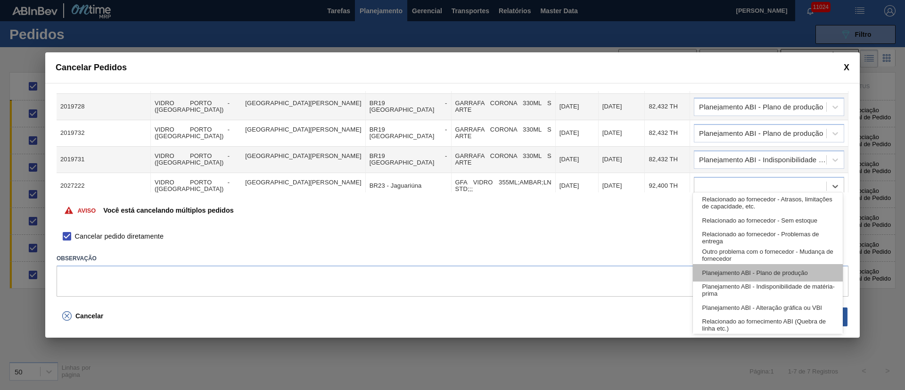
click at [729, 278] on div "Planejamento ABI - Plano de produção" at bounding box center [768, 272] width 150 height 17
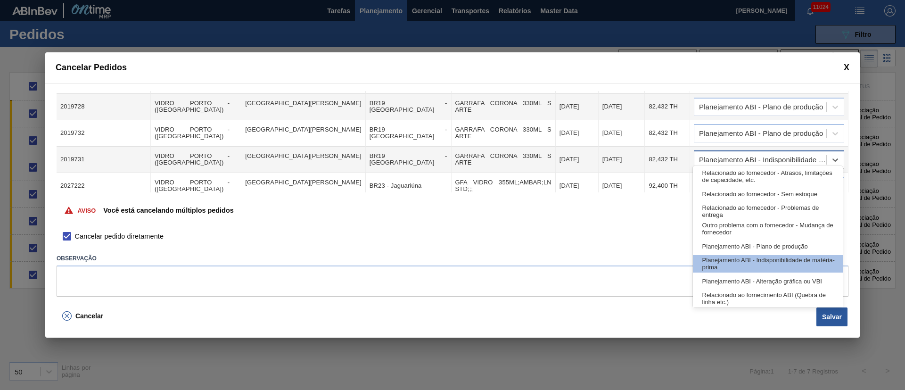
click at [728, 153] on div "Planejamento ABI - Indisponibilidade de matéria-prima" at bounding box center [761, 160] width 132 height 14
click at [742, 240] on div "Planejamento ABI - Plano de produção" at bounding box center [768, 246] width 150 height 17
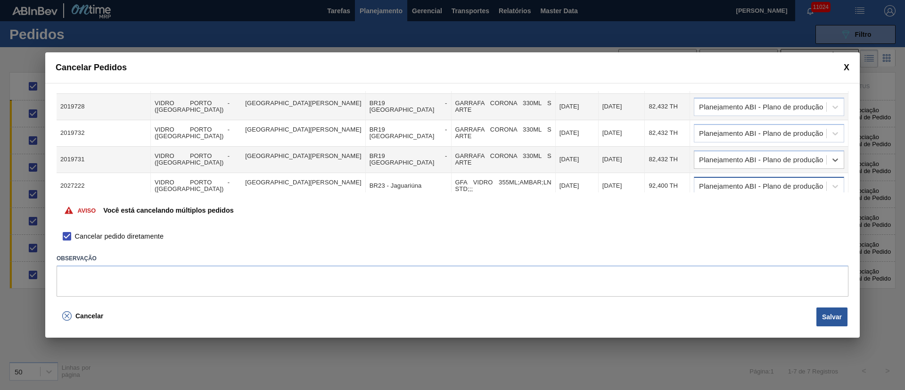
scroll to position [98, 0]
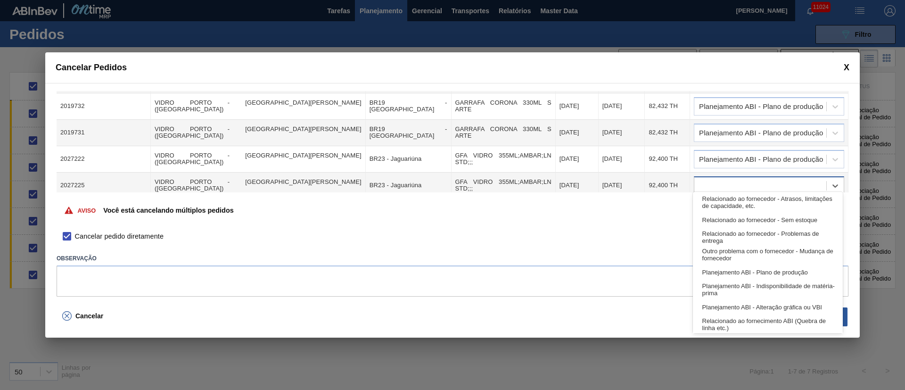
click at [718, 179] on div at bounding box center [761, 186] width 132 height 14
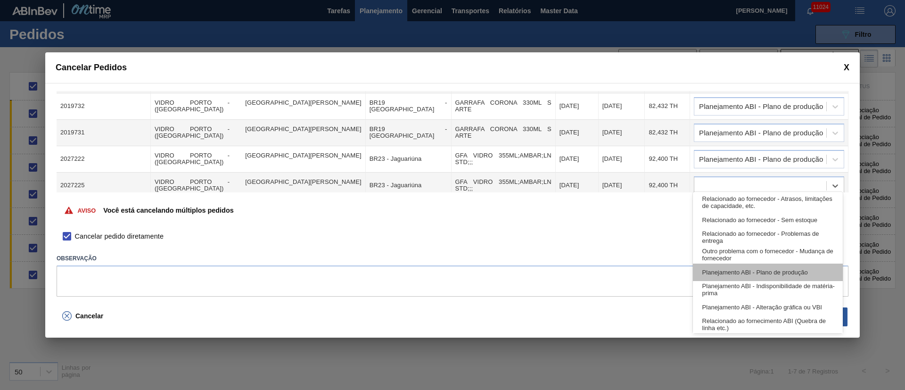
click at [744, 272] on div "Planejamento ABI - Plano de produção" at bounding box center [768, 272] width 150 height 17
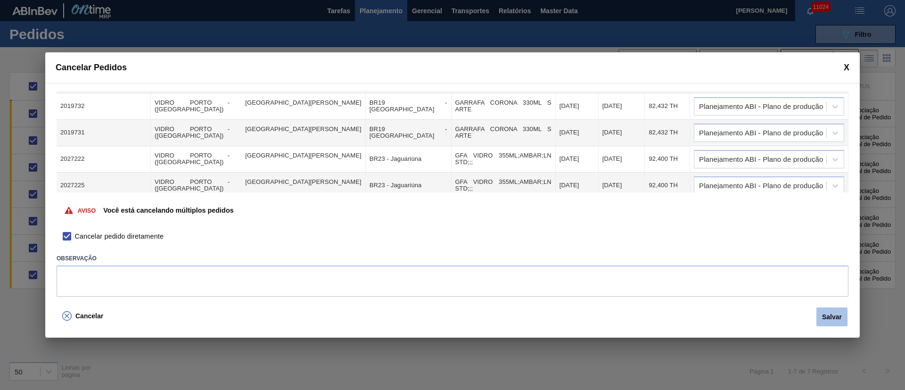
click at [826, 312] on button "Salvar" at bounding box center [832, 316] width 31 height 19
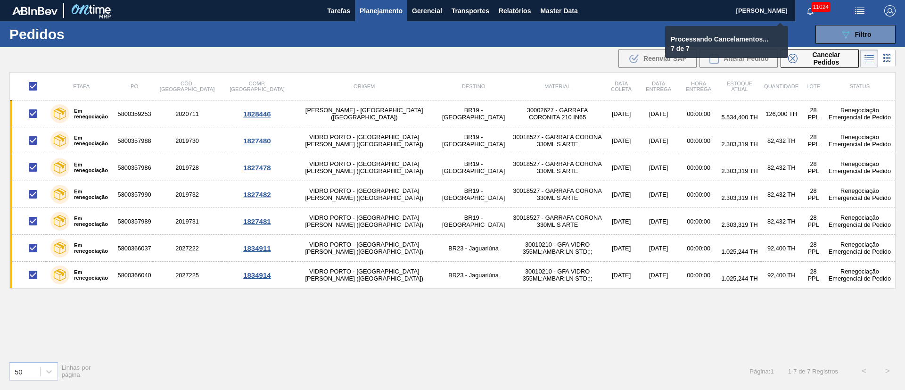
checkbox input "false"
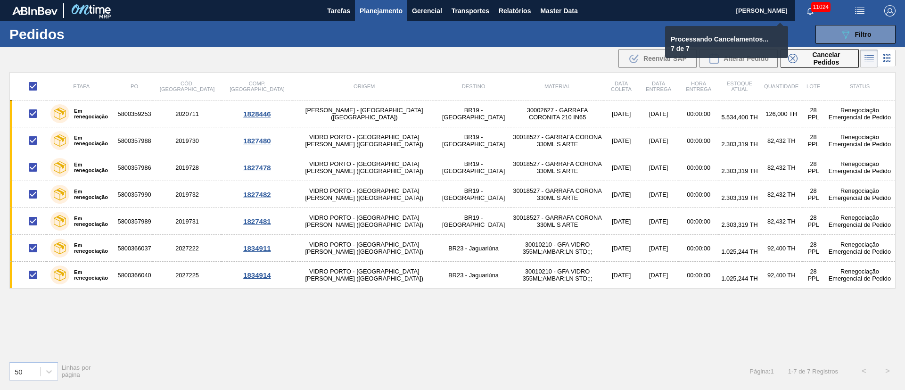
checkbox input "false"
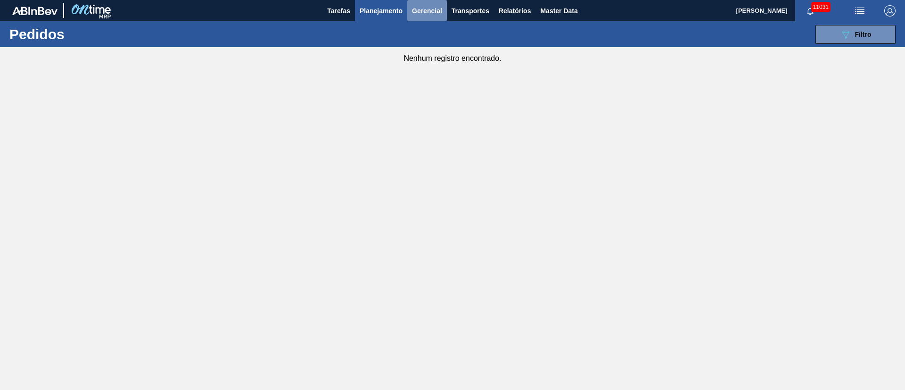
click at [436, 9] on span "Gerencial" at bounding box center [427, 10] width 30 height 11
click at [514, 11] on div at bounding box center [452, 195] width 905 height 390
click at [510, 12] on span "Relatórios" at bounding box center [515, 10] width 32 height 11
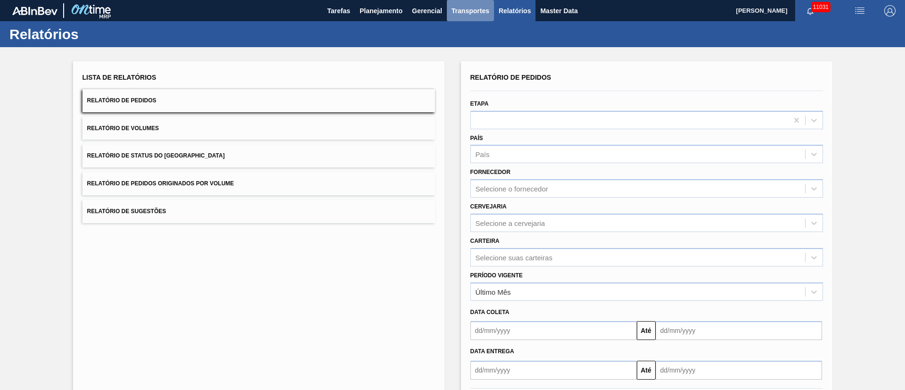
click at [470, 13] on span "Transportes" at bounding box center [471, 10] width 38 height 11
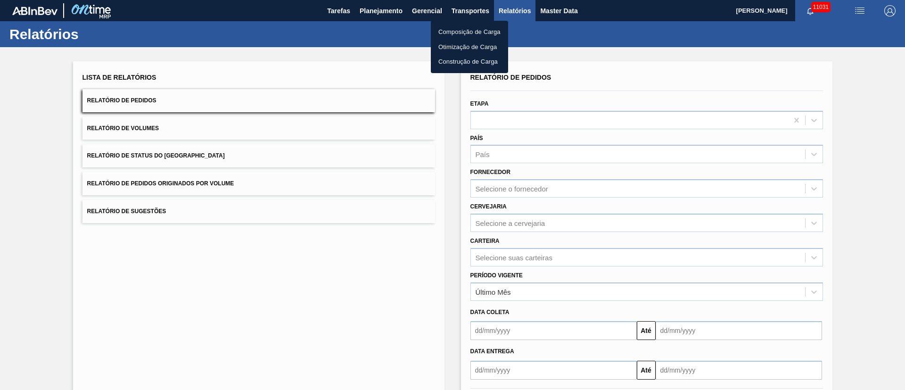
click at [399, 15] on div at bounding box center [452, 195] width 905 height 390
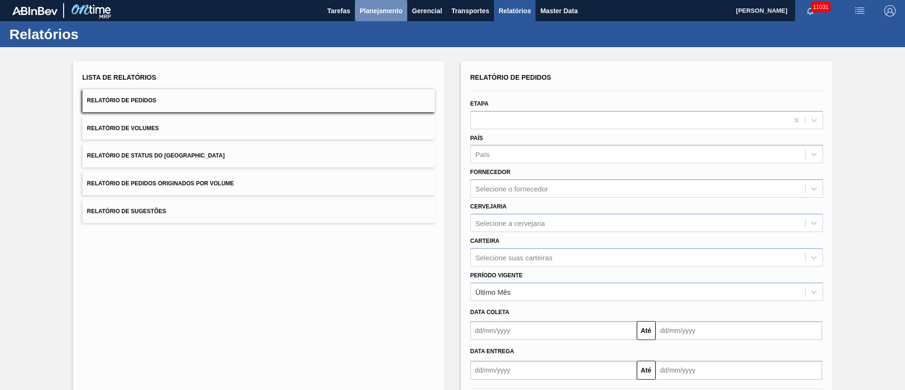
click at [382, 12] on span "Planejamento" at bounding box center [381, 10] width 43 height 11
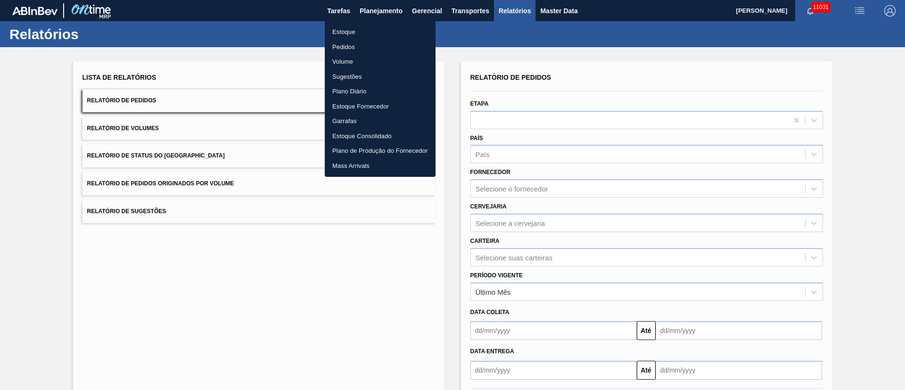
click at [282, 30] on div at bounding box center [452, 195] width 905 height 390
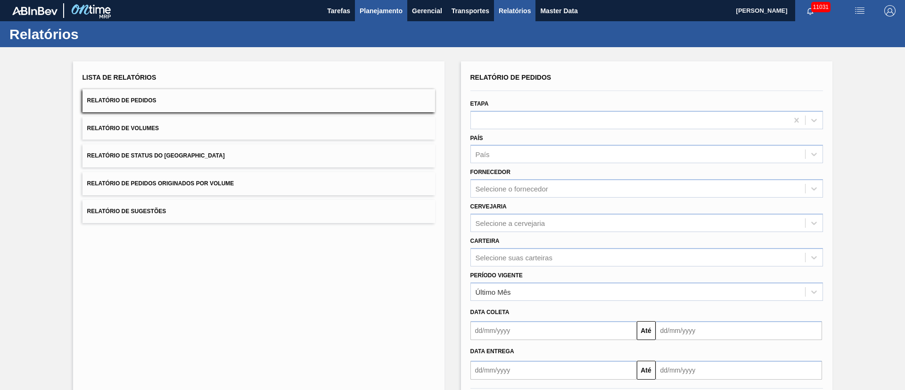
click at [367, 10] on span "Planejamento" at bounding box center [381, 10] width 43 height 11
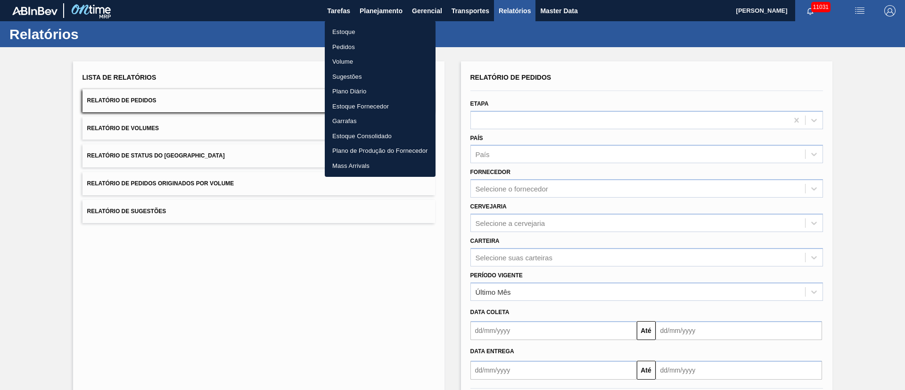
click at [346, 48] on li "Pedidos" at bounding box center [380, 47] width 111 height 15
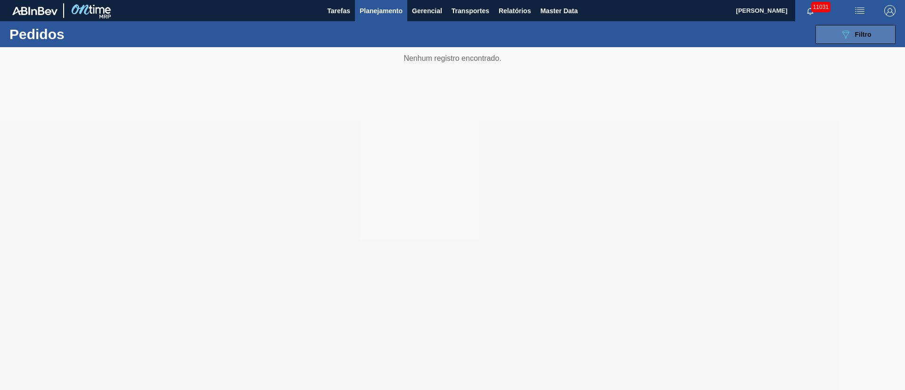
click at [860, 39] on div "089F7B8B-B2A5-4AFE-B5C0-19BA573D28AC Filtro" at bounding box center [856, 34] width 32 height 11
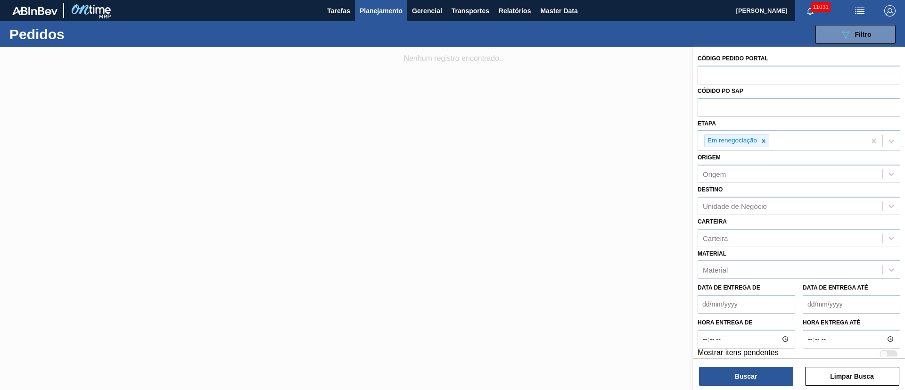
click at [382, 11] on span "Planejamento" at bounding box center [381, 10] width 43 height 11
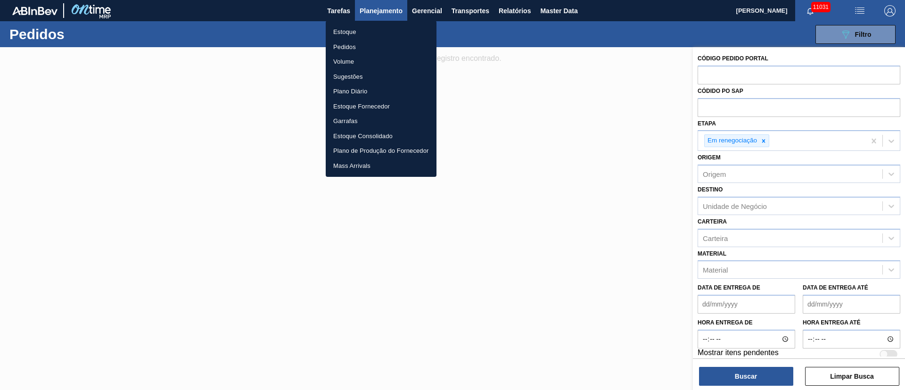
click at [350, 36] on li "Estoque" at bounding box center [381, 32] width 111 height 15
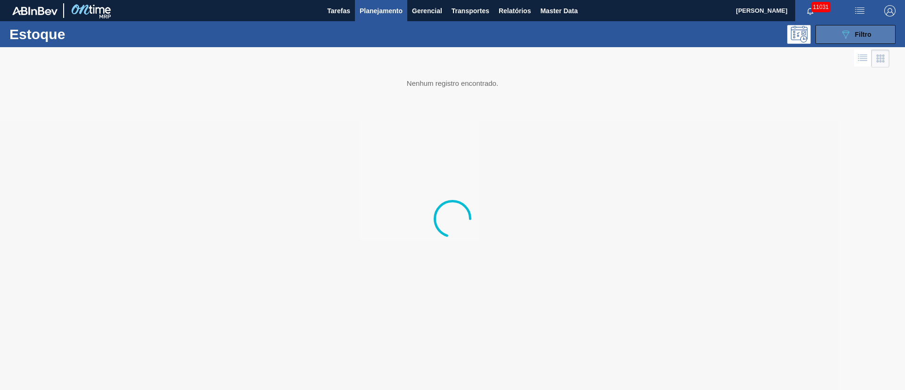
click at [864, 33] on span "Filtro" at bounding box center [863, 35] width 17 height 8
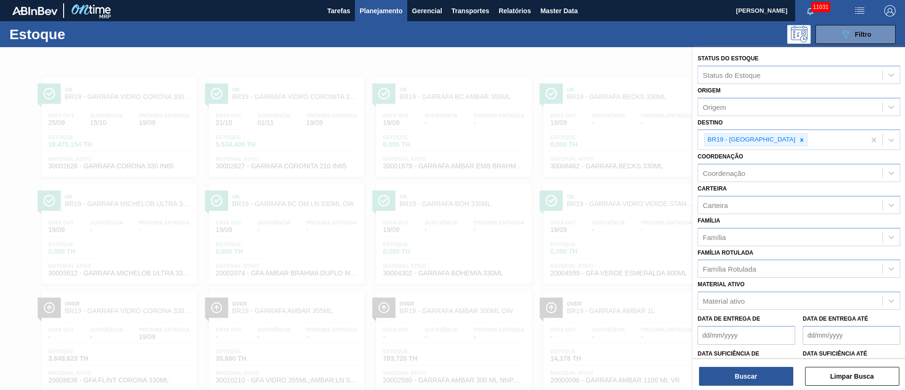
click at [801, 140] on icon at bounding box center [802, 139] width 3 height 3
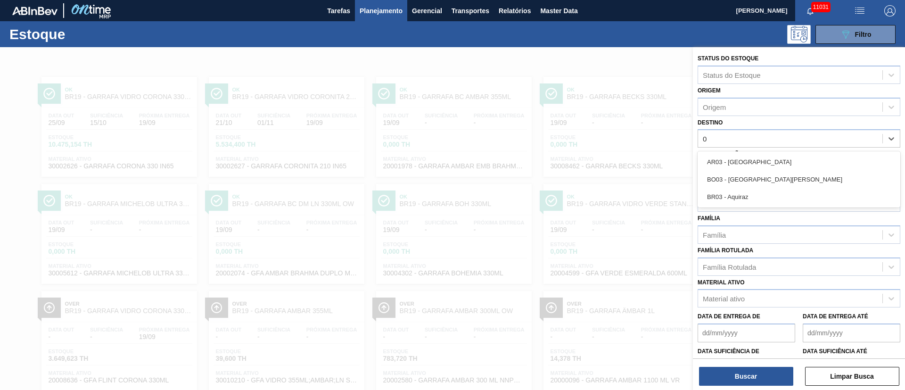
type input "03"
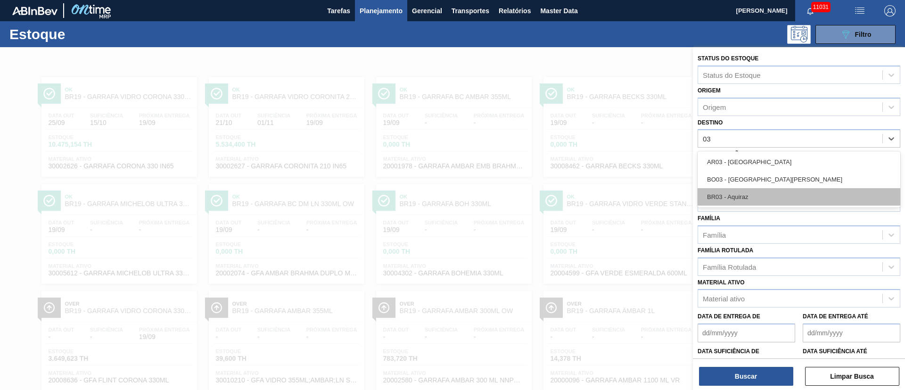
click at [752, 194] on div "BR03 - Aquiraz" at bounding box center [799, 196] width 203 height 17
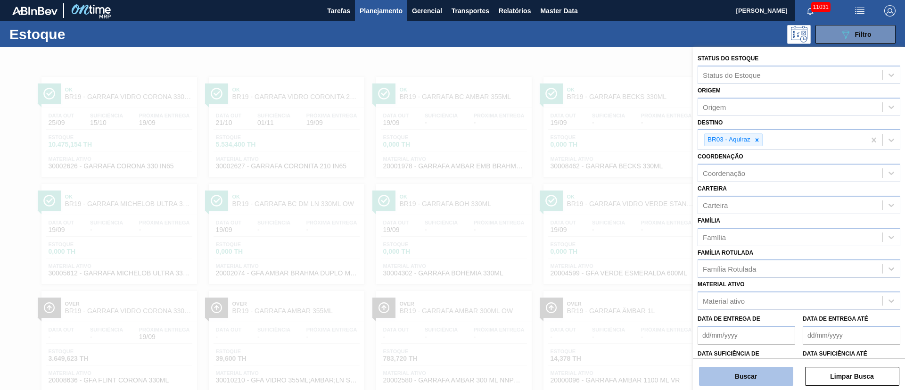
click at [729, 371] on button "Buscar" at bounding box center [746, 376] width 94 height 19
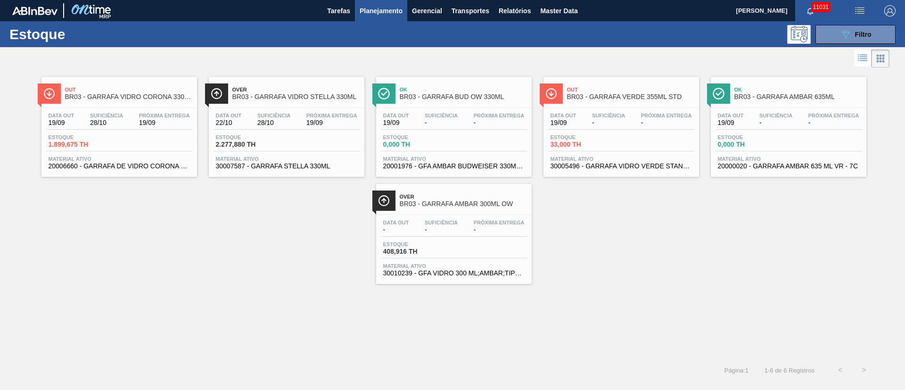
click at [279, 128] on div "Data out 22/10 Suficiência 28/10 Próxima Entrega 19/09" at bounding box center [287, 121] width 146 height 17
click at [279, 128] on main "Tarefas Planejamento Gerencial Transportes Relatórios Master Data Juliane Romag…" at bounding box center [452, 195] width 905 height 390
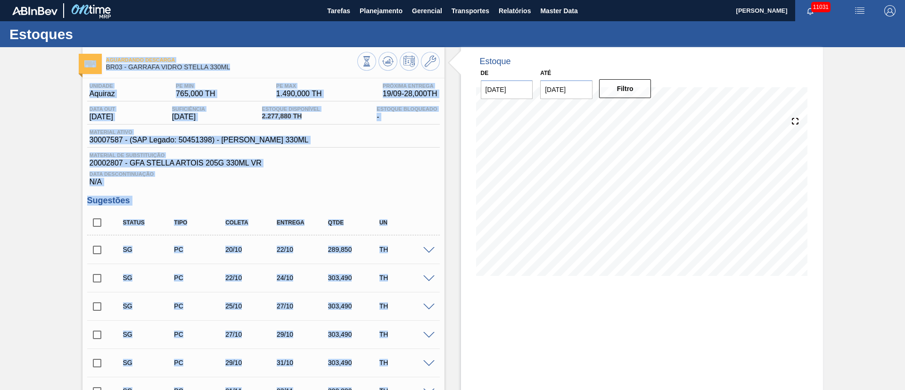
click at [427, 176] on span "Data Descontinuação" at bounding box center [264, 174] width 348 height 6
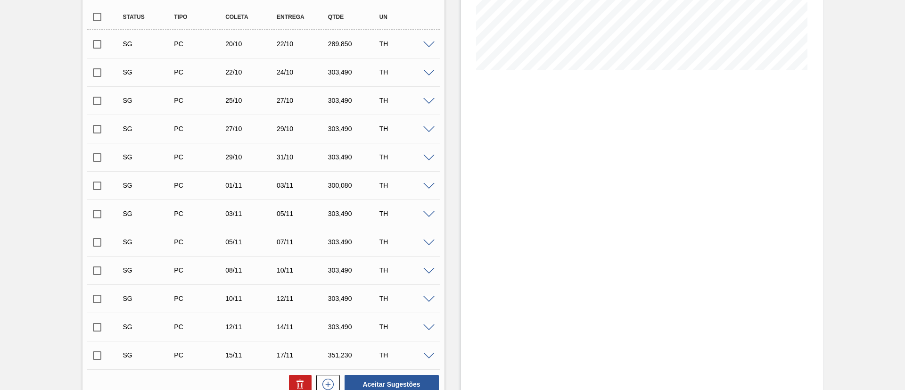
scroll to position [141, 0]
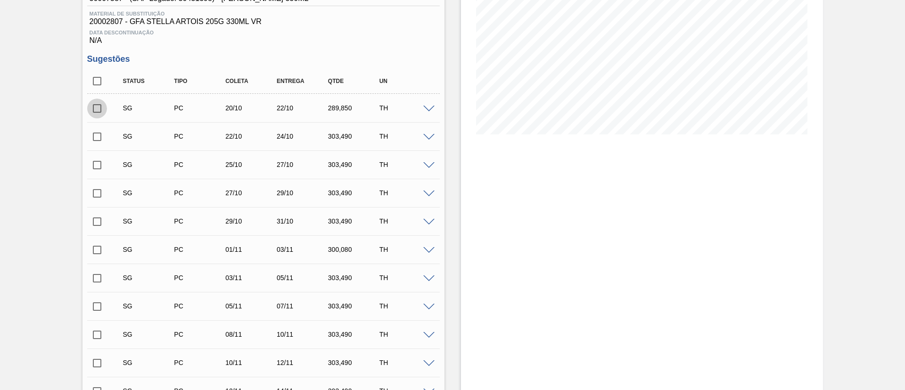
click at [98, 114] on input "checkbox" at bounding box center [97, 109] width 20 height 20
checkbox input "true"
click at [98, 141] on input "checkbox" at bounding box center [97, 137] width 20 height 20
checkbox input "true"
click at [93, 170] on input "checkbox" at bounding box center [97, 165] width 20 height 20
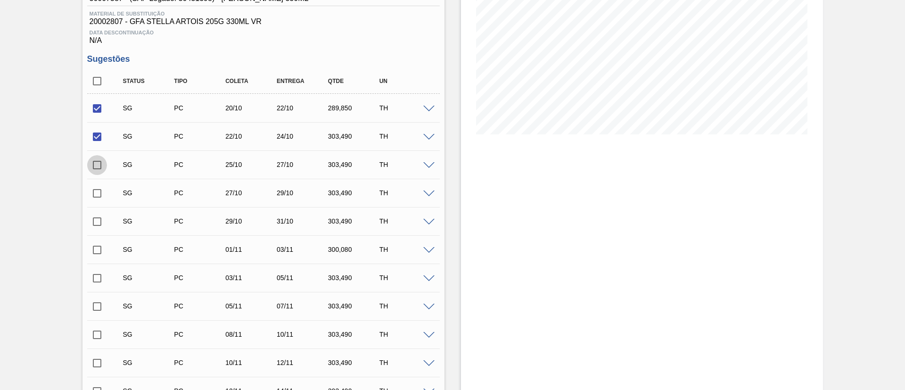
checkbox input "true"
click at [429, 109] on span at bounding box center [428, 109] width 11 height 7
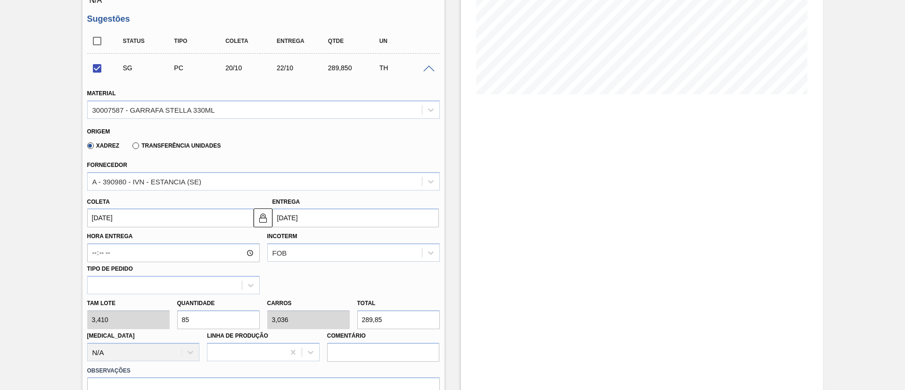
scroll to position [212, 0]
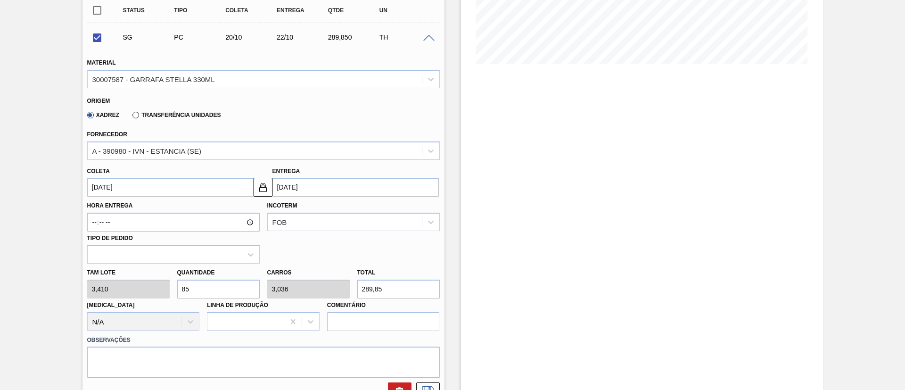
click at [150, 295] on div "Tam lote 3,410 Quantidade 85 Carros 3,036 Total 289,85 Doca N/A Linha de Produç…" at bounding box center [263, 297] width 360 height 67
checkbox input "false"
type input "1"
type input "0,036"
type input "3,41"
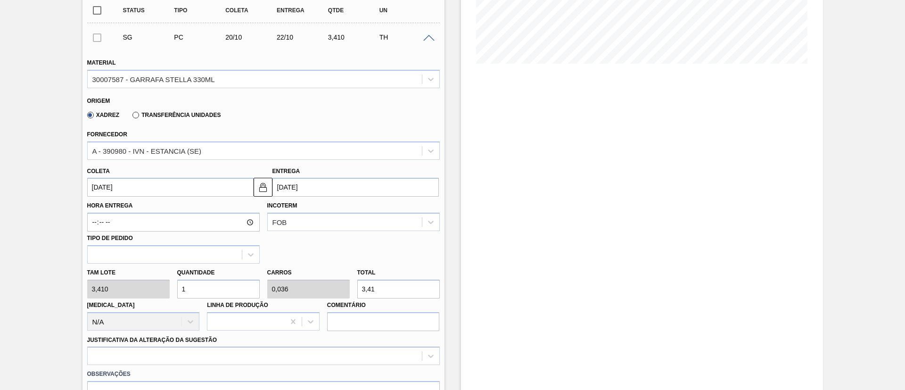
type input "11"
type input "0,393"
type input "37,51"
type input "112"
type input "4"
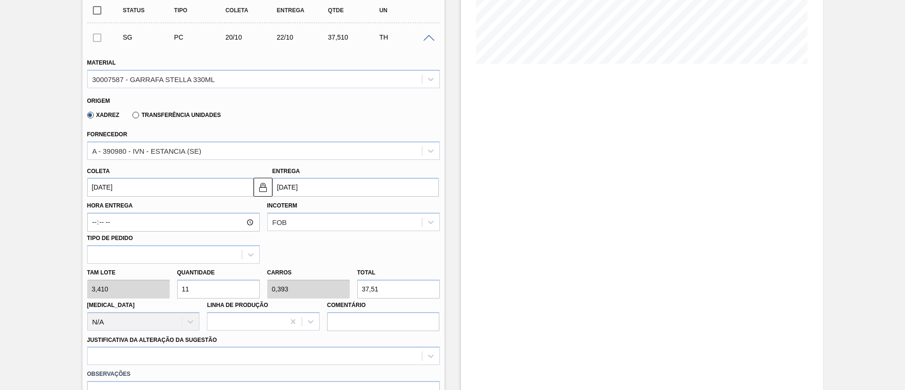
type input "381,92"
type input "112"
click at [152, 187] on input "20/10/2025" at bounding box center [170, 187] width 166 height 19
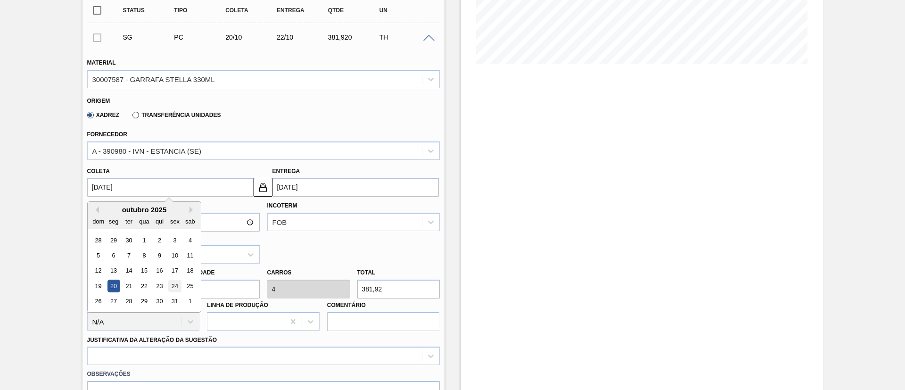
click at [177, 288] on div "24" at bounding box center [174, 286] width 13 height 13
type input "24/10/2025"
type input "26/10/2025"
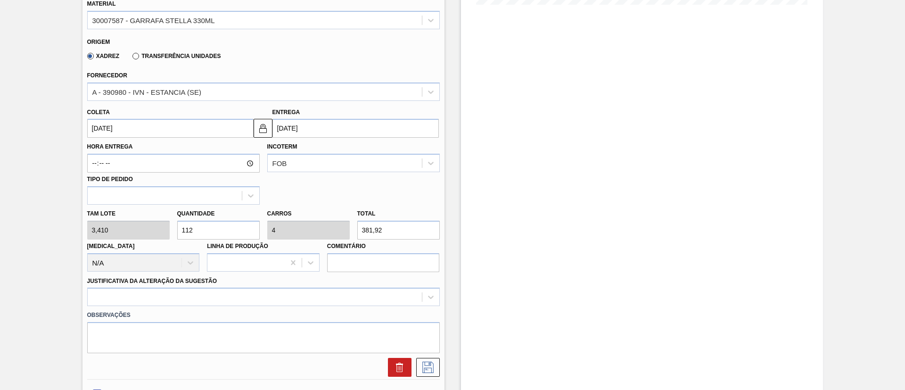
scroll to position [354, 0]
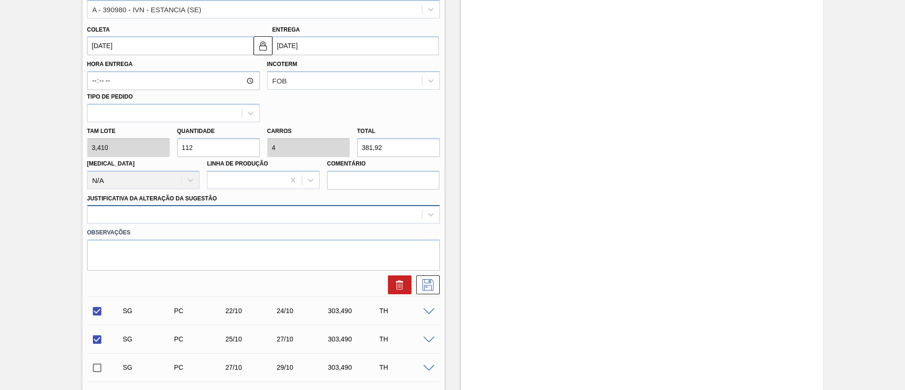
click at [185, 218] on div at bounding box center [255, 215] width 334 height 14
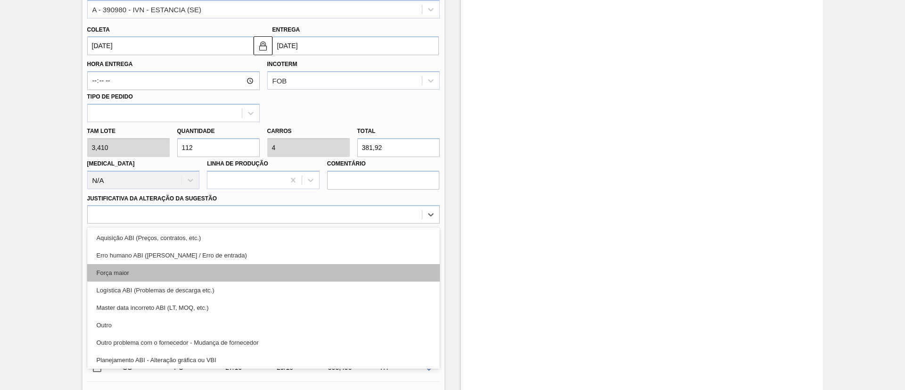
click at [161, 272] on div "Força maior" at bounding box center [263, 272] width 353 height 17
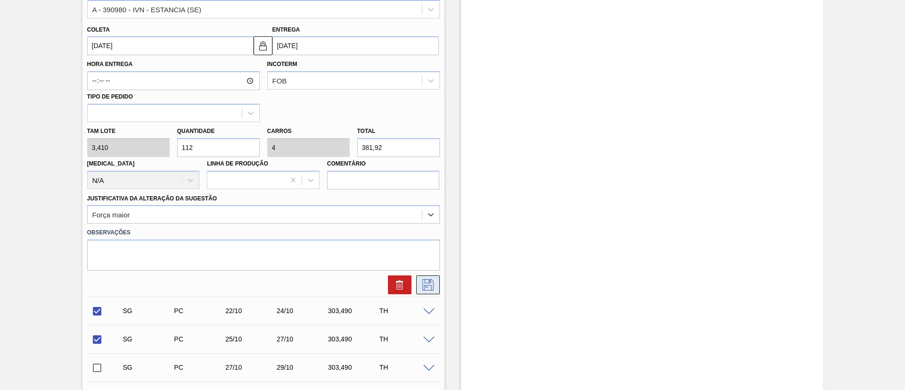
click at [419, 284] on button at bounding box center [428, 284] width 24 height 19
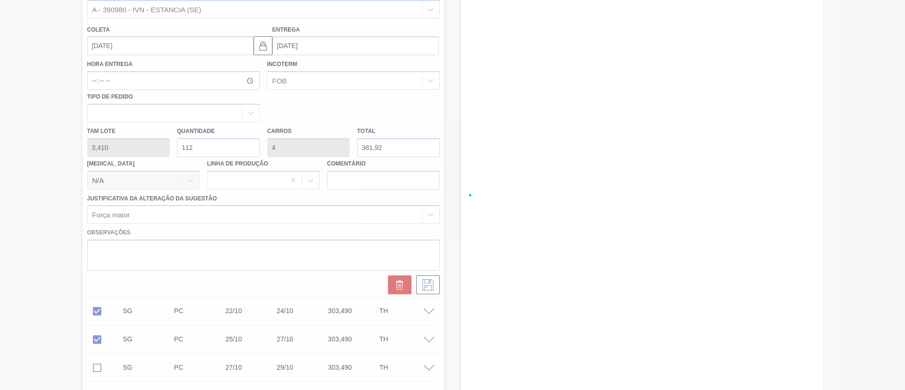
checkbox input "true"
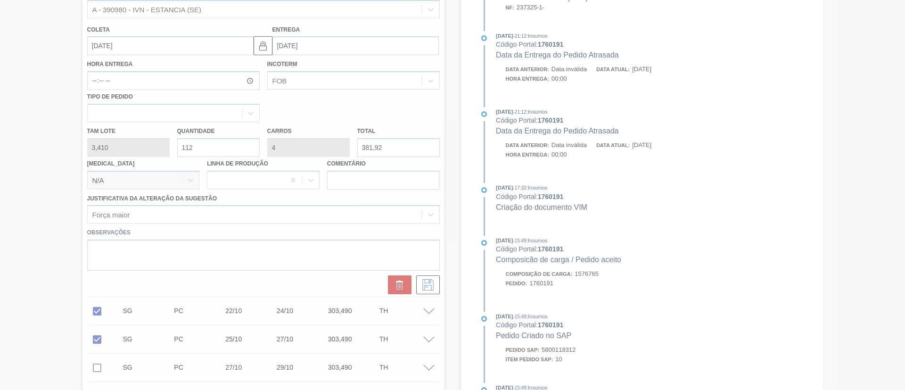
scroll to position [0, 0]
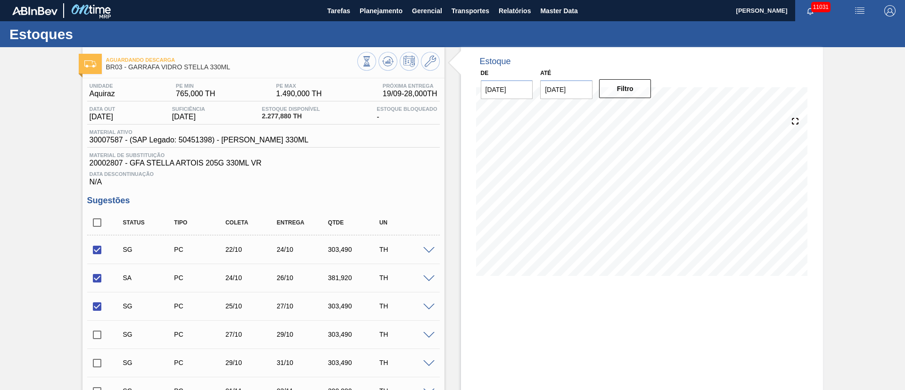
click at [431, 278] on span at bounding box center [428, 278] width 11 height 7
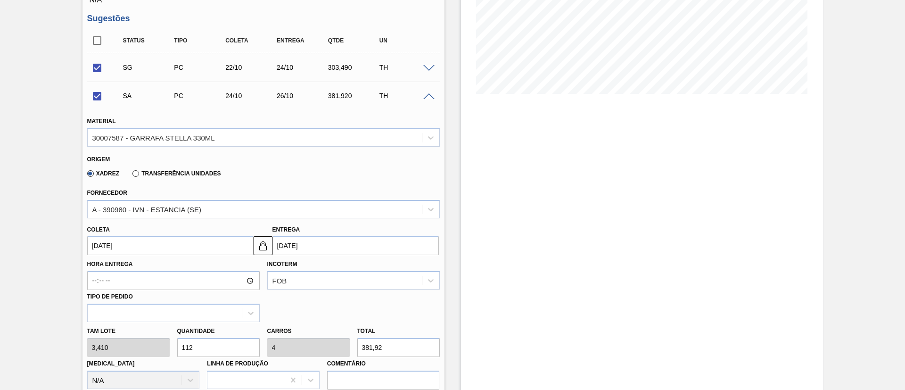
scroll to position [212, 0]
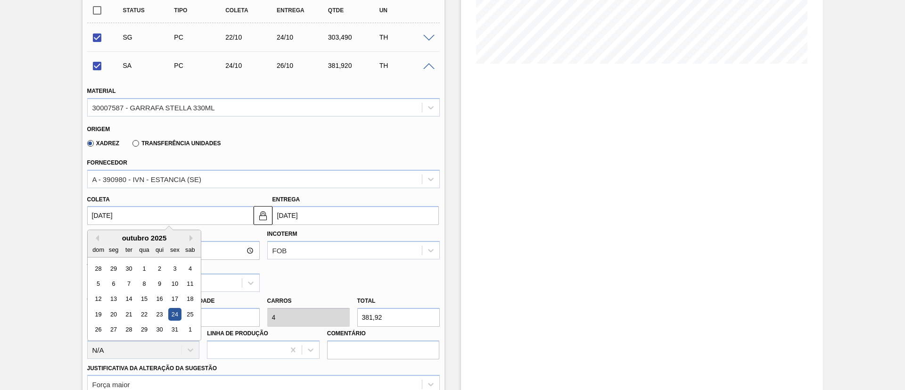
click at [133, 213] on input "24/10/2025" at bounding box center [170, 215] width 166 height 19
click at [97, 239] on button "Previous Month" at bounding box center [95, 238] width 7 height 7
click at [158, 319] on div "25" at bounding box center [159, 314] width 13 height 13
checkbox input "false"
type input "25/09/2025"
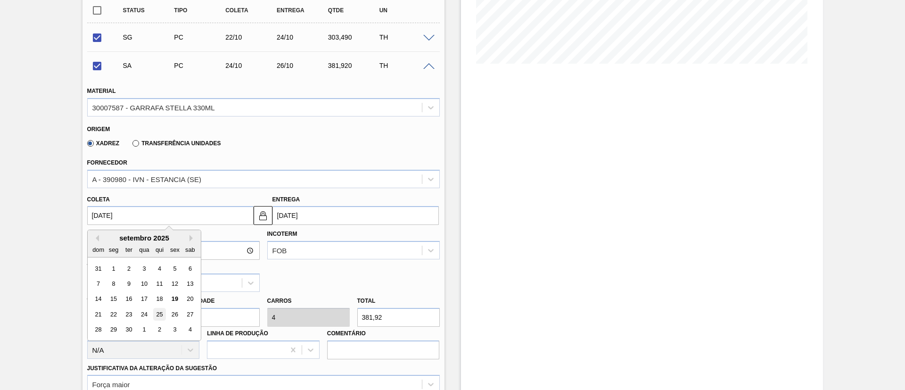
type input "27/09/2025"
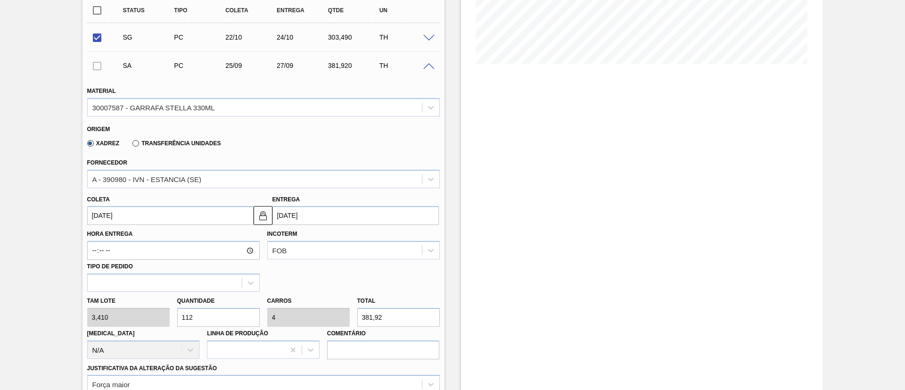
click at [135, 324] on div "Tam lote 3,410 Quantidade 112 Carros 4 Total 381,92 Doca N/A Linha de Produção …" at bounding box center [263, 325] width 360 height 67
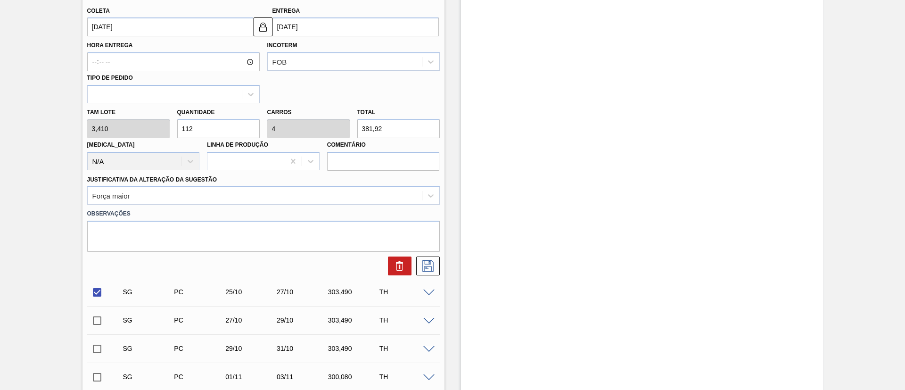
scroll to position [424, 0]
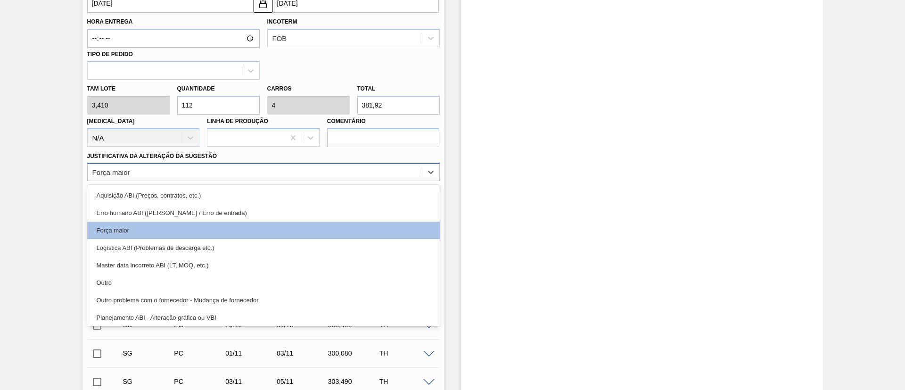
click at [196, 169] on div "Força maior" at bounding box center [255, 173] width 334 height 14
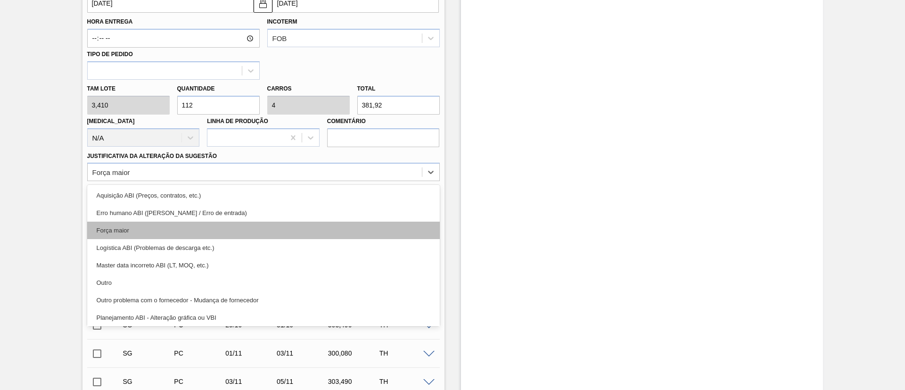
click at [159, 225] on div "Força maior" at bounding box center [263, 230] width 353 height 17
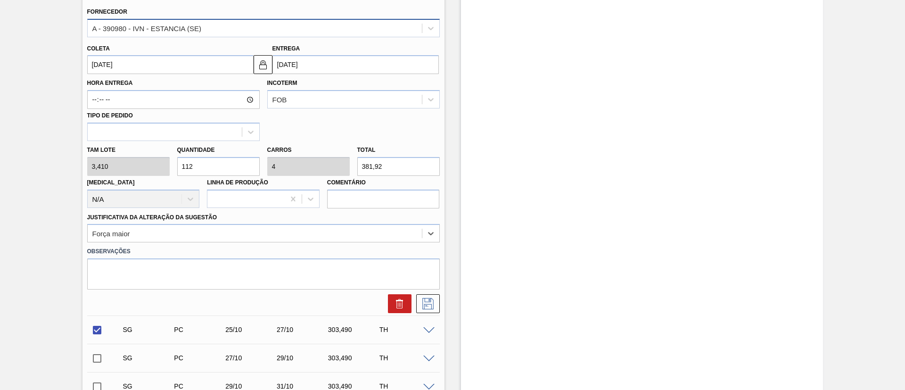
scroll to position [283, 0]
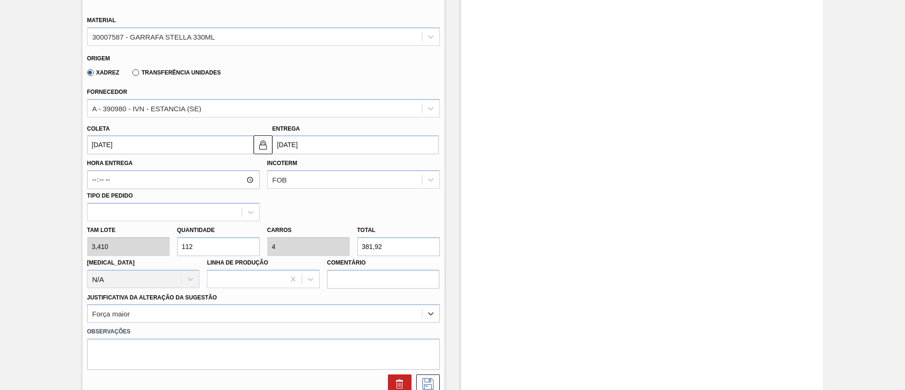
click at [116, 146] on input "25/09/2025" at bounding box center [170, 144] width 166 height 19
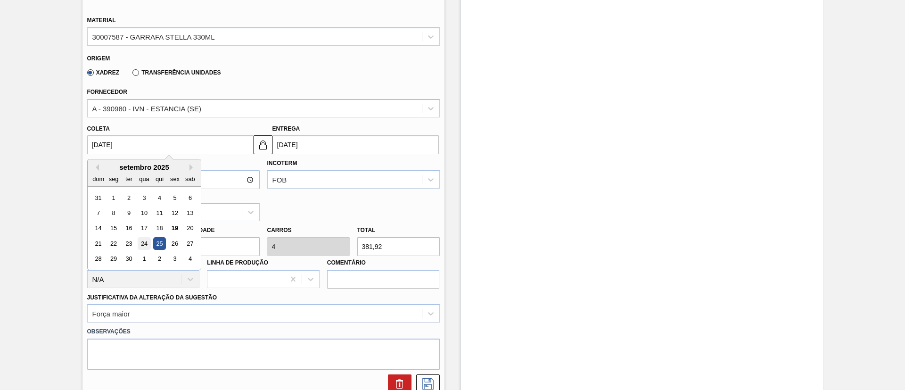
click at [142, 245] on div "24" at bounding box center [144, 243] width 13 height 13
type input "24/09/2025"
type input "26/09/2025"
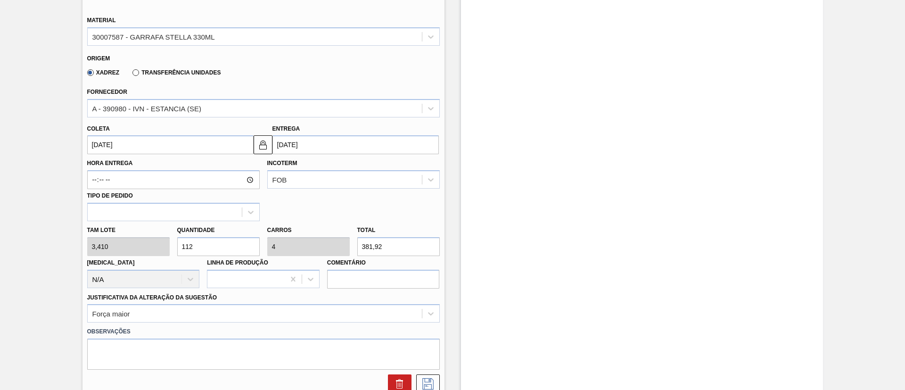
click at [133, 144] on input "24/09/2025" at bounding box center [170, 144] width 166 height 19
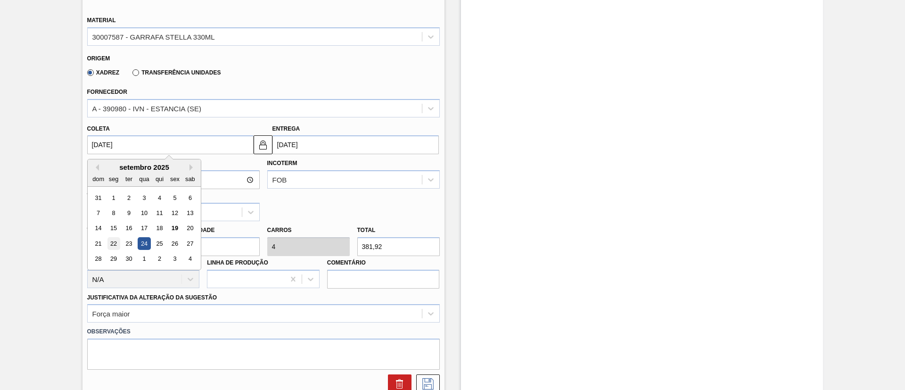
click at [116, 241] on div "22" at bounding box center [113, 243] width 13 height 13
type input "22/09/2025"
type input "24/09/2025"
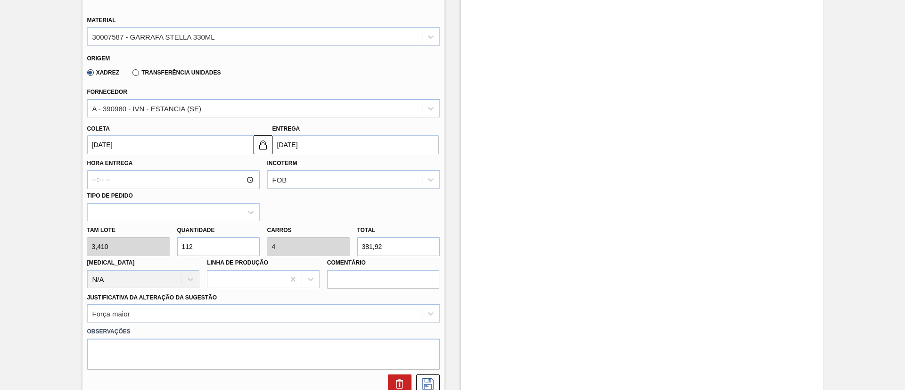
scroll to position [424, 0]
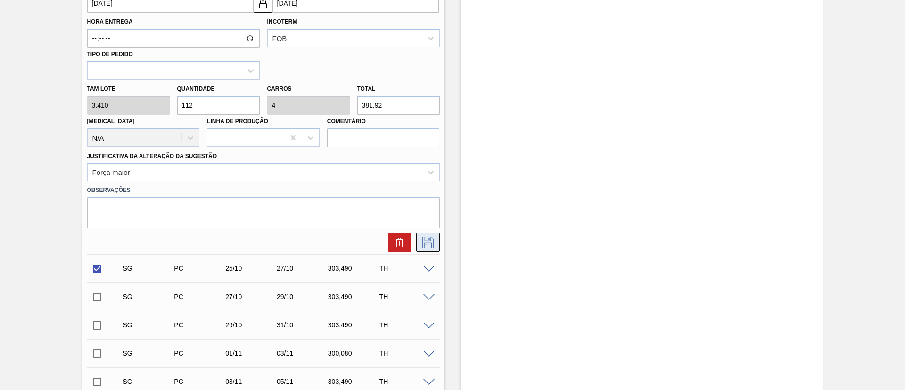
click at [432, 243] on icon at bounding box center [428, 242] width 15 height 11
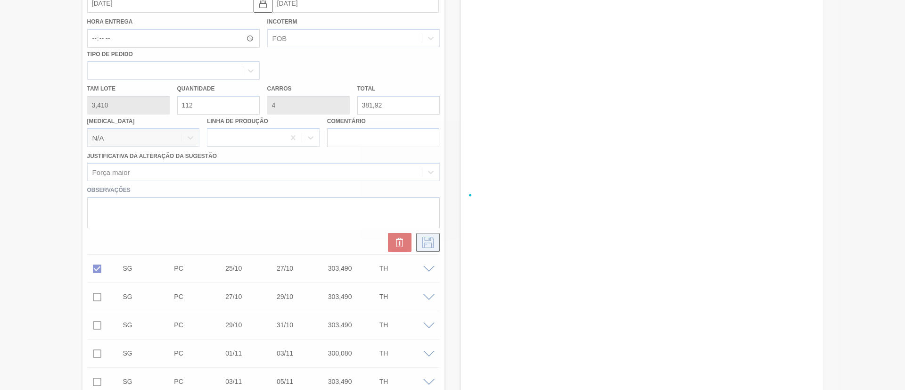
checkbox input "true"
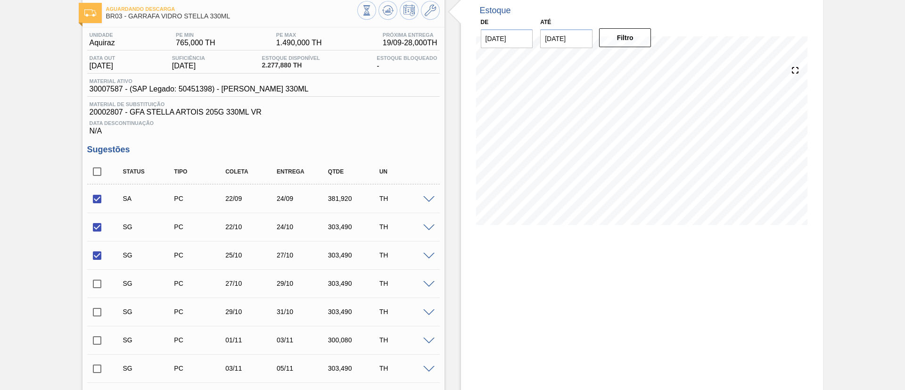
scroll to position [42, 0]
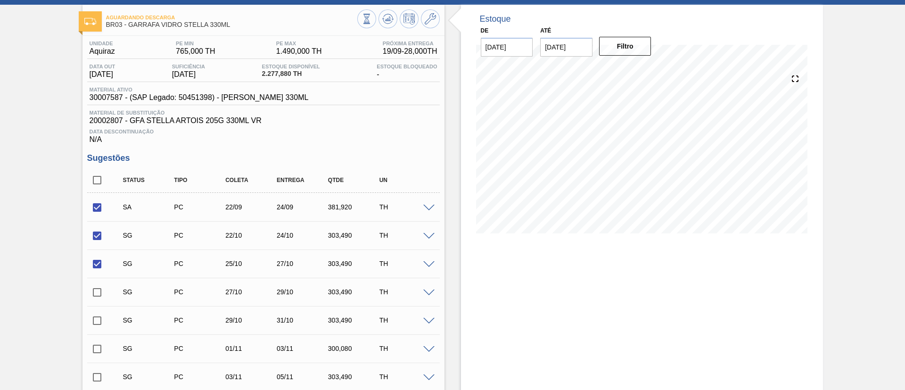
click at [428, 235] on span at bounding box center [428, 236] width 11 height 7
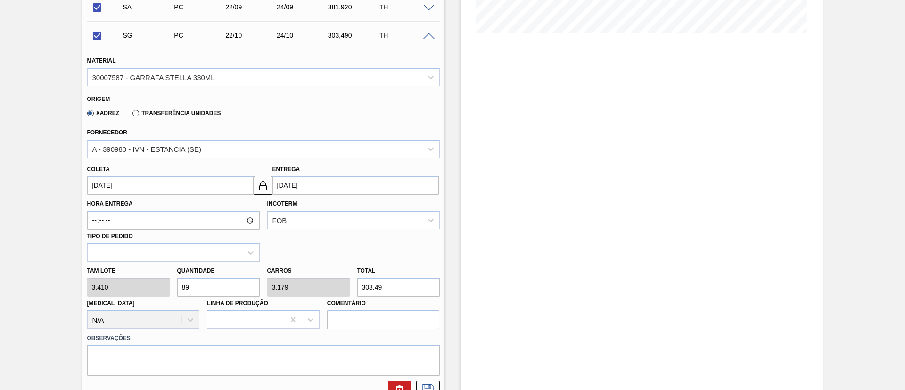
scroll to position [255, 0]
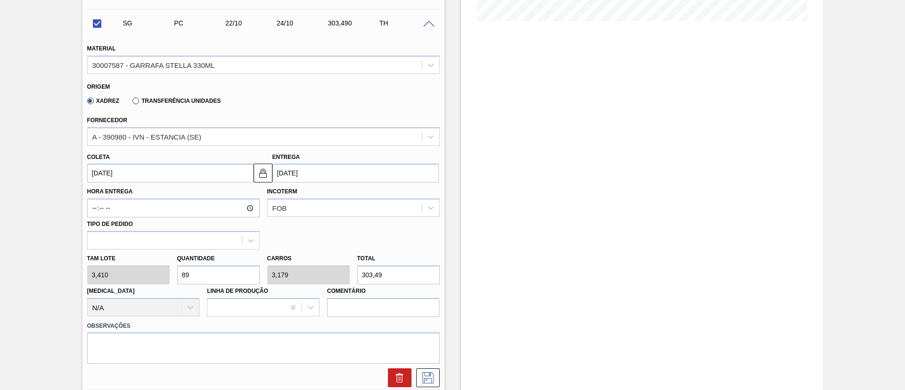
click at [103, 176] on input "22/10/2025" at bounding box center [170, 173] width 166 height 19
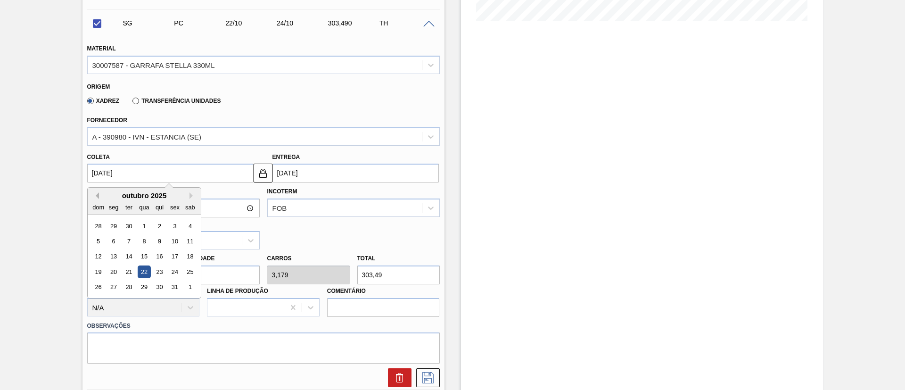
click at [96, 195] on button "Previous Month" at bounding box center [95, 195] width 7 height 7
click at [193, 196] on button "Next Month" at bounding box center [193, 195] width 7 height 7
click at [134, 270] on div "23" at bounding box center [128, 271] width 13 height 13
checkbox input "false"
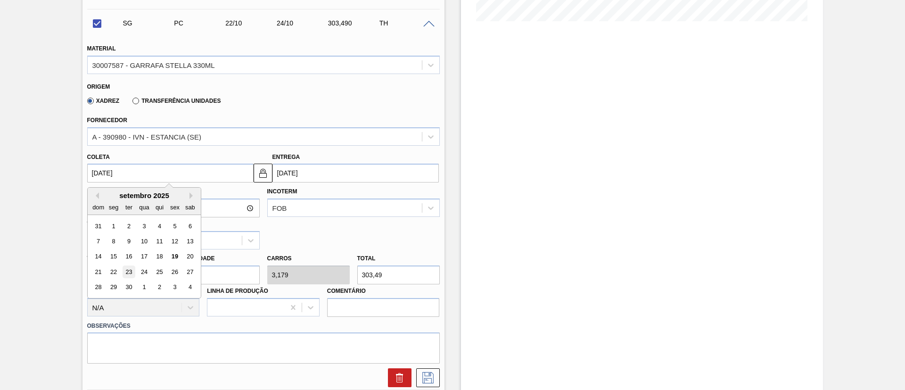
type input "23/09/2025"
type input "25/09/2025"
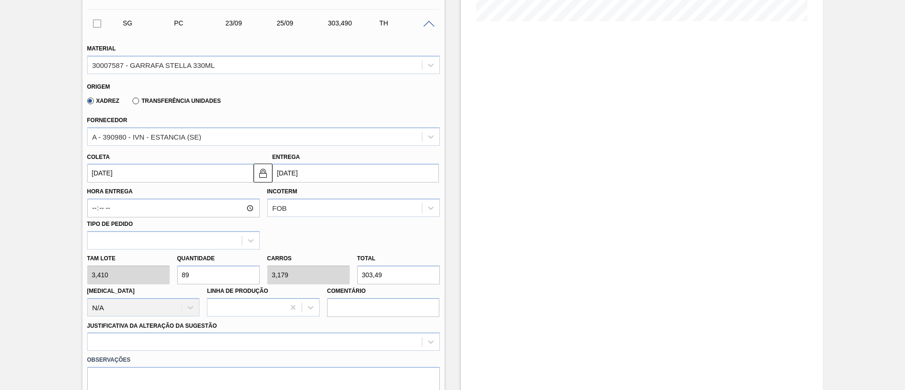
click at [89, 267] on div "Tam lote 3,410 Quantidade 89 Carros 3,179 Total 303,49 Doca N/A Linha de Produç…" at bounding box center [263, 282] width 360 height 67
type input "1"
type input "0,036"
type input "3,41"
type input "11"
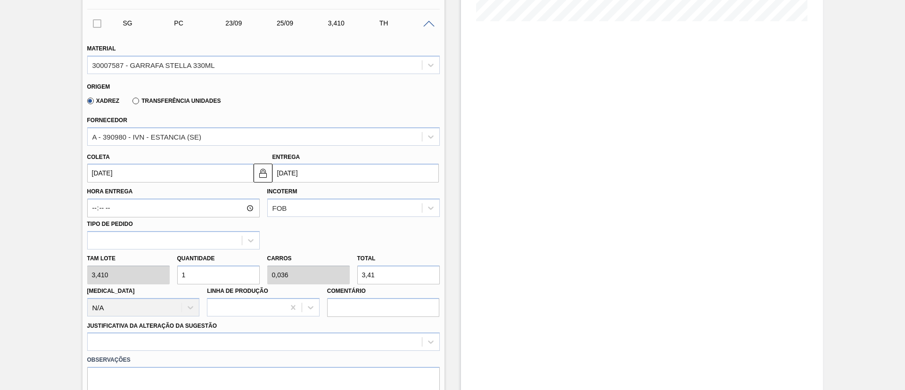
type input "0,393"
type input "37,51"
type input "112"
type input "4"
type input "381,92"
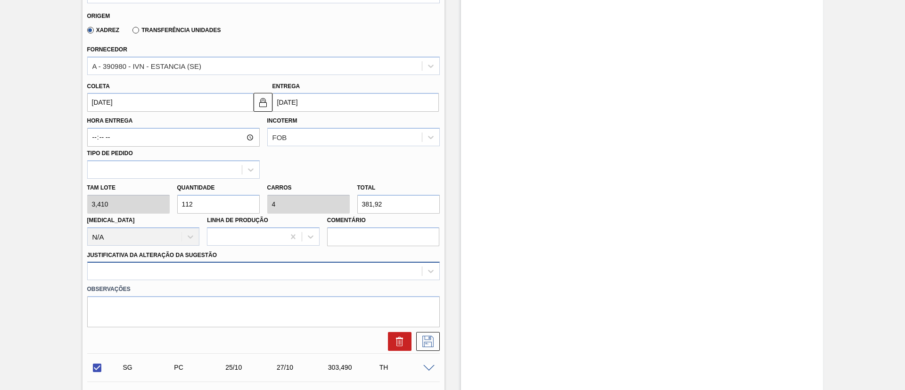
type input "112"
click at [116, 274] on div at bounding box center [263, 271] width 353 height 18
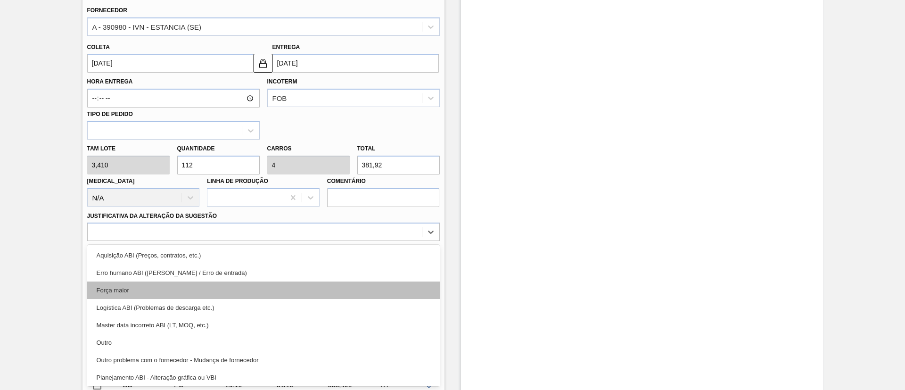
click at [124, 290] on div "Força maior" at bounding box center [263, 290] width 353 height 17
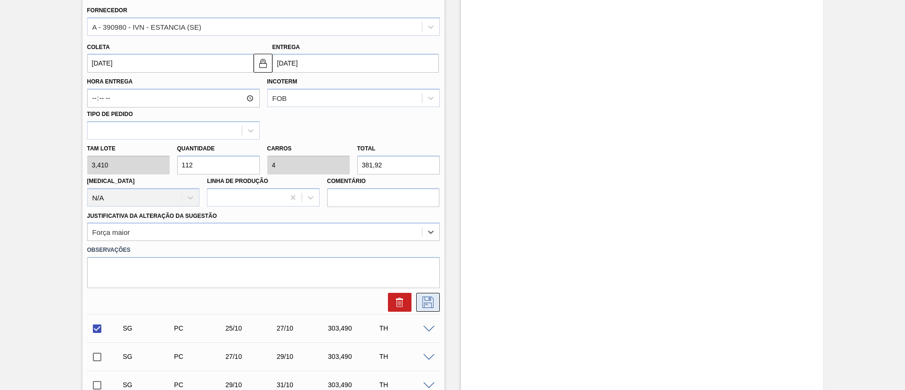
click at [433, 303] on icon at bounding box center [428, 302] width 15 height 11
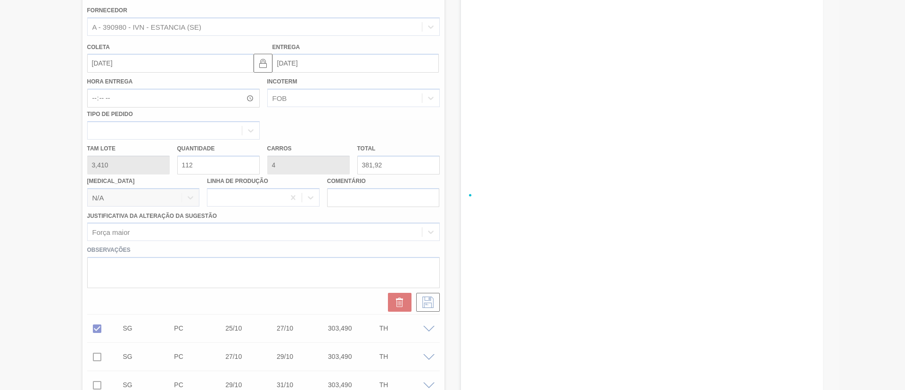
checkbox input "true"
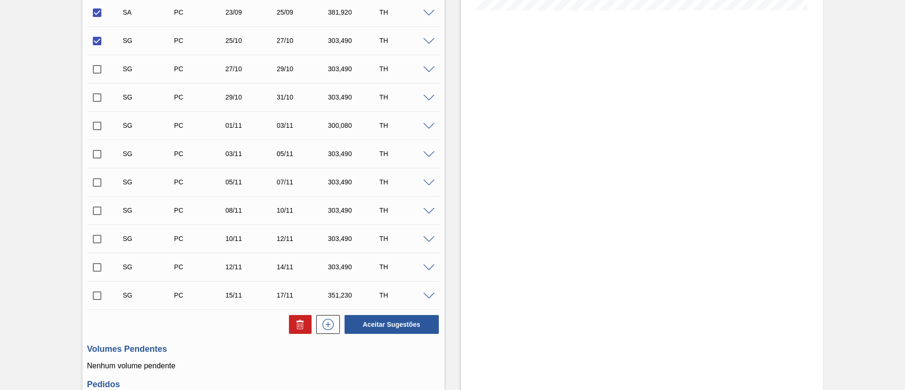
scroll to position [152, 0]
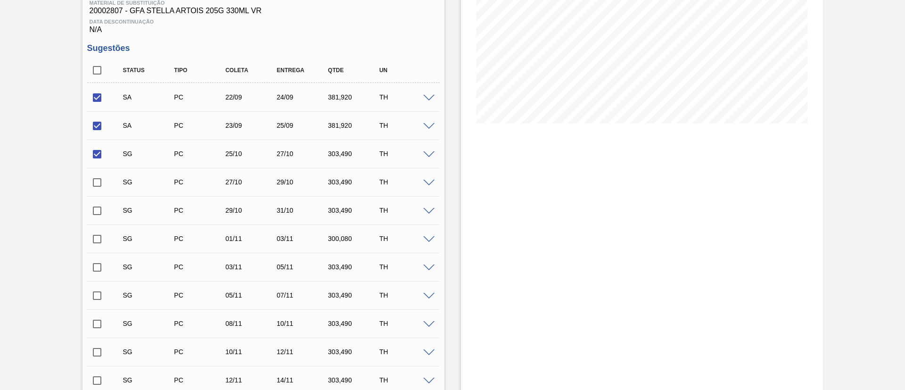
click at [429, 154] on span at bounding box center [428, 154] width 11 height 7
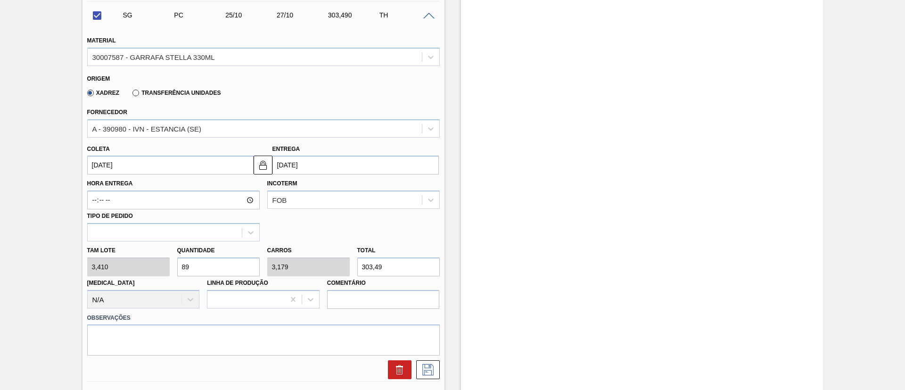
scroll to position [294, 0]
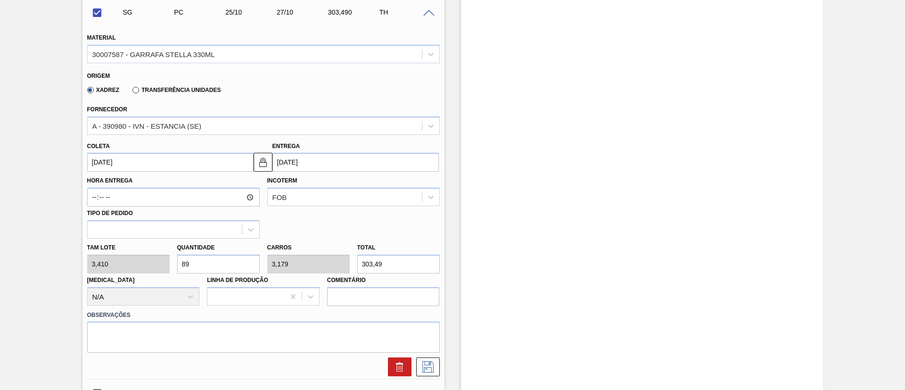
click at [111, 162] on input "25/10/2025" at bounding box center [170, 162] width 166 height 19
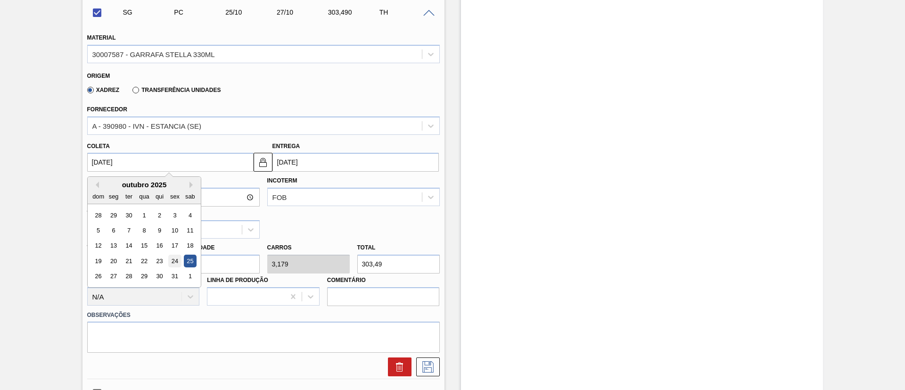
click at [172, 261] on div "24" at bounding box center [174, 261] width 13 height 13
checkbox input "false"
type input "24/10/2025"
type input "26/10/2025"
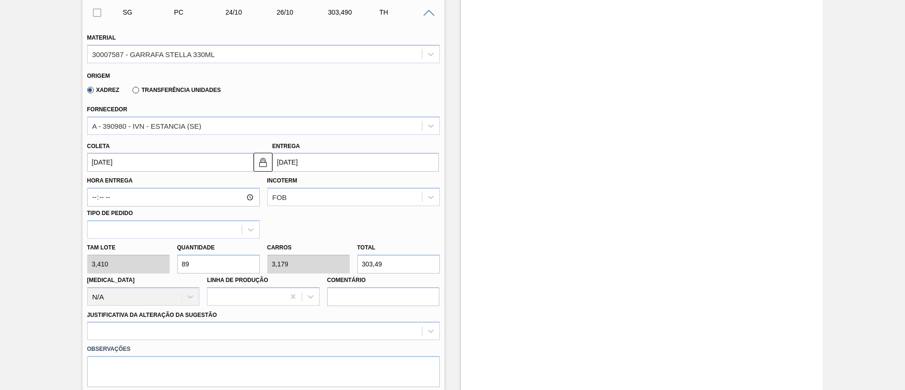
click at [111, 162] on input "24/10/2025" at bounding box center [170, 162] width 166 height 19
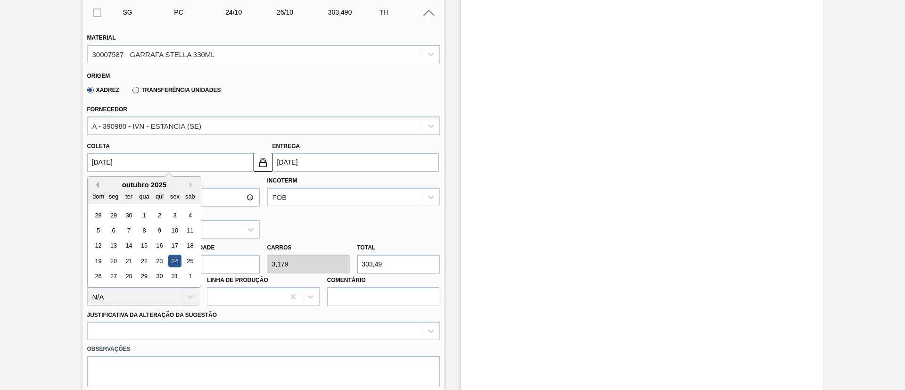
click at [94, 184] on button "Previous Month" at bounding box center [95, 185] width 7 height 7
click at [189, 186] on div "agosto 2025" at bounding box center [144, 185] width 113 height 8
click at [187, 182] on div "agosto 2025" at bounding box center [144, 185] width 113 height 8
click at [191, 183] on button "Next Month" at bounding box center [193, 185] width 7 height 7
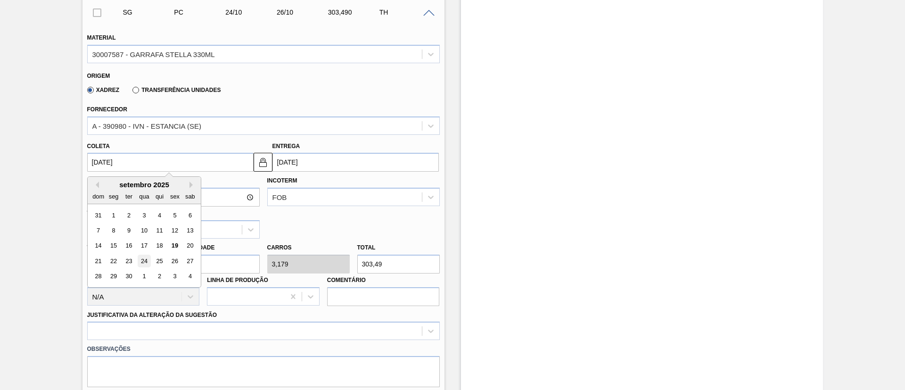
click at [145, 260] on div "24" at bounding box center [144, 261] width 13 height 13
type input "24/09/2025"
type input "26/09/2025"
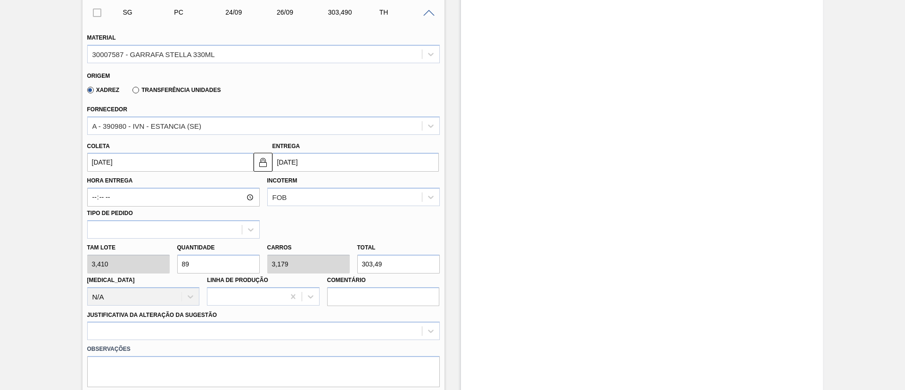
click at [100, 260] on div "Tam lote 3,410 Quantidade 89 Carros 3,179 Total 303,49 Doca N/A Linha de Produç…" at bounding box center [263, 272] width 360 height 67
type input "1"
type input "0,036"
type input "3,41"
type input "11"
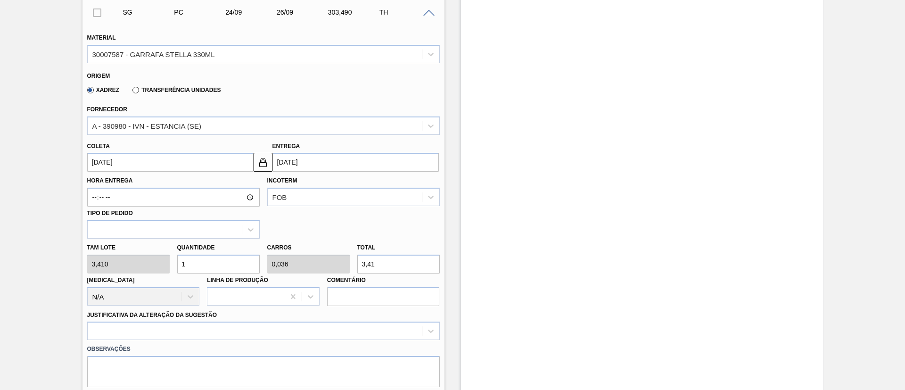
type input "0,393"
type input "37,51"
type input "112"
type input "4"
type input "381,92"
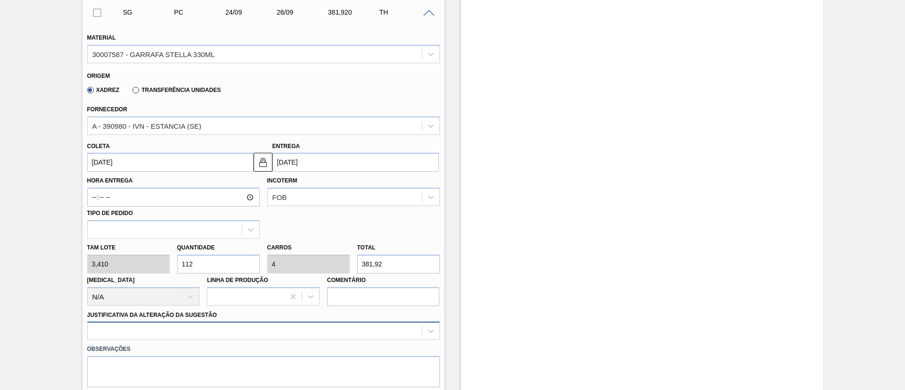
type input "112"
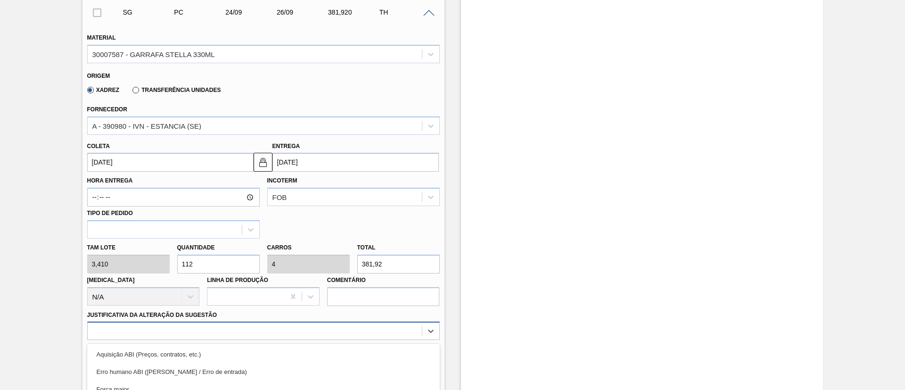
click at [193, 329] on div "option Master data incorreto ABI (LT, MOQ, etc.) focused, 5 of 18. 18 results a…" at bounding box center [263, 331] width 353 height 18
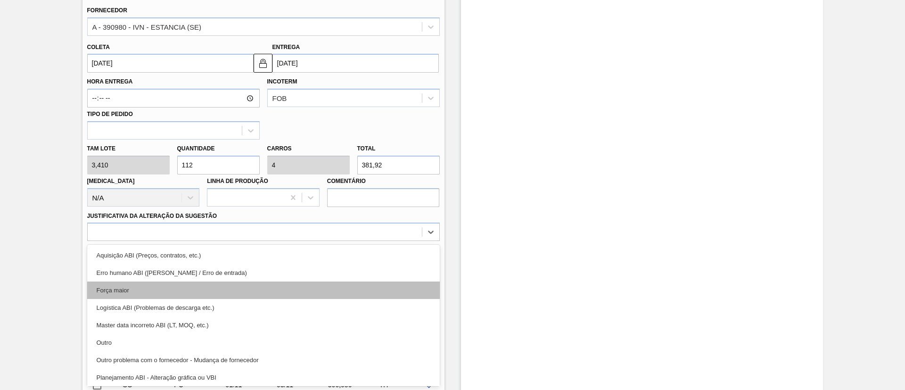
click at [139, 294] on div "Força maior" at bounding box center [263, 290] width 353 height 17
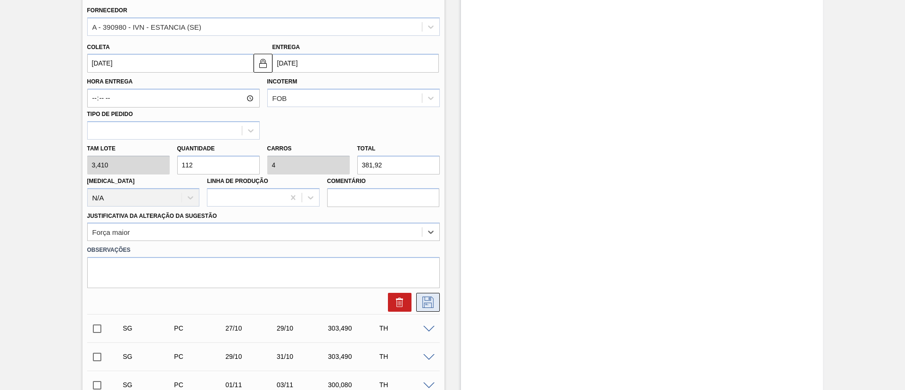
click at [429, 305] on icon at bounding box center [428, 302] width 15 height 11
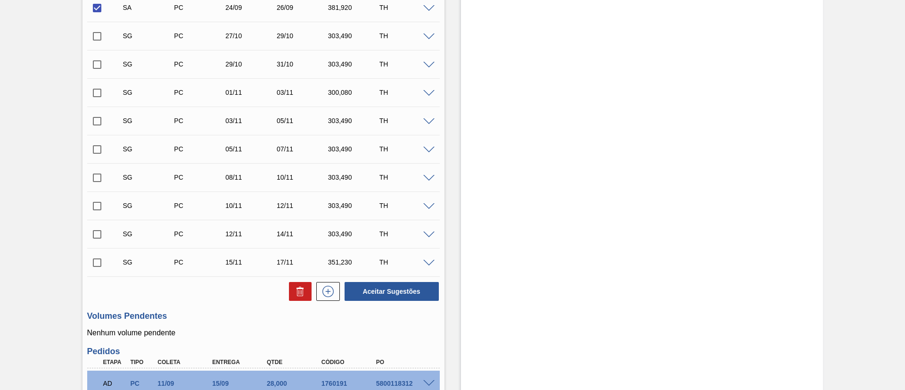
scroll to position [464, 0]
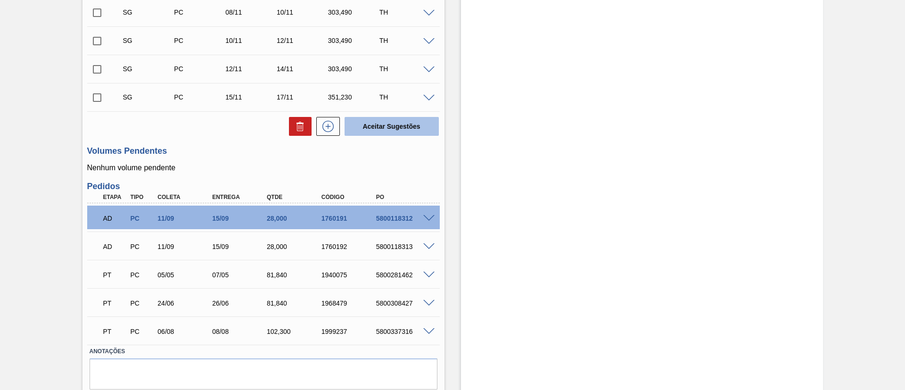
click at [405, 128] on button "Aceitar Sugestões" at bounding box center [392, 126] width 94 height 19
checkbox input "false"
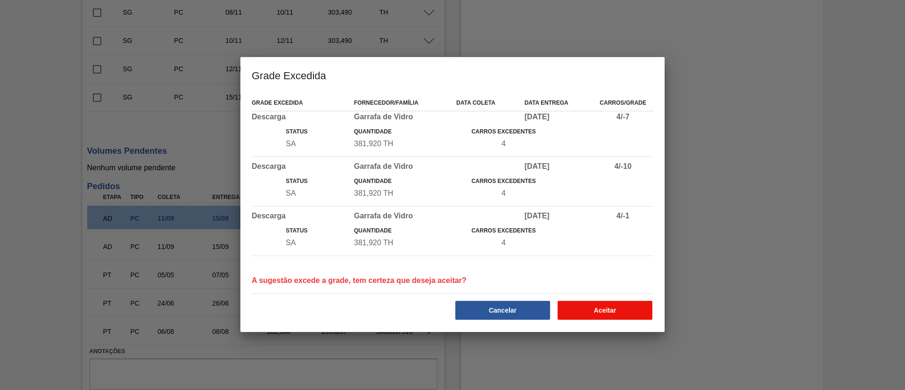
click at [630, 304] on button "Aceitar" at bounding box center [605, 310] width 95 height 19
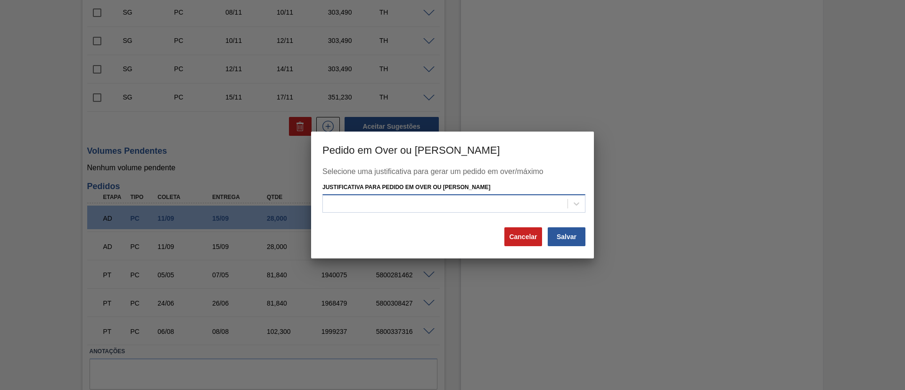
click at [390, 198] on div at bounding box center [445, 204] width 245 height 14
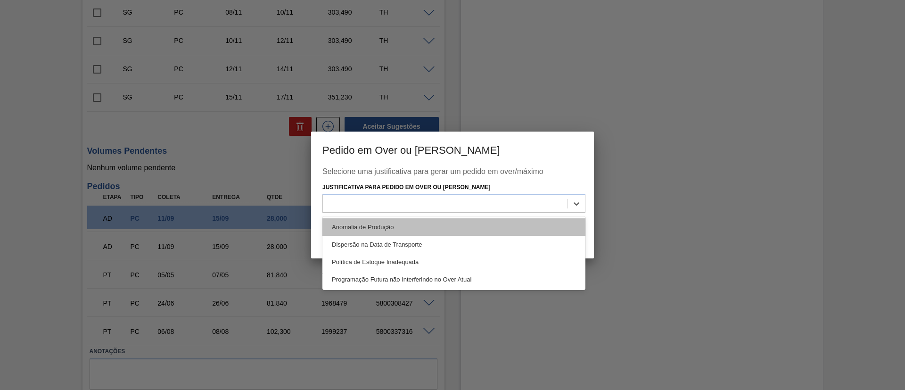
click at [352, 228] on div "Anomalia de Produção" at bounding box center [454, 226] width 263 height 17
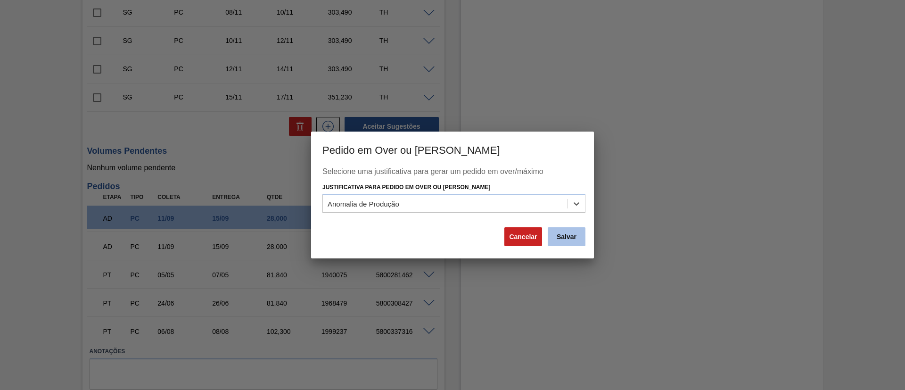
click at [564, 244] on button "Salvar" at bounding box center [567, 236] width 38 height 19
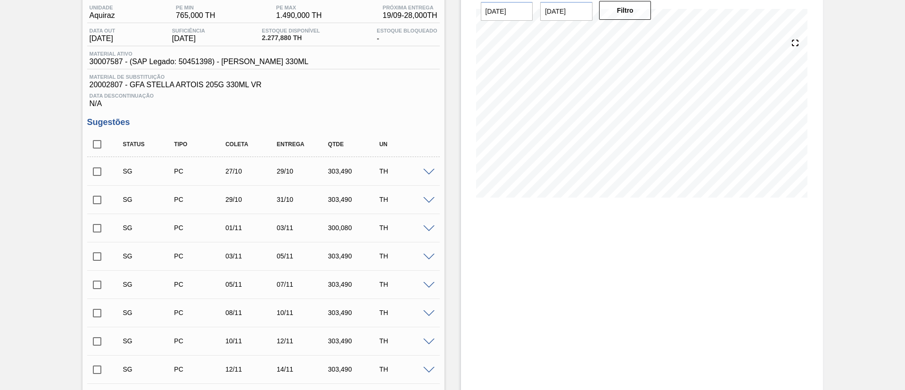
scroll to position [0, 0]
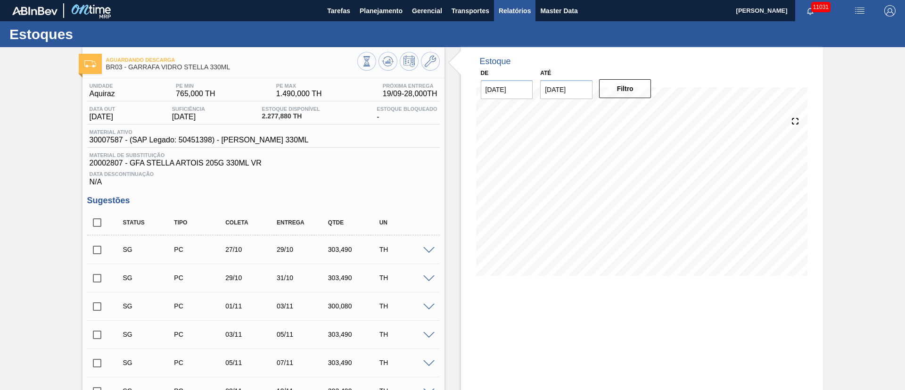
click at [508, 13] on span "Relatórios" at bounding box center [515, 10] width 32 height 11
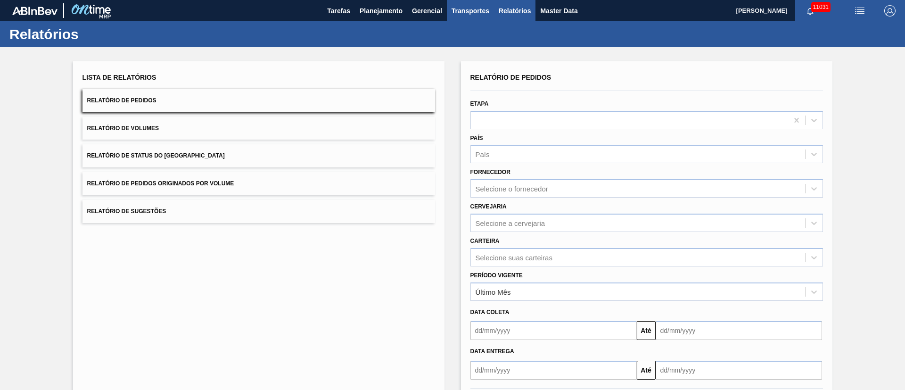
click at [465, 9] on span "Transportes" at bounding box center [471, 10] width 38 height 11
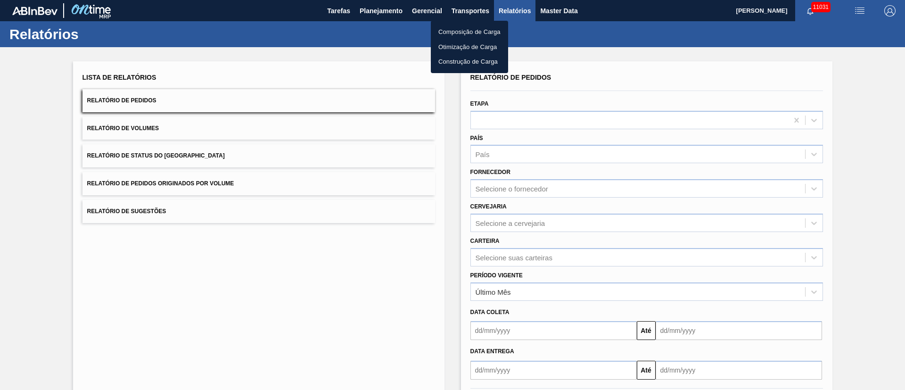
click at [454, 51] on li "Otimização de Carga" at bounding box center [469, 47] width 77 height 15
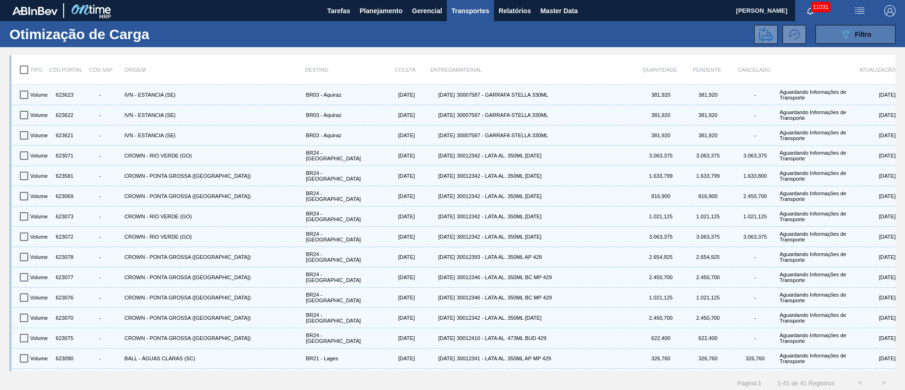
click at [835, 37] on button "089F7B8B-B2A5-4AFE-B5C0-19BA573D28AC Filtro" at bounding box center [856, 34] width 80 height 19
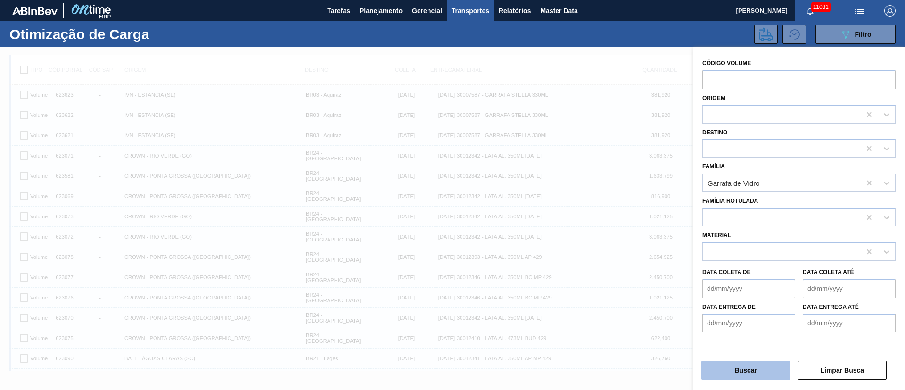
click at [731, 367] on button "Buscar" at bounding box center [746, 370] width 89 height 19
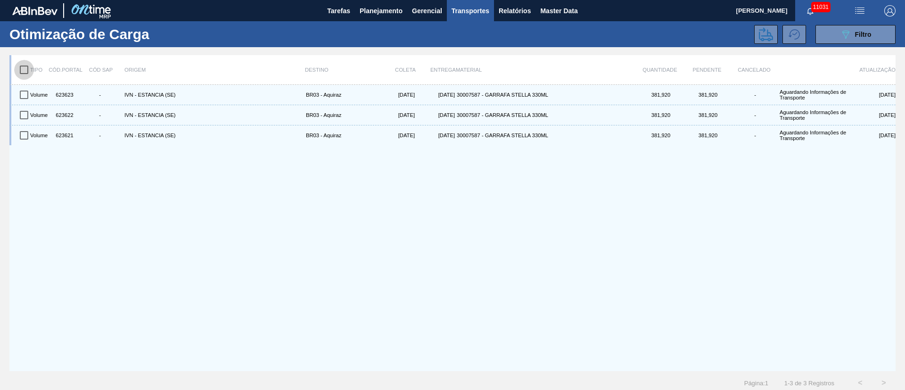
click at [20, 68] on input "checkbox" at bounding box center [24, 70] width 20 height 20
checkbox input "true"
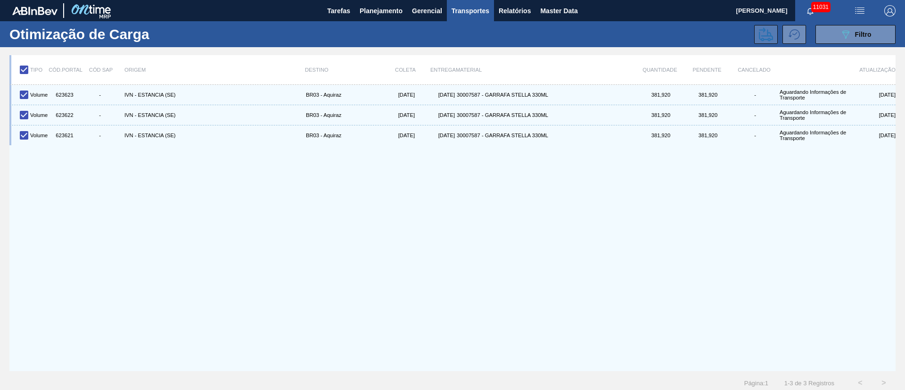
click at [760, 28] on icon at bounding box center [766, 34] width 14 height 14
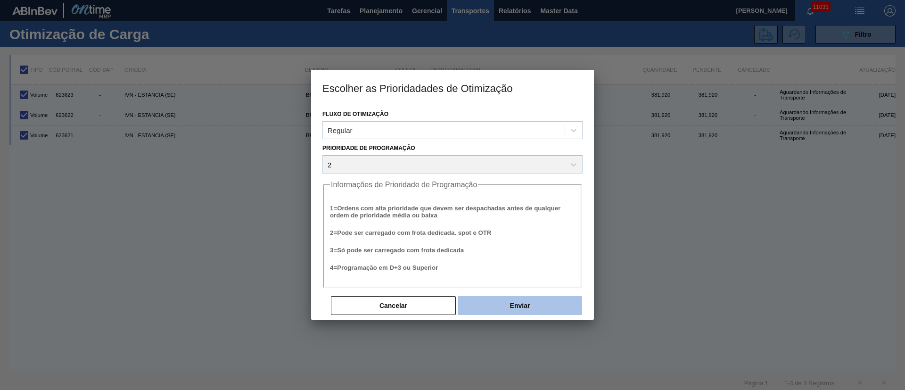
click at [512, 304] on button "Enviar" at bounding box center [520, 305] width 124 height 19
